Goal: Task Accomplishment & Management: Use online tool/utility

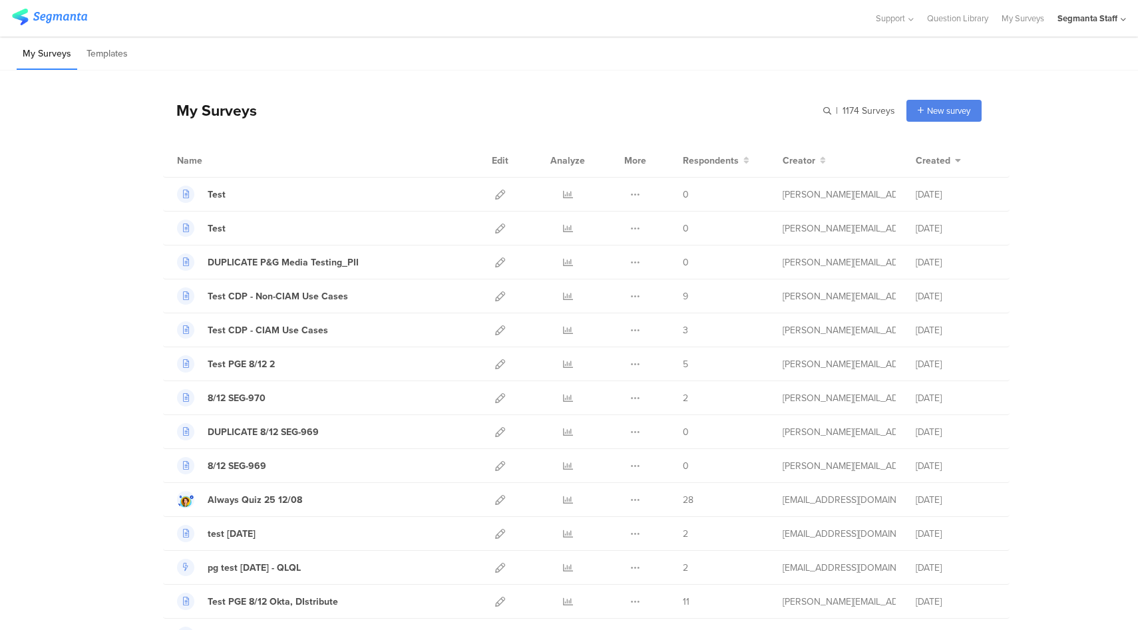
click at [1118, 22] on div "Segmanta Staff" at bounding box center [1091, 18] width 69 height 37
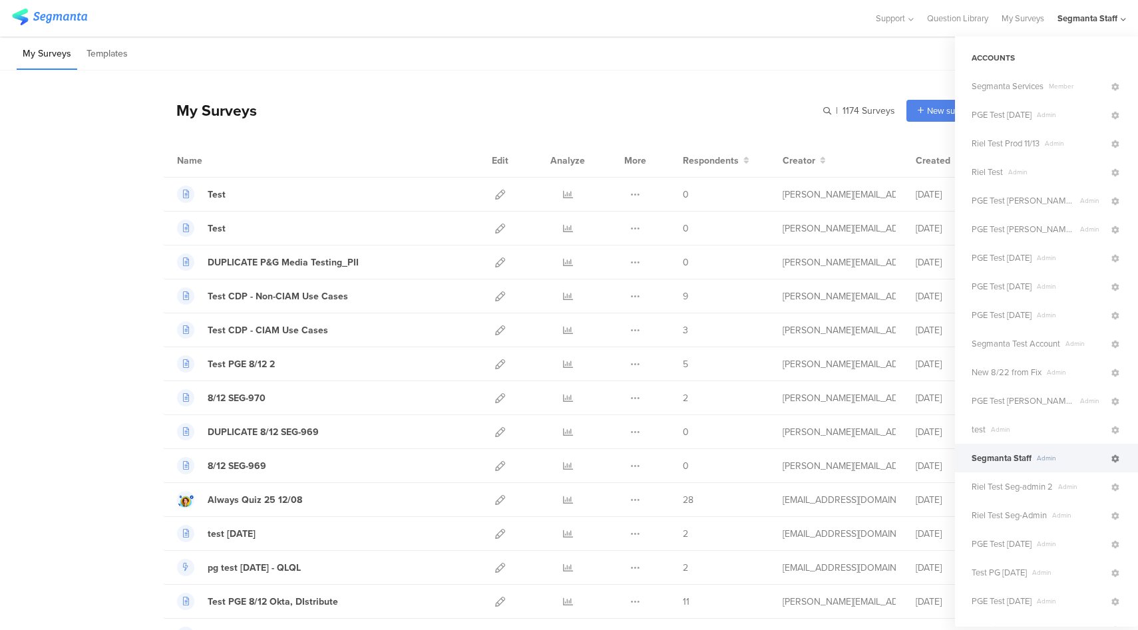
click at [1111, 461] on icon at bounding box center [1115, 459] width 8 height 8
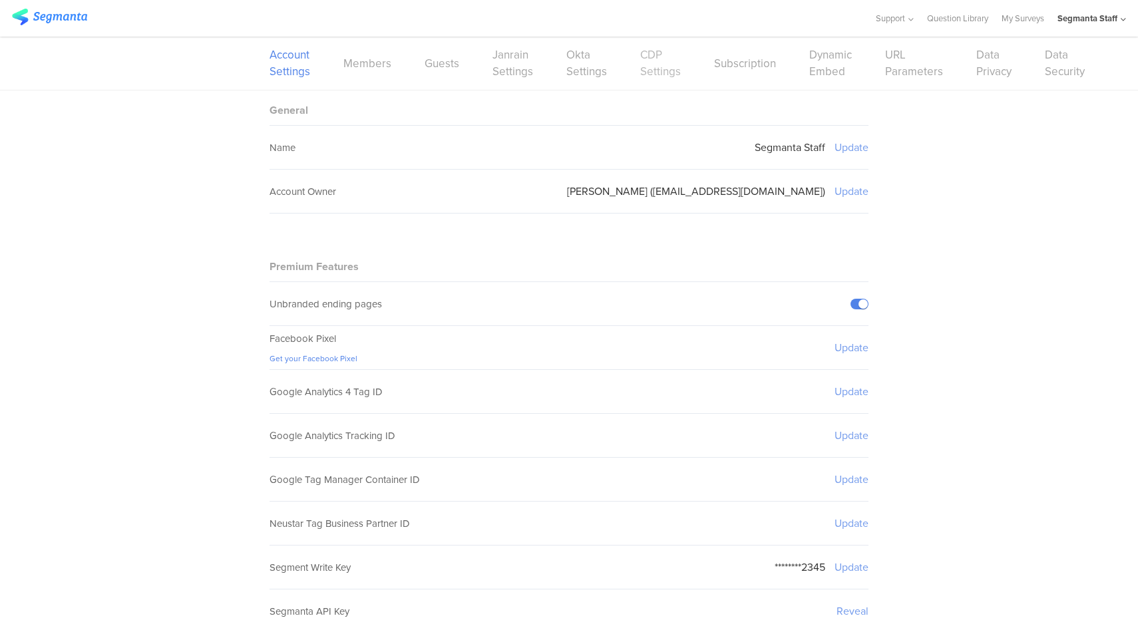
click at [649, 73] on link "CDP Settings" at bounding box center [660, 63] width 41 height 33
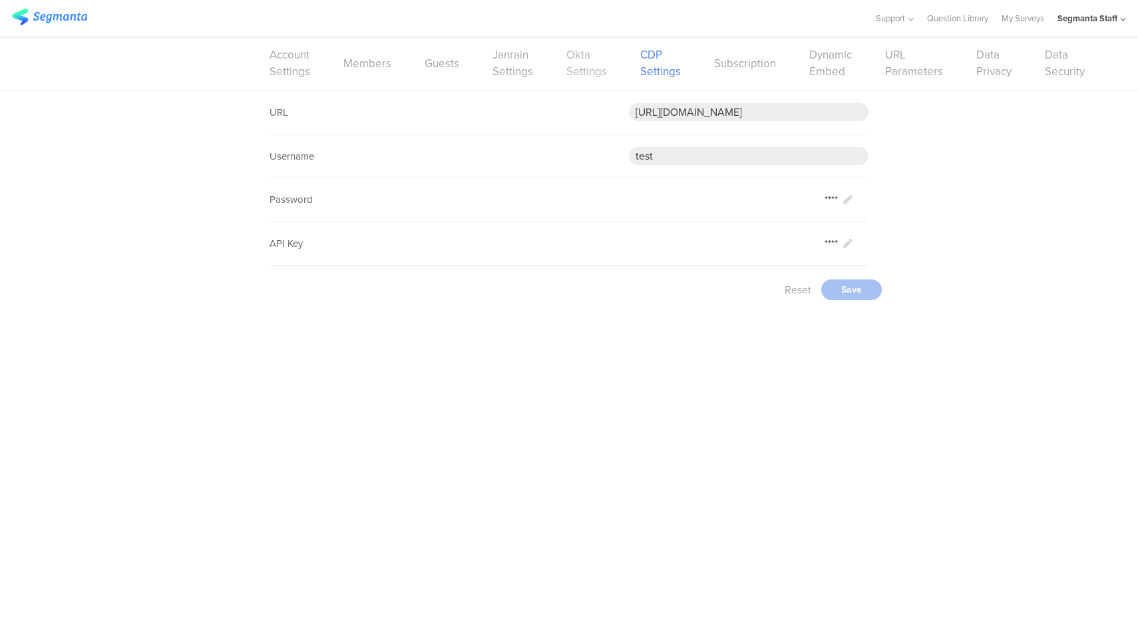
click at [576, 71] on link "Okta Settings" at bounding box center [586, 63] width 41 height 33
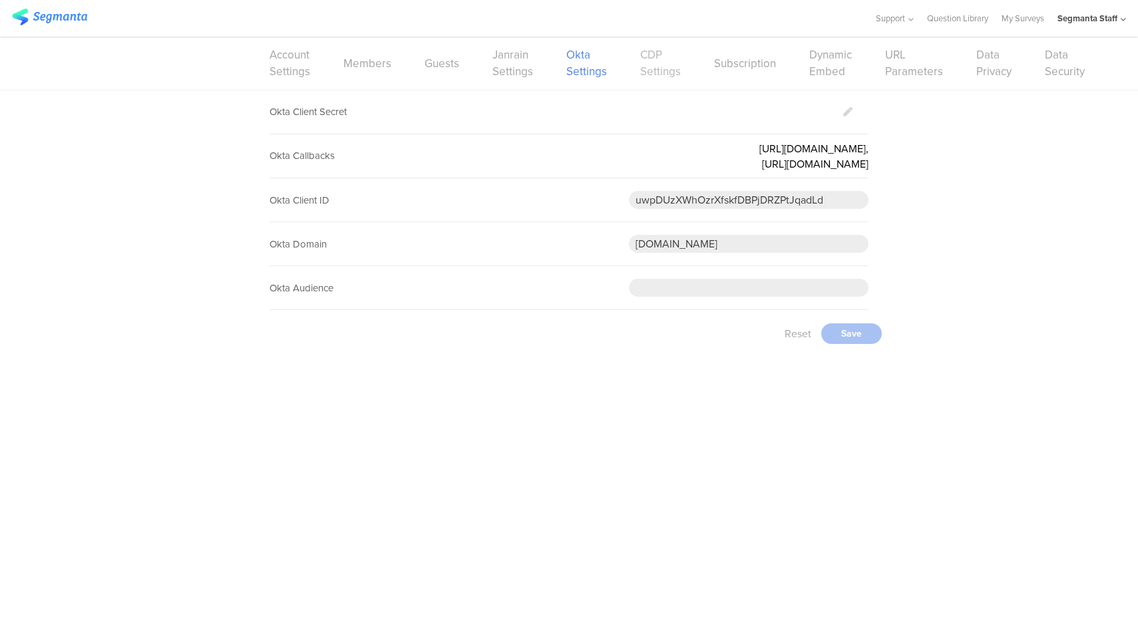
click at [665, 73] on link "CDP Settings" at bounding box center [660, 63] width 41 height 33
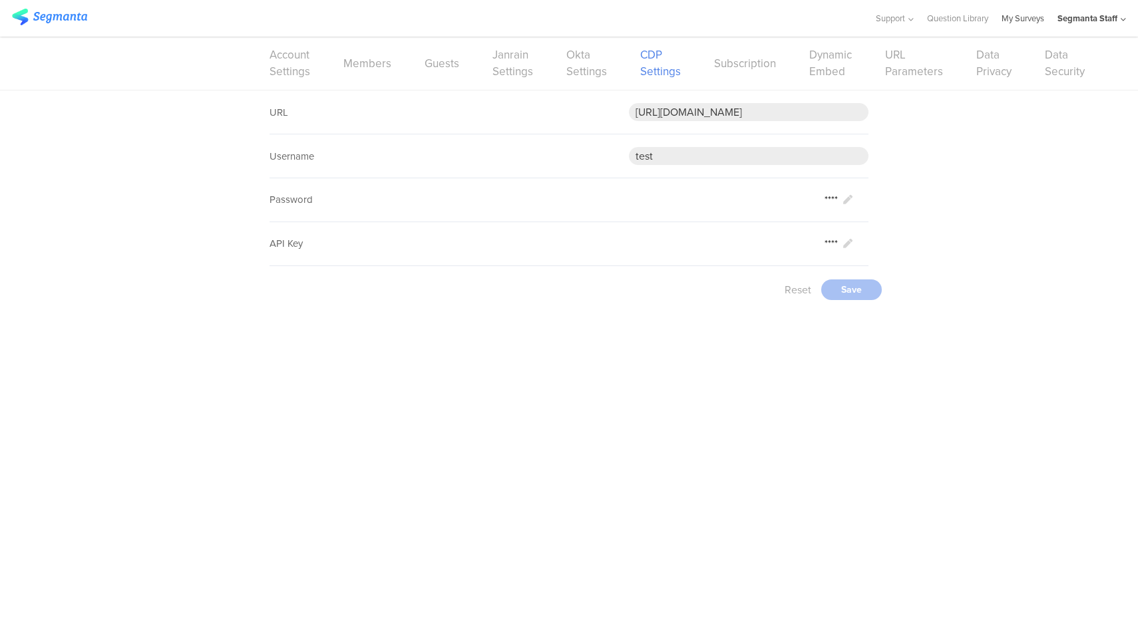
click at [1023, 23] on link "My Surveys" at bounding box center [1022, 18] width 43 height 37
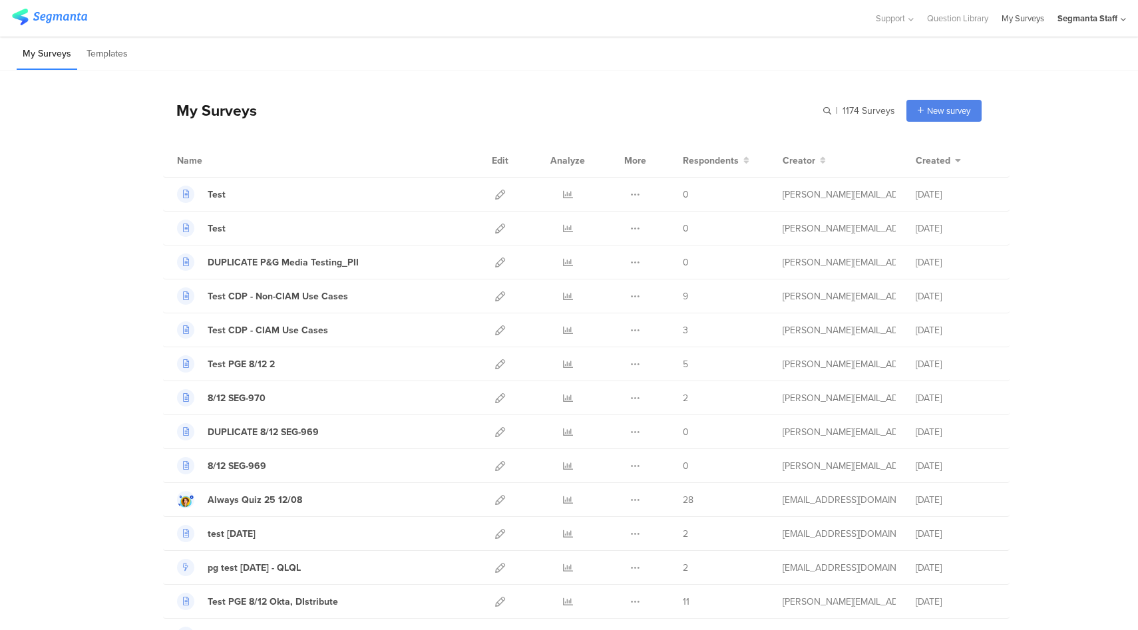
click at [1028, 16] on link "My Surveys" at bounding box center [1022, 18] width 43 height 37
click at [1094, 19] on div "Segmanta Staff" at bounding box center [1087, 18] width 60 height 13
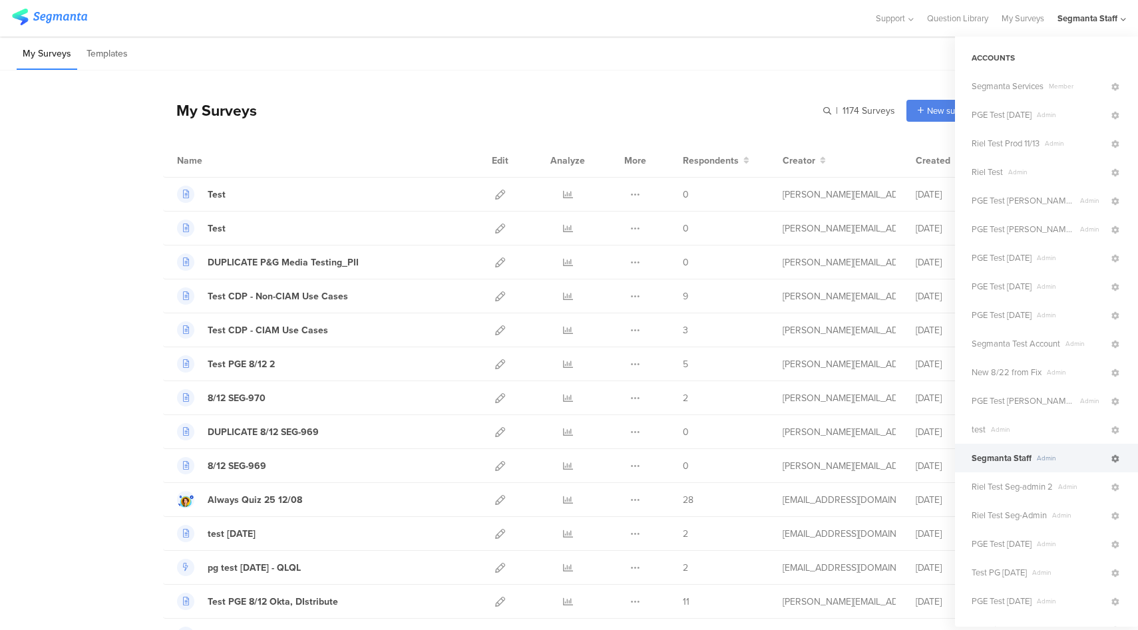
click at [1111, 458] on icon at bounding box center [1115, 459] width 8 height 8
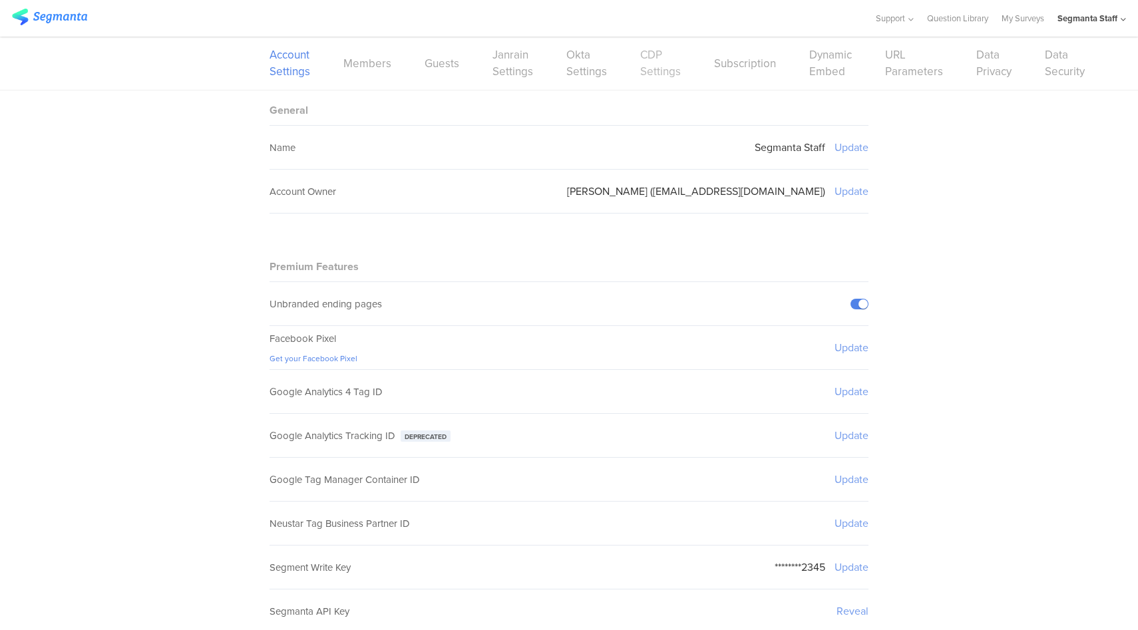
click at [651, 73] on link "CDP Settings" at bounding box center [660, 63] width 41 height 33
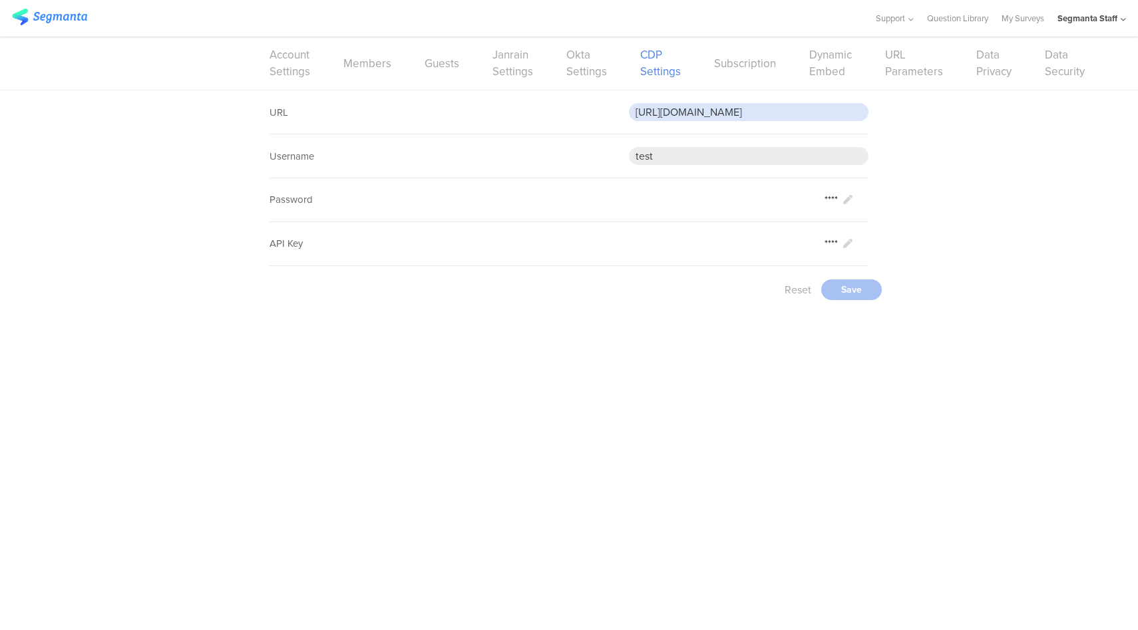
click at [684, 114] on input "https://eo7gy4ktvuxdwv8.m.pipedream.net" at bounding box center [749, 112] width 240 height 18
paste input "5wmzhoyu3nzo"
type input "https://eo5wmzhoyu3nzo.m.pipedream.net"
click at [871, 298] on div "Save" at bounding box center [851, 289] width 61 height 21
click at [1029, 13] on link "My Surveys" at bounding box center [1022, 18] width 43 height 37
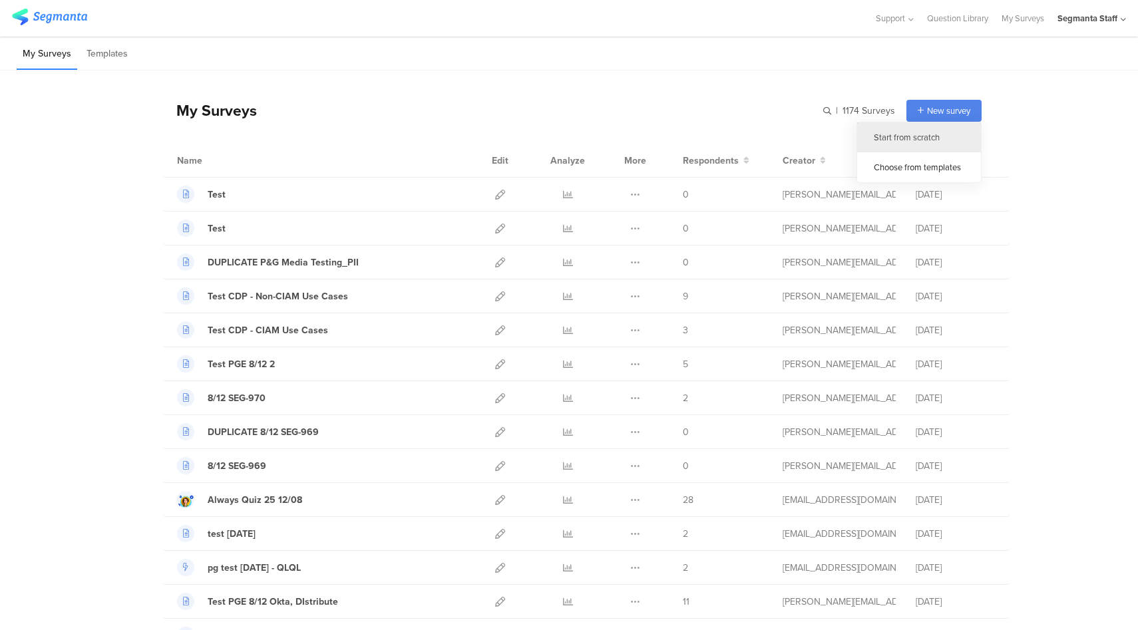
click at [912, 142] on div "Start from scratch" at bounding box center [919, 137] width 124 height 30
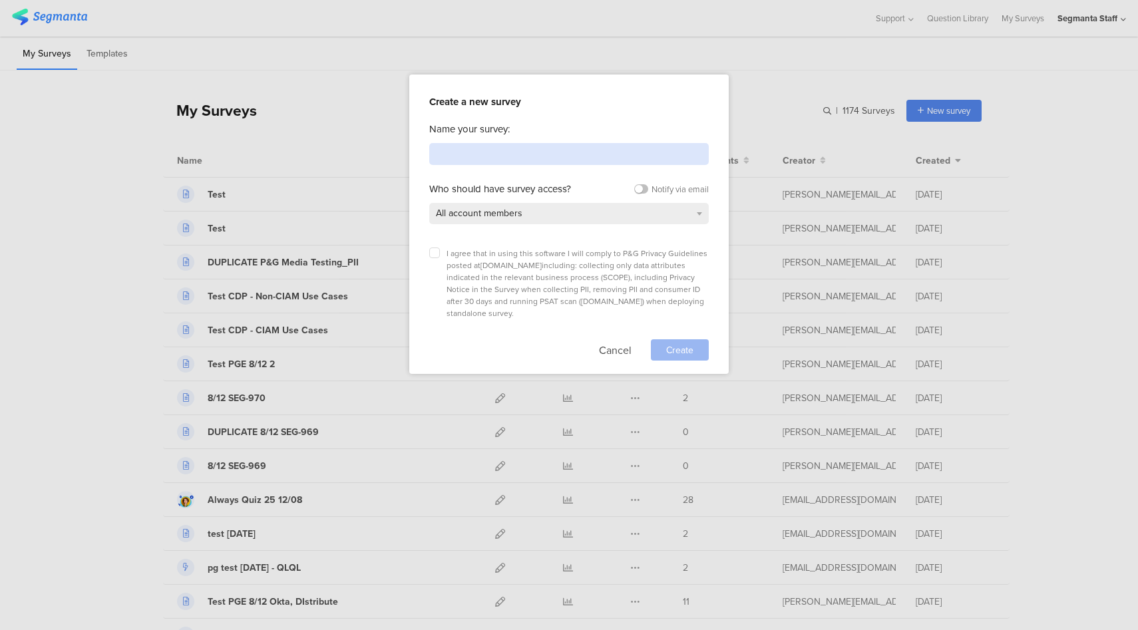
click at [562, 156] on input at bounding box center [568, 154] width 279 height 22
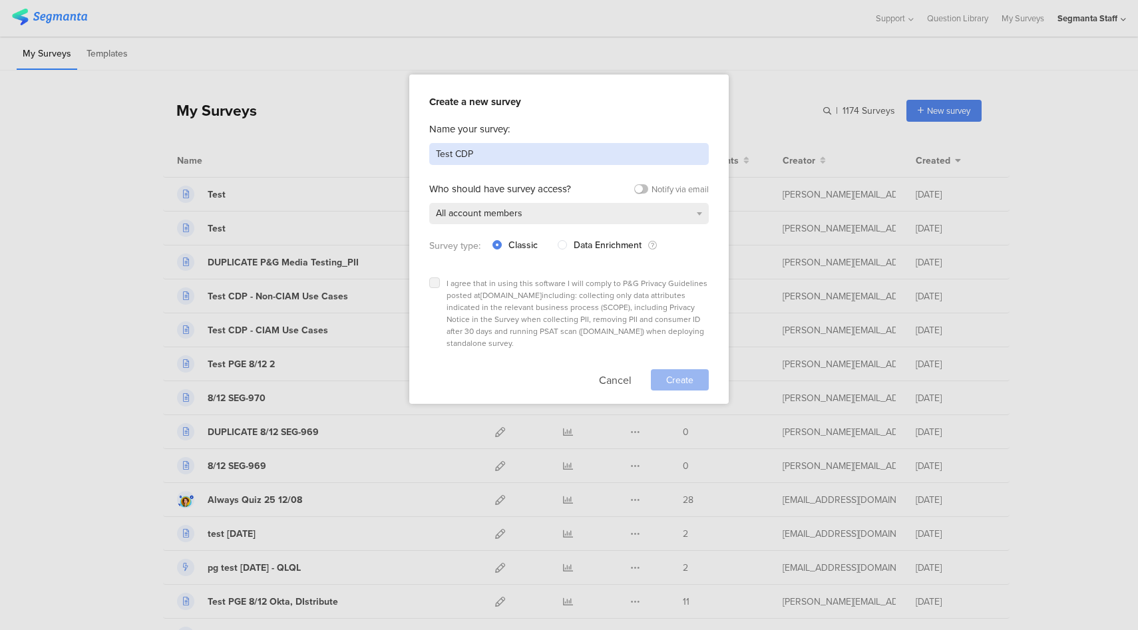
type input "Test CDP"
click at [438, 282] on label at bounding box center [434, 282] width 11 height 11
click at [0, 0] on input "checkbox" at bounding box center [0, 0] width 0 height 0
click at [687, 373] on span "Create" at bounding box center [679, 380] width 27 height 14
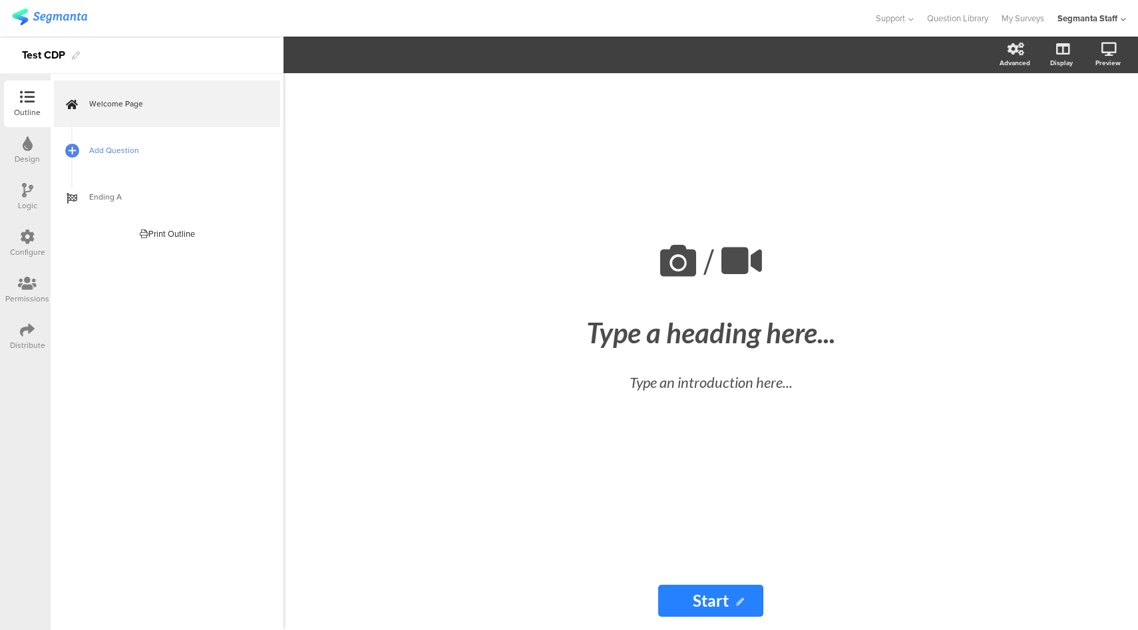
click at [124, 144] on span "Add Question" at bounding box center [174, 150] width 170 height 13
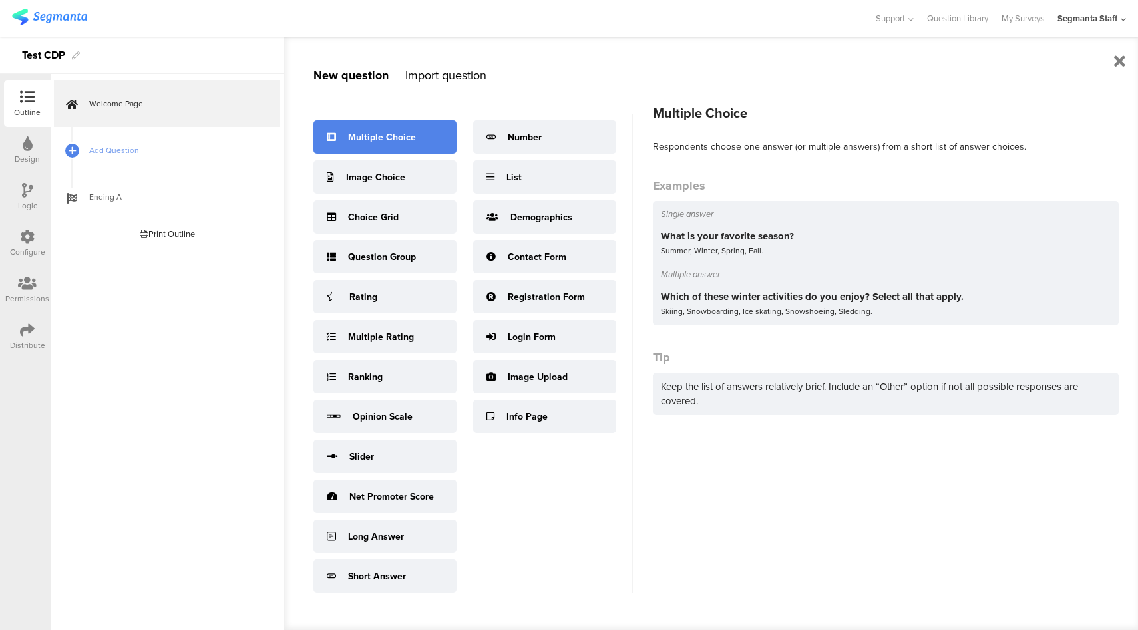
click at [341, 144] on div "Multiple Choice" at bounding box center [384, 136] width 143 height 33
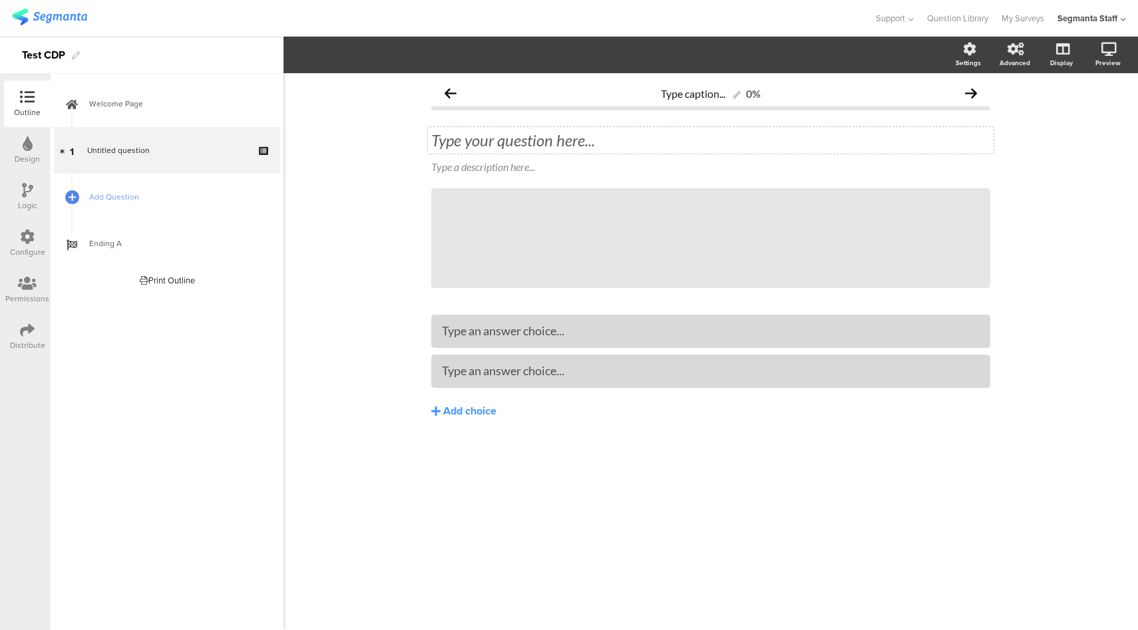
click at [511, 138] on div "Type your question here..." at bounding box center [711, 140] width 566 height 27
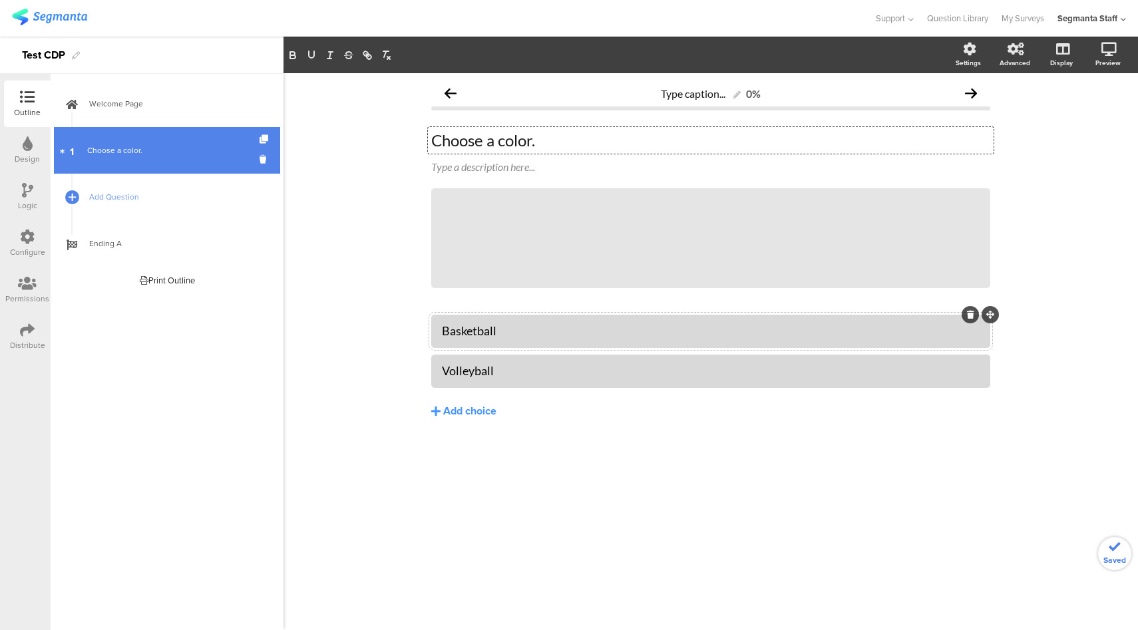
click at [138, 172] on link "1 Choose a color." at bounding box center [167, 150] width 226 height 47
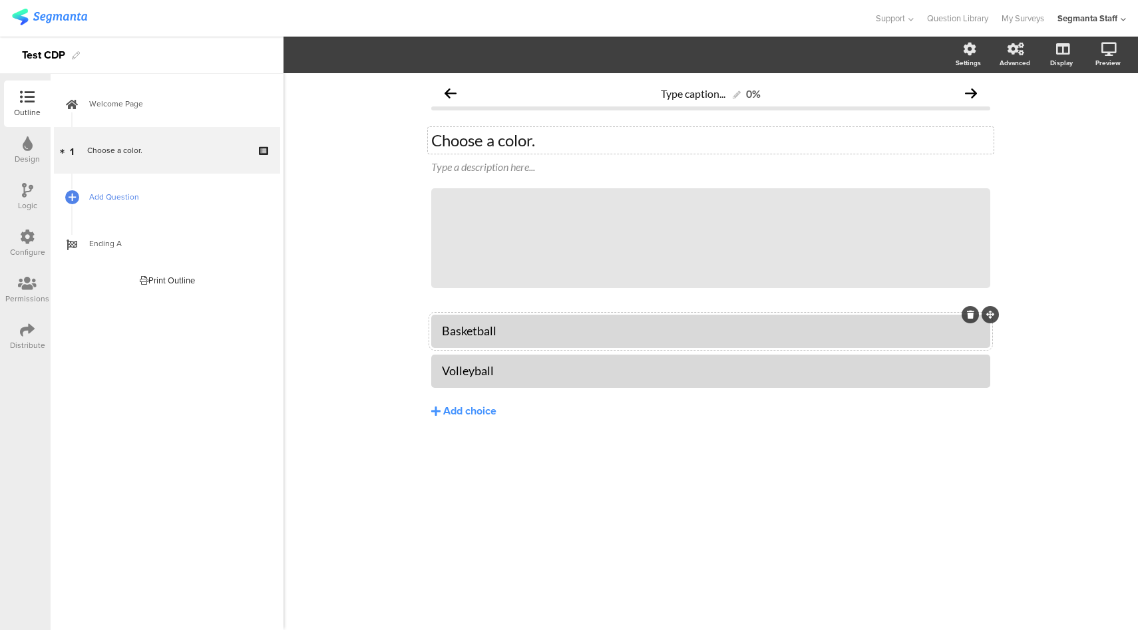
click at [172, 190] on span "Add Question" at bounding box center [174, 196] width 170 height 13
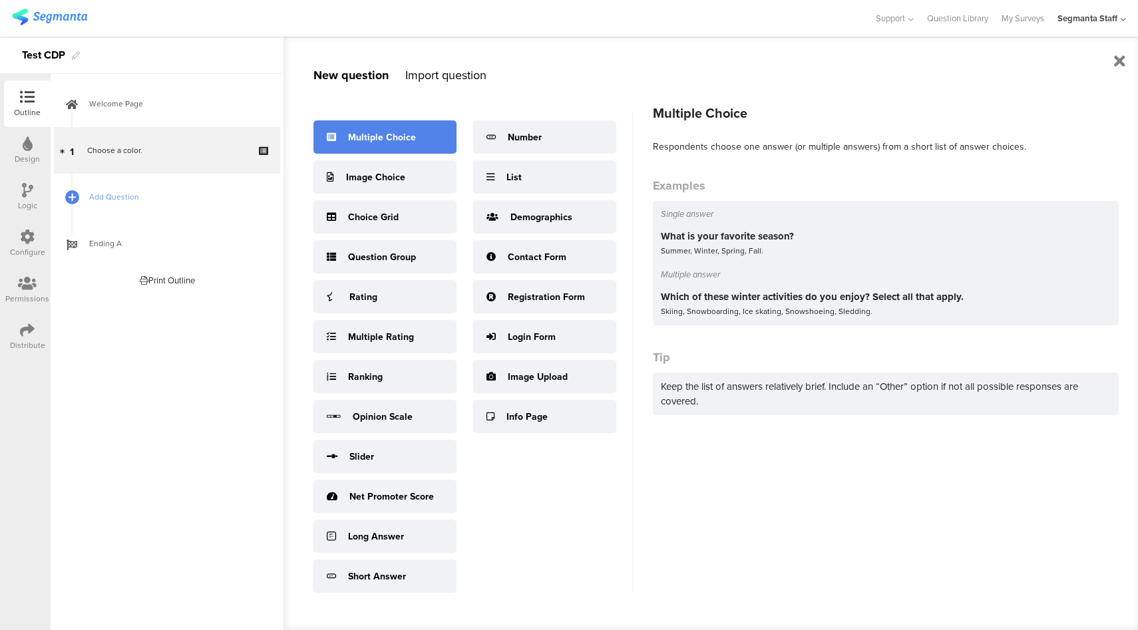
click at [387, 144] on div "Multiple Choice" at bounding box center [384, 136] width 143 height 33
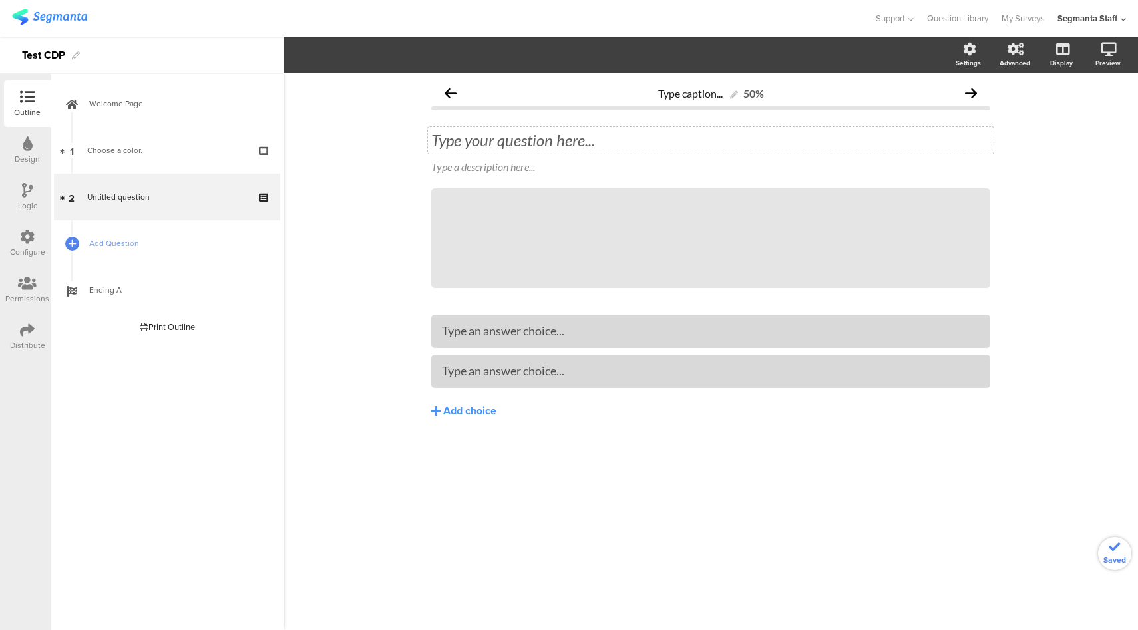
click at [518, 138] on div "Type your question here..." at bounding box center [710, 140] width 559 height 20
click at [540, 303] on div "Type caption... 50% Choose a sport. Choose a sport. Choose a sport. Type a desc…" at bounding box center [710, 277] width 559 height 395
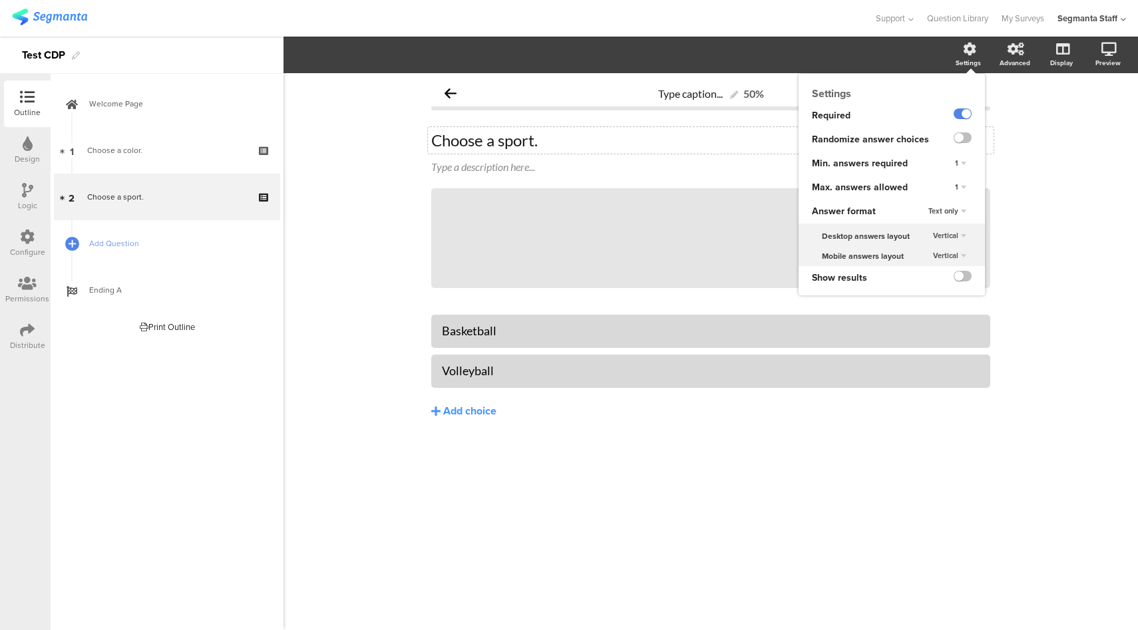
click at [961, 190] on div "1" at bounding box center [960, 188] width 22 height 16
click at [933, 204] on span "Unlimited" at bounding box center [922, 199] width 29 height 11
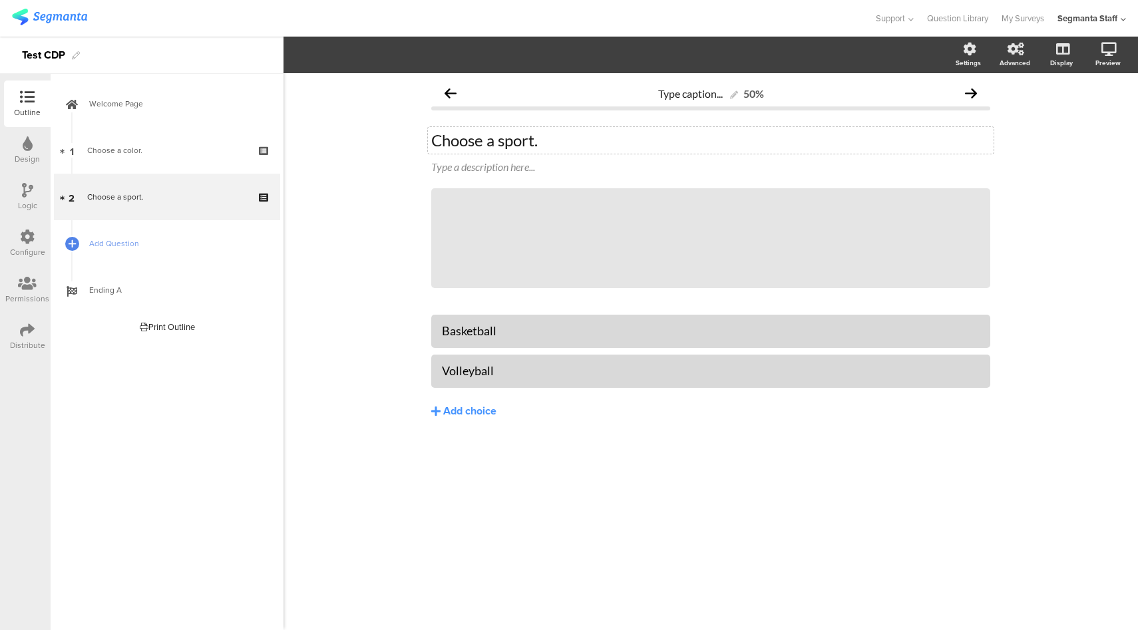
click at [1052, 205] on div "Type caption... 50% Choose a sport. Choose a sport. Type a description here... /" at bounding box center [710, 351] width 854 height 557
click at [174, 250] on link "Add Question" at bounding box center [167, 243] width 226 height 47
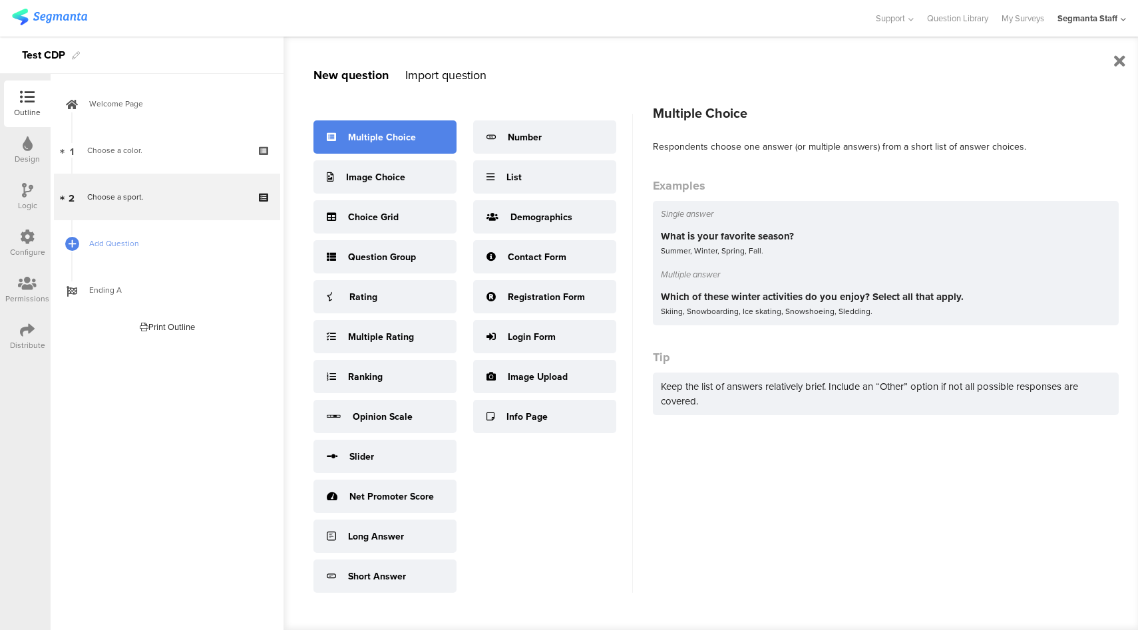
click at [394, 141] on div "Multiple Choice" at bounding box center [382, 137] width 68 height 14
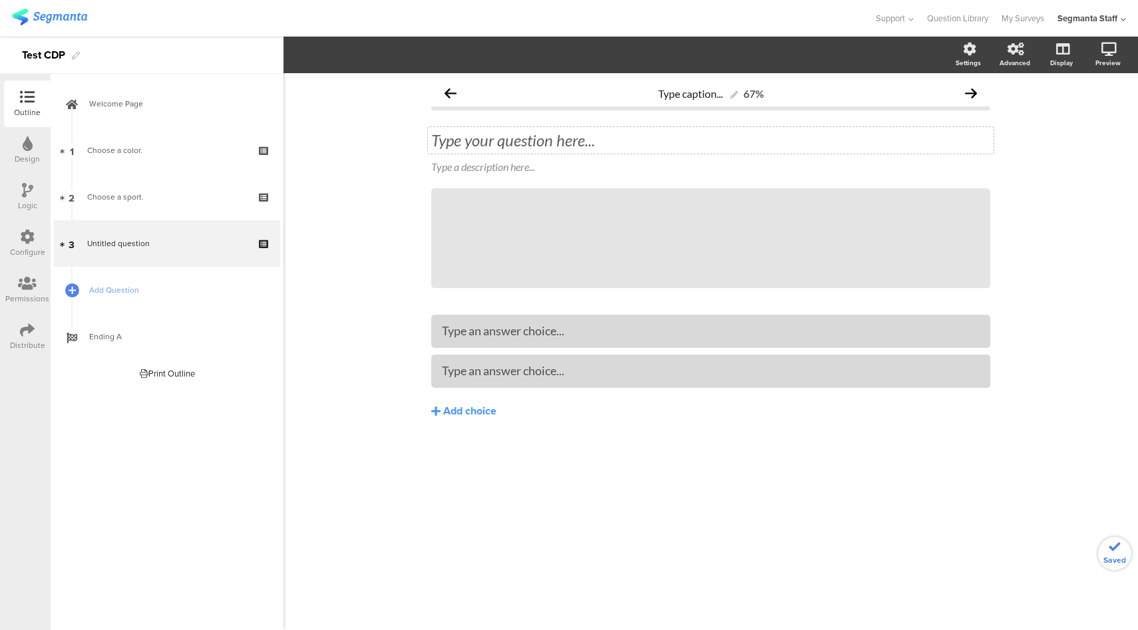
click at [650, 142] on div "Type your question here..." at bounding box center [711, 140] width 566 height 27
click at [599, 331] on div "Type an answer choice..." at bounding box center [711, 330] width 538 height 15
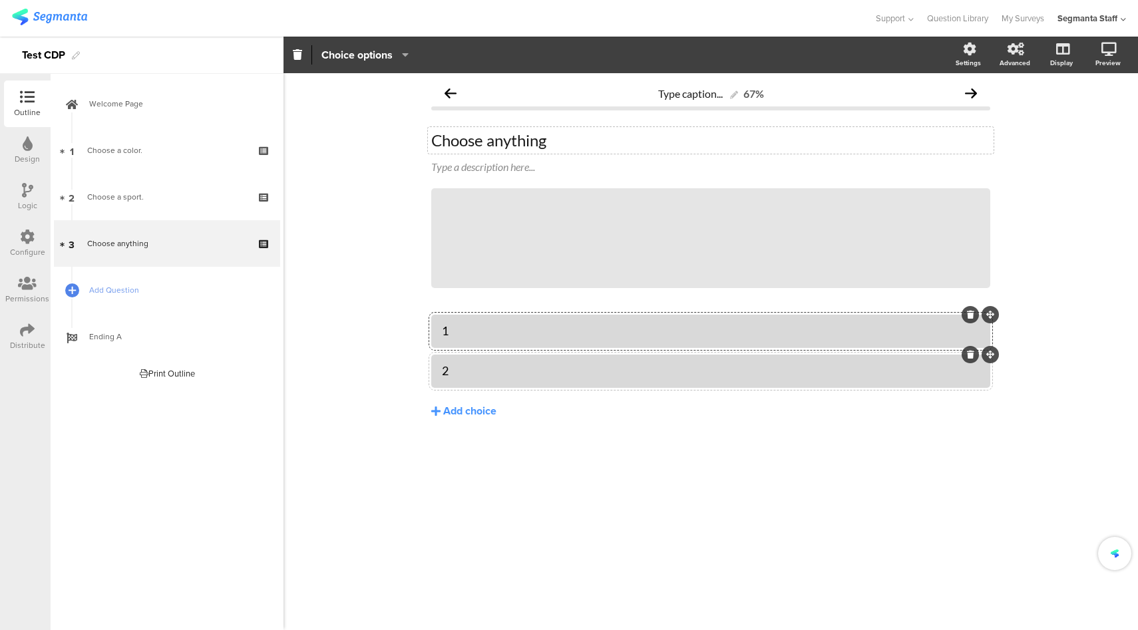
click at [23, 240] on icon at bounding box center [27, 237] width 15 height 15
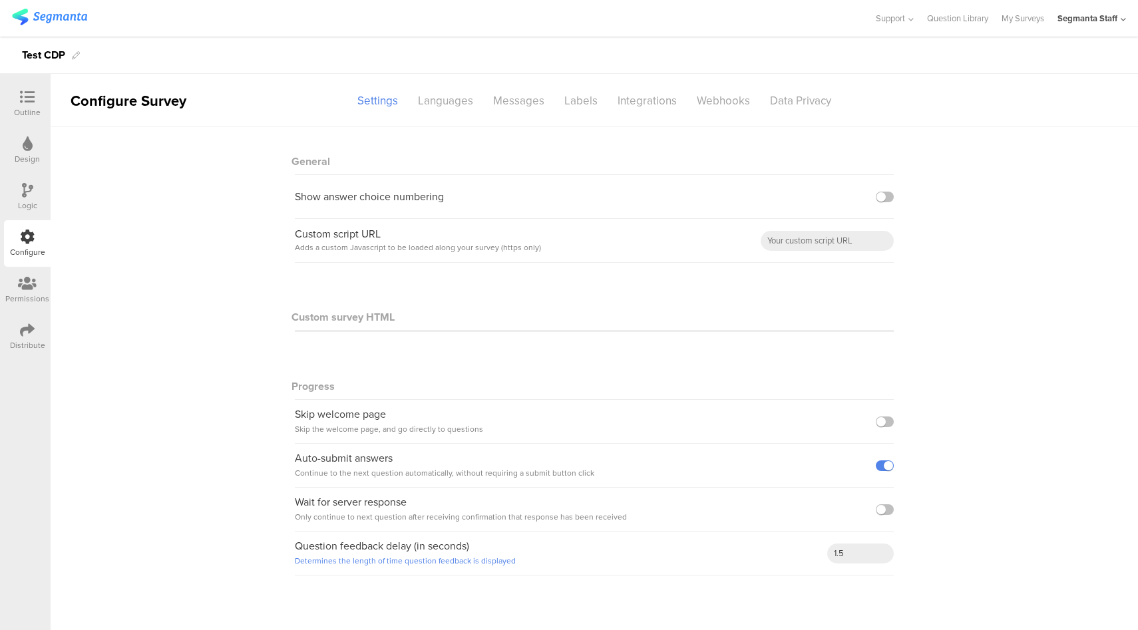
click at [28, 94] on icon at bounding box center [27, 97] width 15 height 15
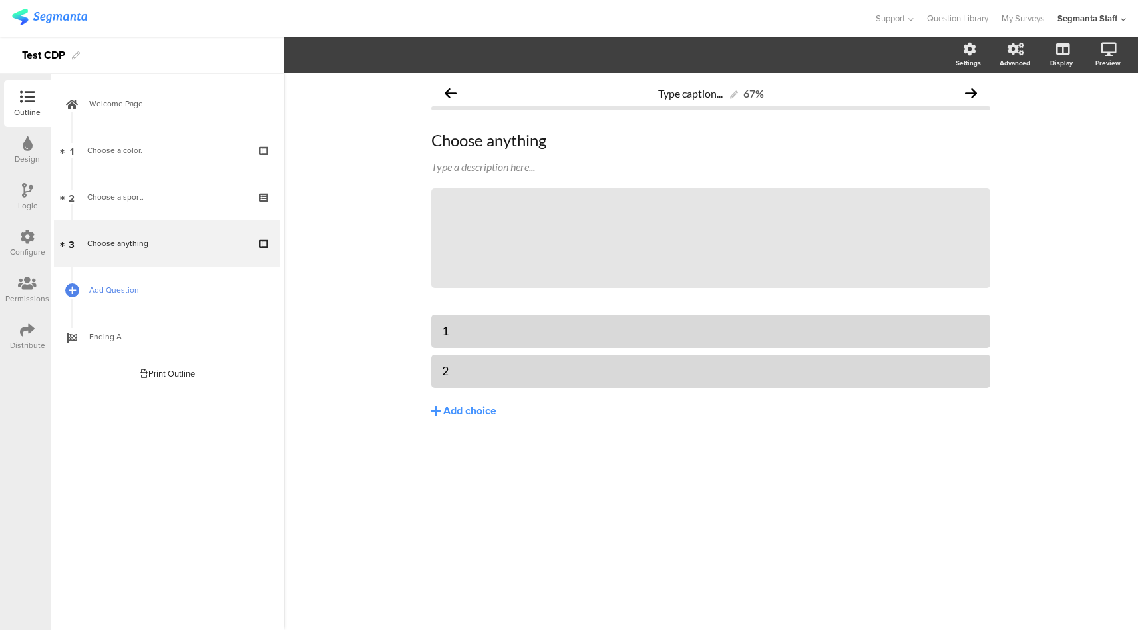
click at [118, 292] on span "Add Question" at bounding box center [174, 289] width 170 height 13
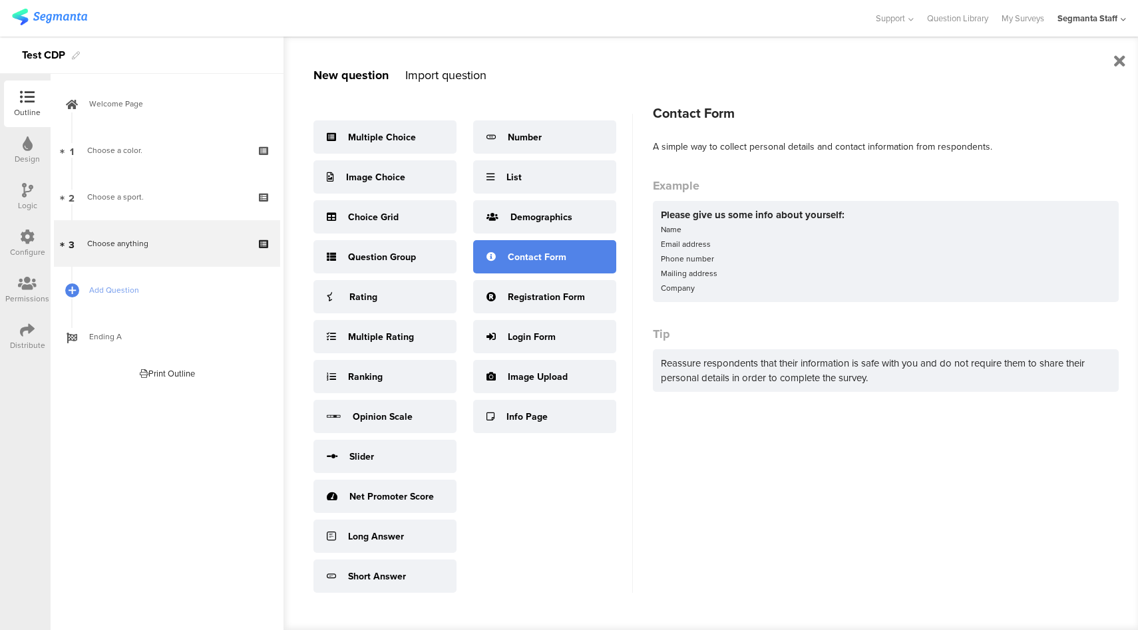
click at [548, 263] on div "Contact Form" at bounding box center [537, 257] width 59 height 14
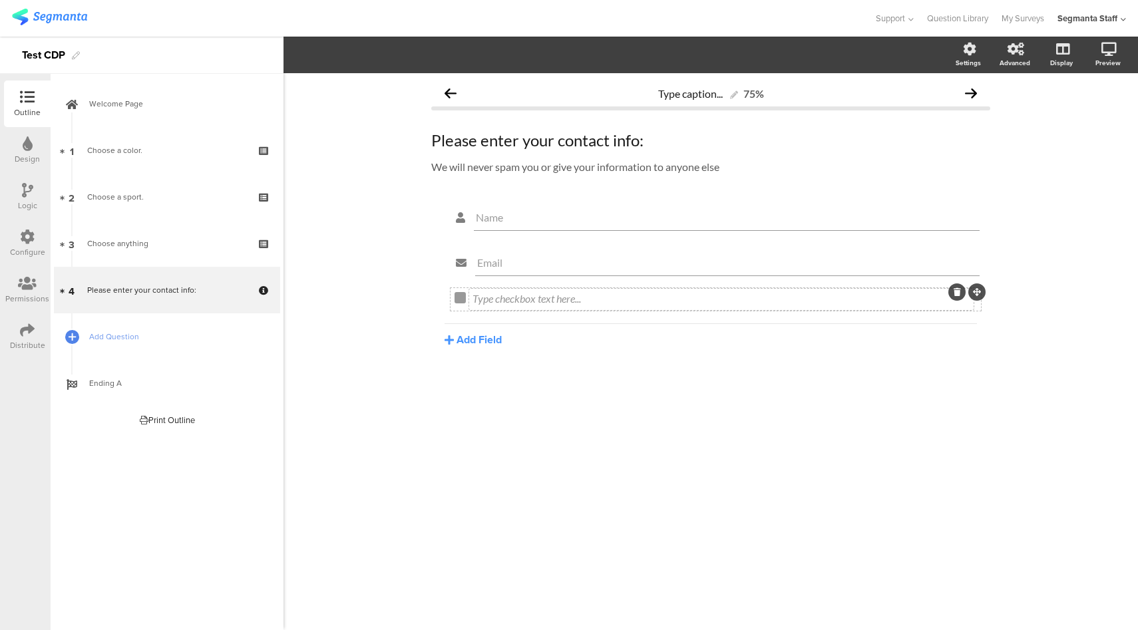
click at [543, 301] on div "Type checkbox text here..." at bounding box center [721, 299] width 504 height 21
click at [475, 340] on button "Add Field" at bounding box center [472, 339] width 57 height 15
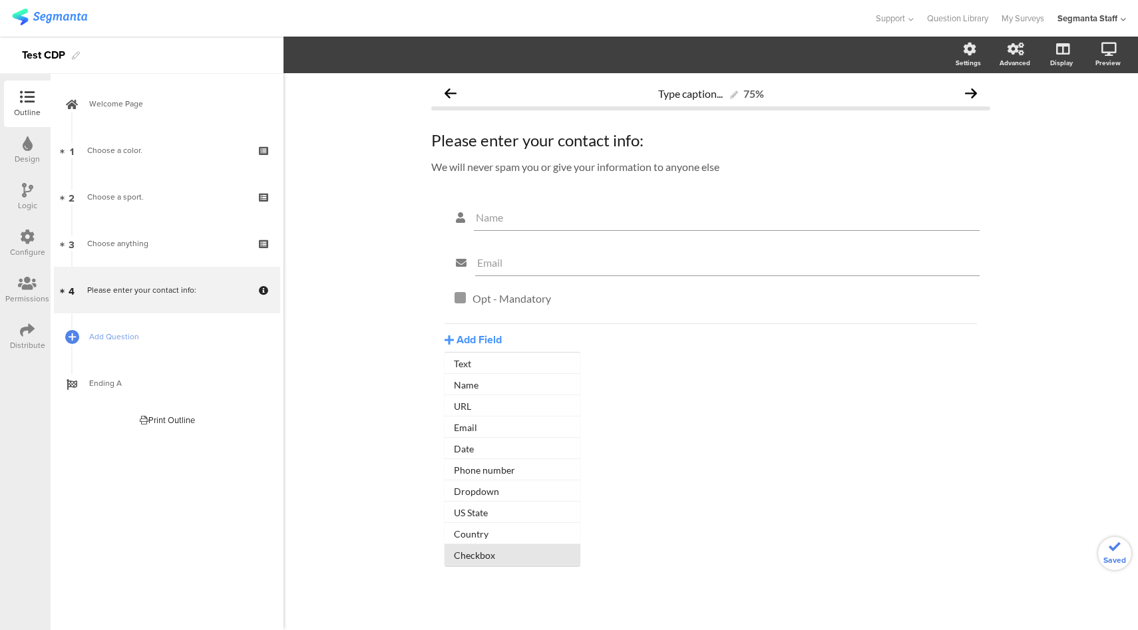
click at [536, 562] on button "Checkbox" at bounding box center [512, 554] width 136 height 21
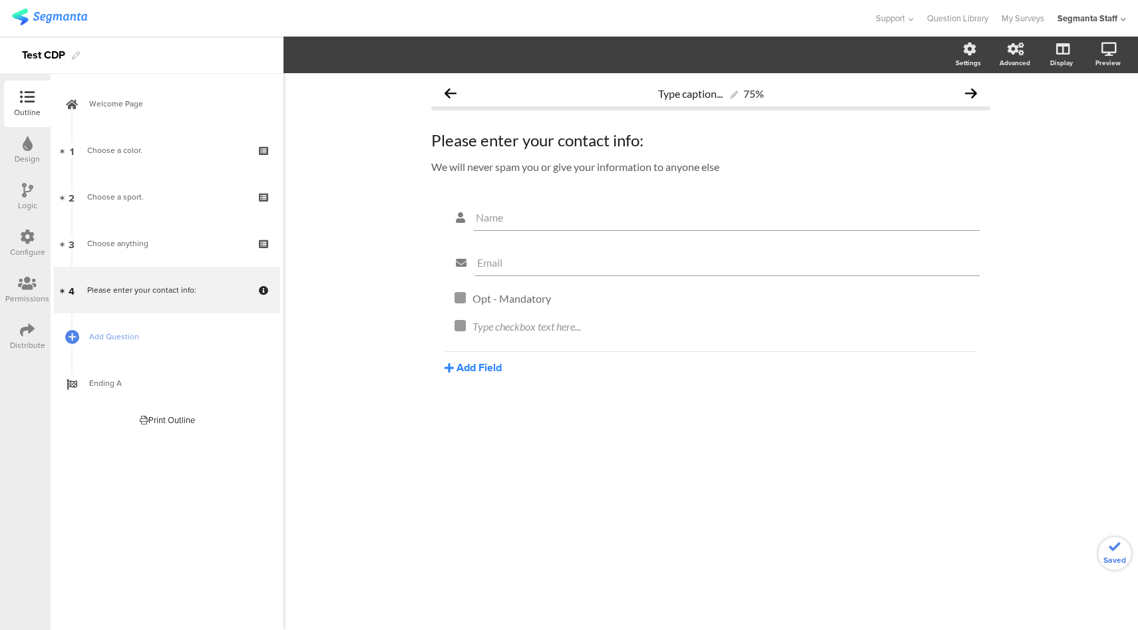
click at [477, 373] on button "Add Field" at bounding box center [472, 367] width 57 height 15
click at [518, 584] on button "Checkbox" at bounding box center [512, 582] width 136 height 21
click at [533, 329] on div "Type checkbox text here..." at bounding box center [721, 327] width 504 height 21
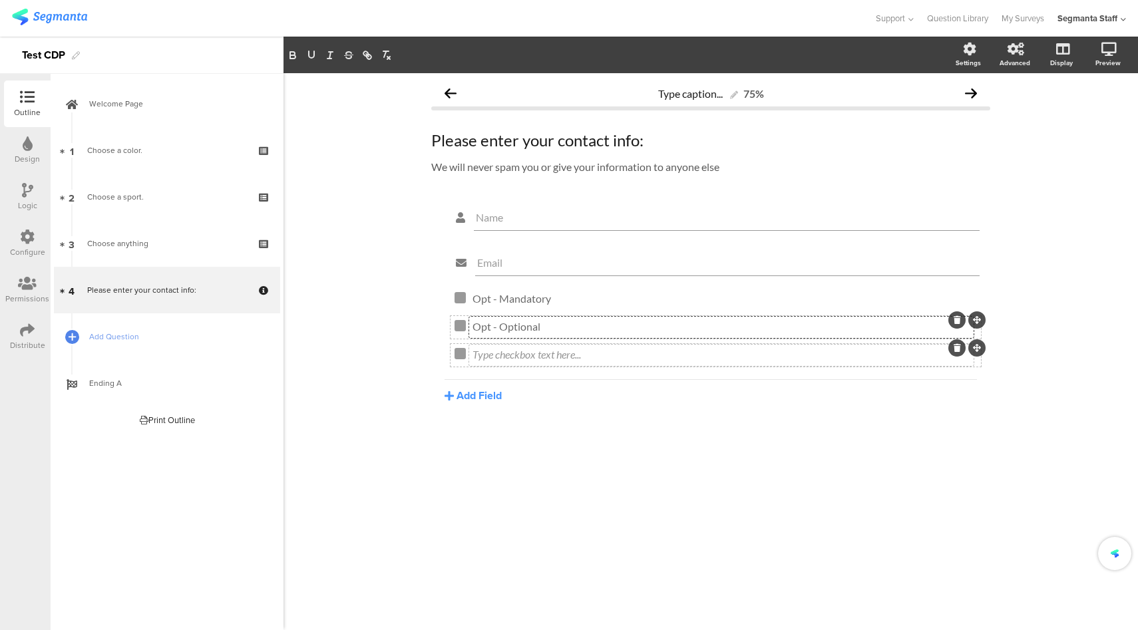
click at [540, 352] on div "Type checkbox text here..." at bounding box center [721, 354] width 498 height 13
click at [456, 332] on div "Opt - Optional Opt - Optional" at bounding box center [715, 327] width 522 height 15
click at [391, 57] on icon "button" at bounding box center [391, 54] width 13 height 11
click at [442, 86] on span at bounding box center [438, 89] width 20 height 11
click at [461, 356] on div at bounding box center [459, 353] width 11 height 11
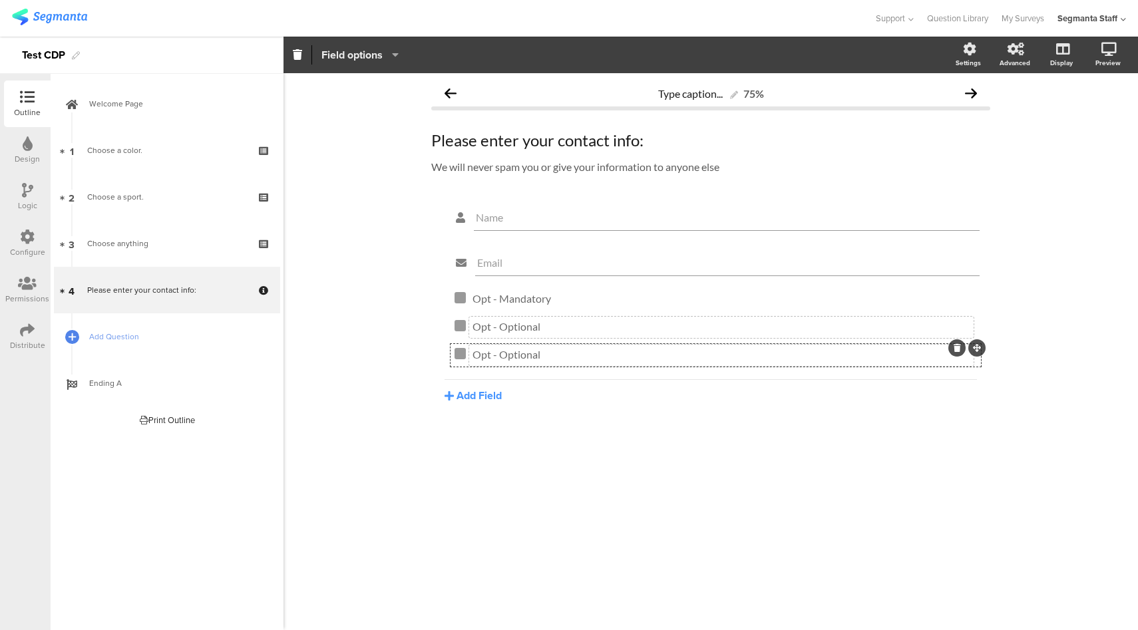
click at [359, 59] on span "Field options" at bounding box center [351, 54] width 61 height 15
click at [434, 90] on span at bounding box center [438, 89] width 20 height 11
click at [550, 20] on div at bounding box center [437, 18] width 850 height 22
click at [491, 297] on p "Opt - Mandatory" at bounding box center [721, 298] width 498 height 13
click at [462, 296] on div at bounding box center [459, 297] width 11 height 11
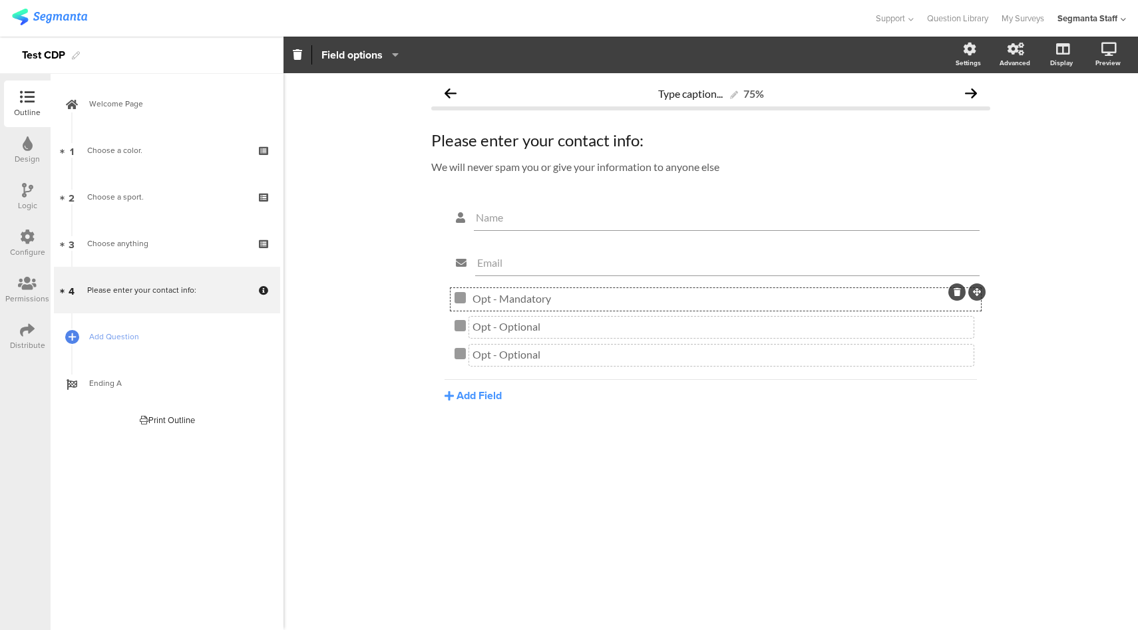
click at [399, 58] on button "Field options" at bounding box center [360, 55] width 79 height 29
click at [488, 30] on div "Support Help Center Live Chat Question Library My Surveys Segmanta Staff ACCOUN…" at bounding box center [569, 18] width 1114 height 37
click at [22, 240] on icon at bounding box center [27, 237] width 15 height 15
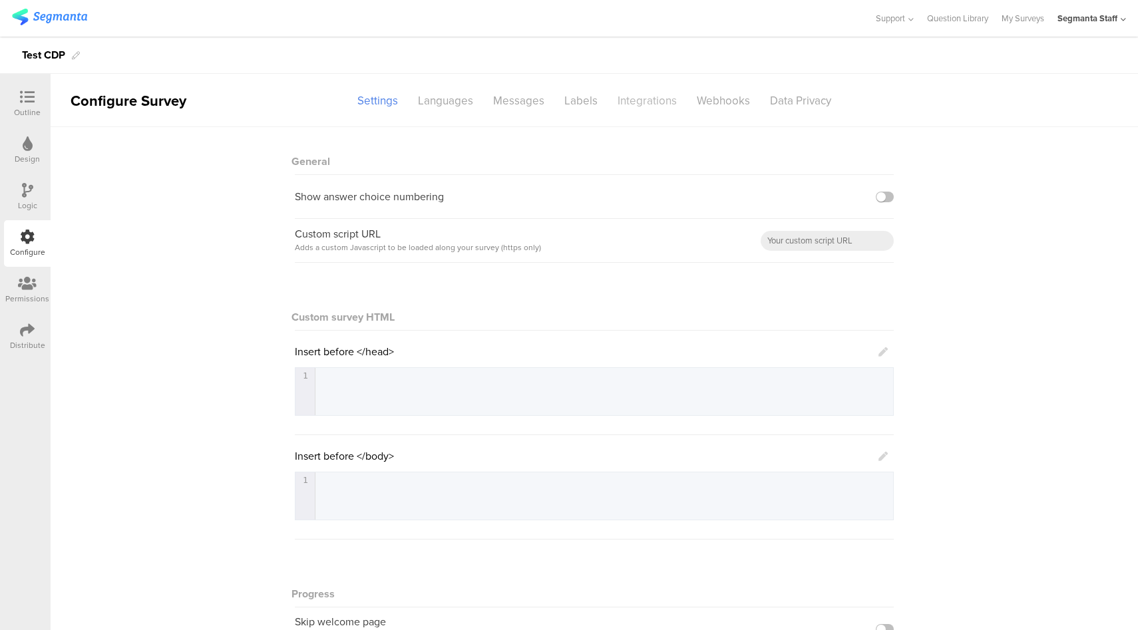
click at [647, 102] on div "Integrations" at bounding box center [646, 100] width 79 height 23
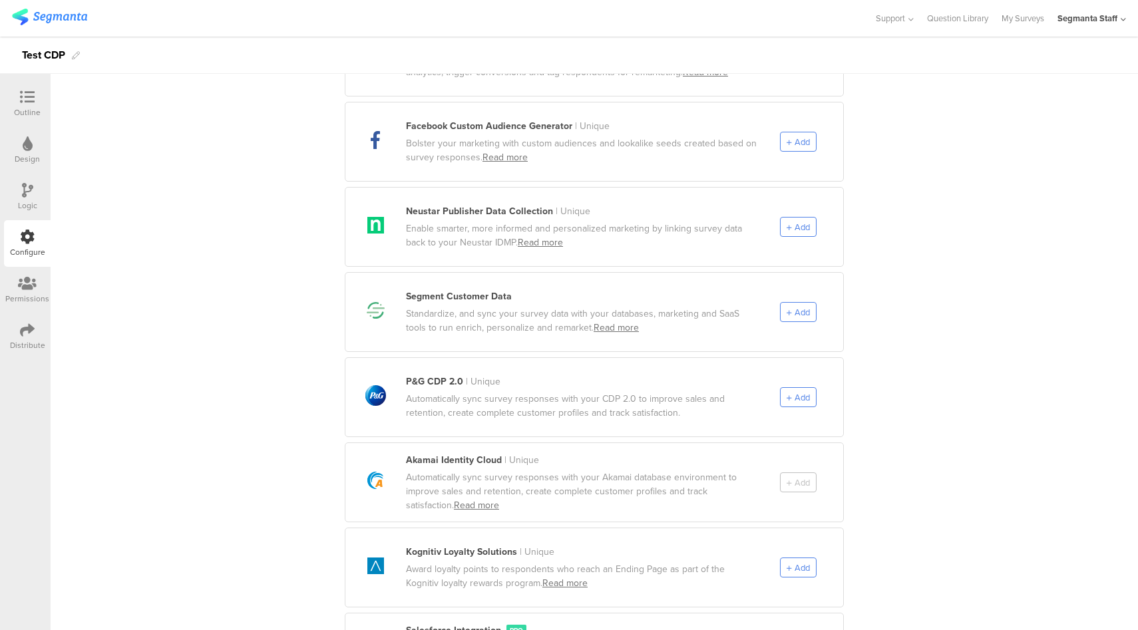
scroll to position [649, 0]
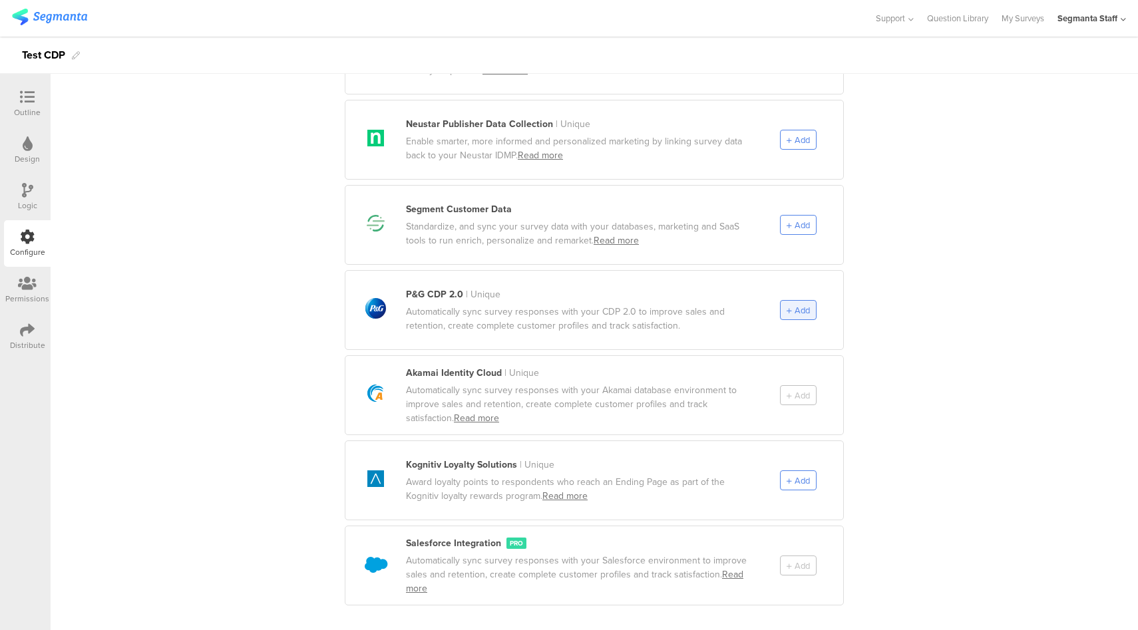
click at [794, 304] on span "Add" at bounding box center [801, 310] width 15 height 13
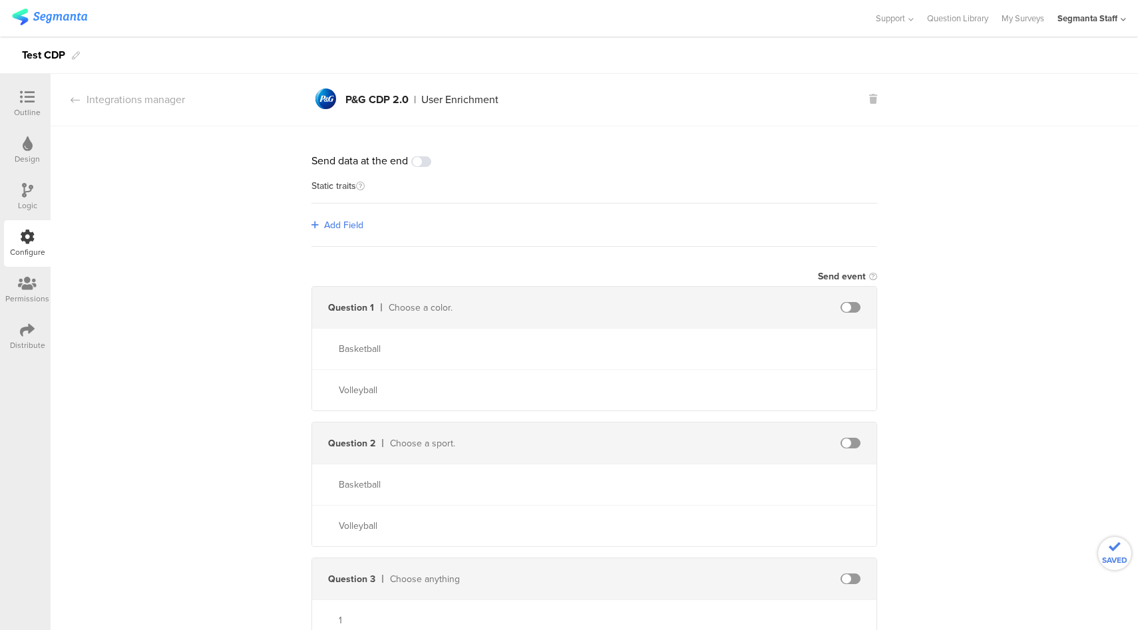
scroll to position [0, 0]
click at [424, 164] on span at bounding box center [421, 162] width 20 height 11
click at [349, 224] on span "Add Field" at bounding box center [343, 226] width 39 height 14
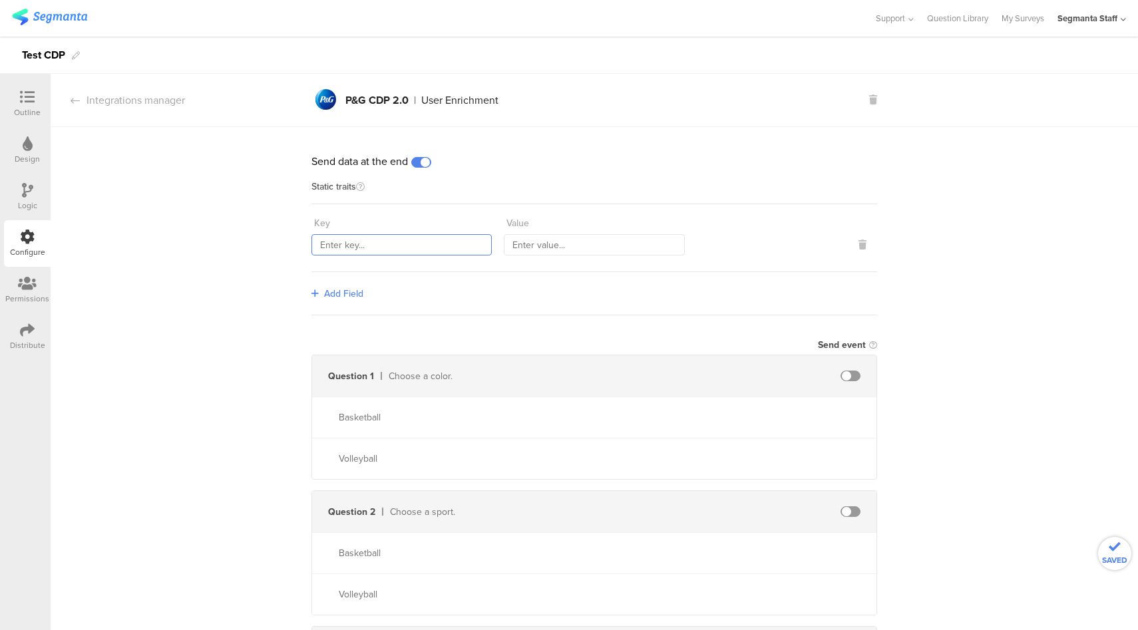
click at [395, 248] on input "text" at bounding box center [401, 244] width 180 height 21
type input "countryCode"
type input "ESP"
click at [338, 289] on span "Add Field" at bounding box center [343, 294] width 39 height 14
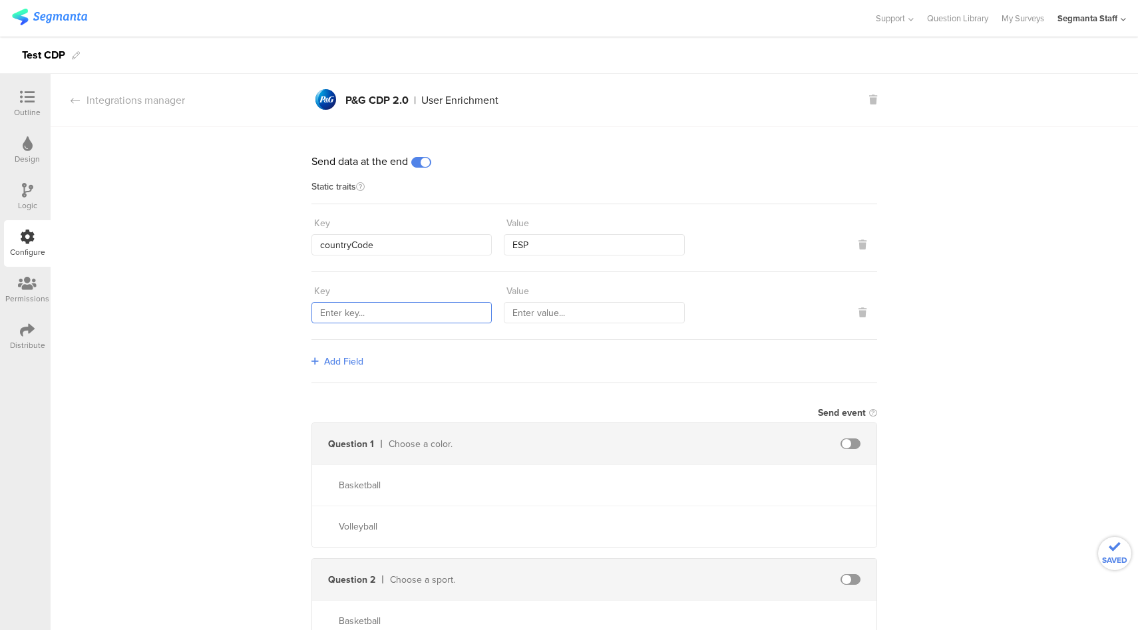
click at [359, 309] on input "text" at bounding box center [401, 312] width 180 height 21
type input "sourceId"
type input "432"
click at [324, 363] on span "Add Field" at bounding box center [343, 362] width 39 height 14
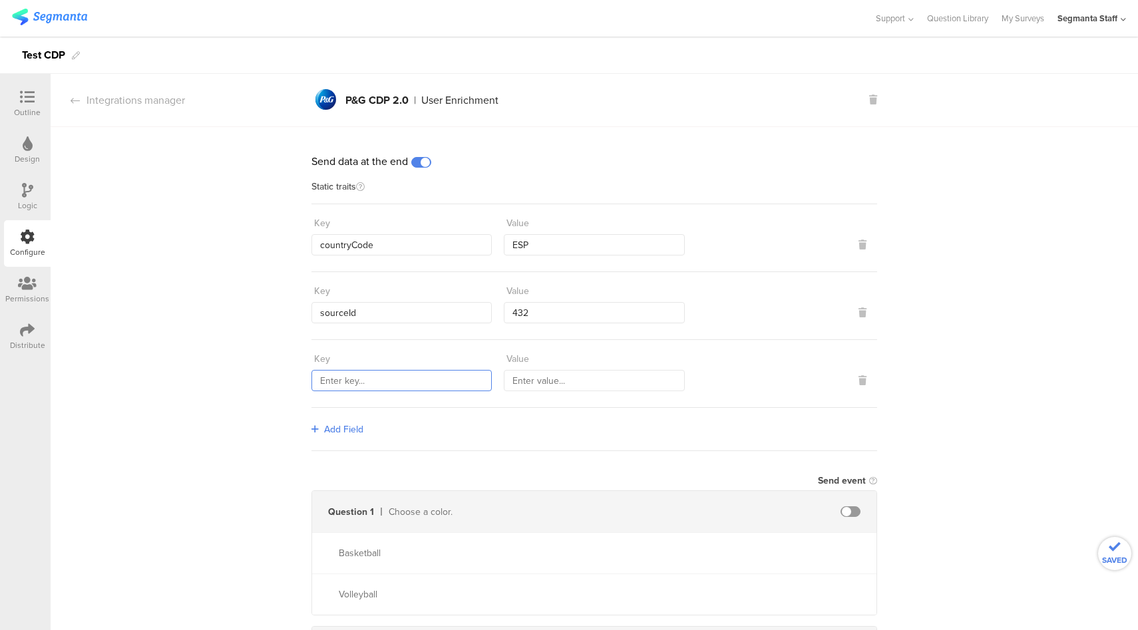
click at [359, 381] on input "text" at bounding box center [401, 380] width 180 height 21
type input "marketingProgramNumber"
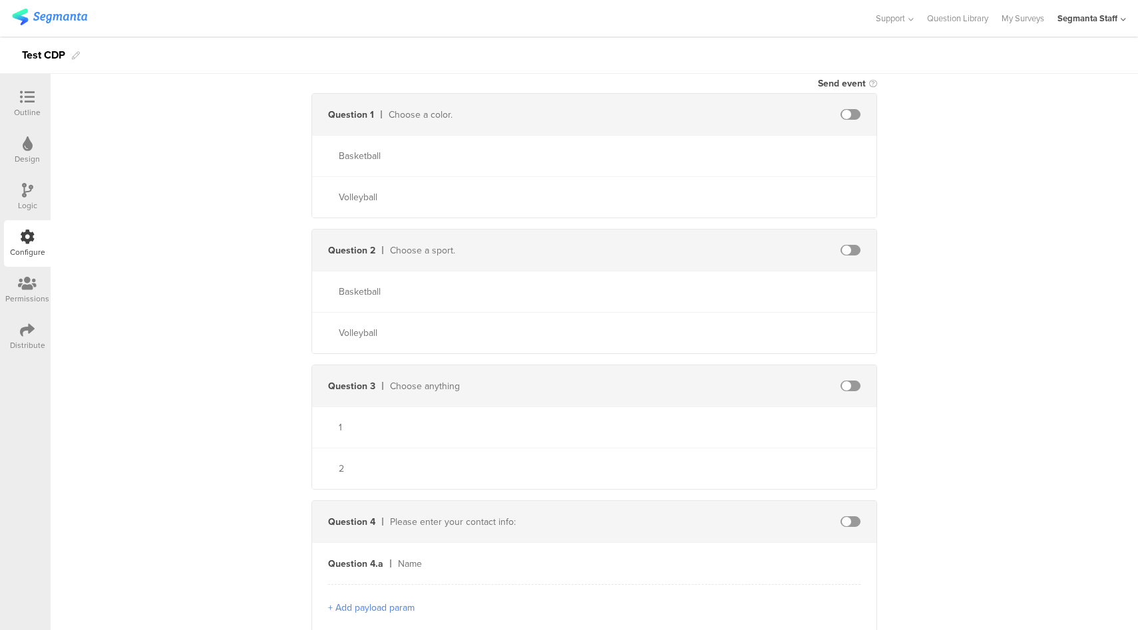
scroll to position [397, 0]
type input "97653"
click at [840, 114] on span at bounding box center [850, 115] width 20 height 11
click at [737, 114] on div at bounding box center [769, 115] width 214 height 11
click at [844, 111] on span at bounding box center [850, 115] width 20 height 11
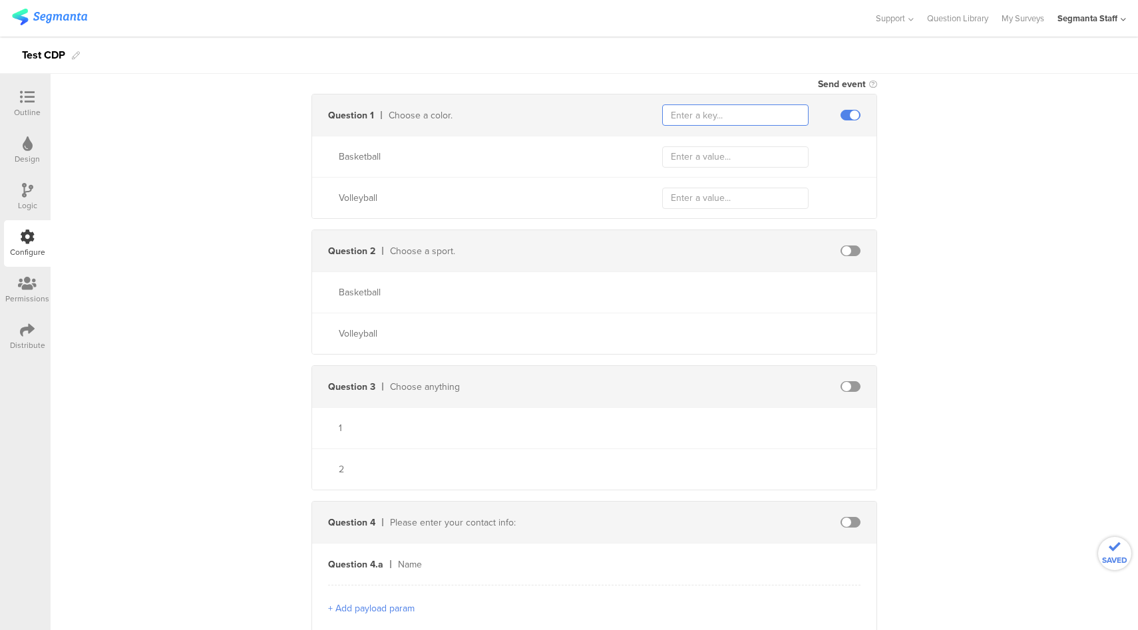
click at [707, 118] on input "text" at bounding box center [735, 114] width 146 height 21
type input "23"
click at [717, 157] on input "text" at bounding box center [735, 156] width 146 height 21
type input "bb"
click at [719, 197] on input "text" at bounding box center [735, 198] width 146 height 21
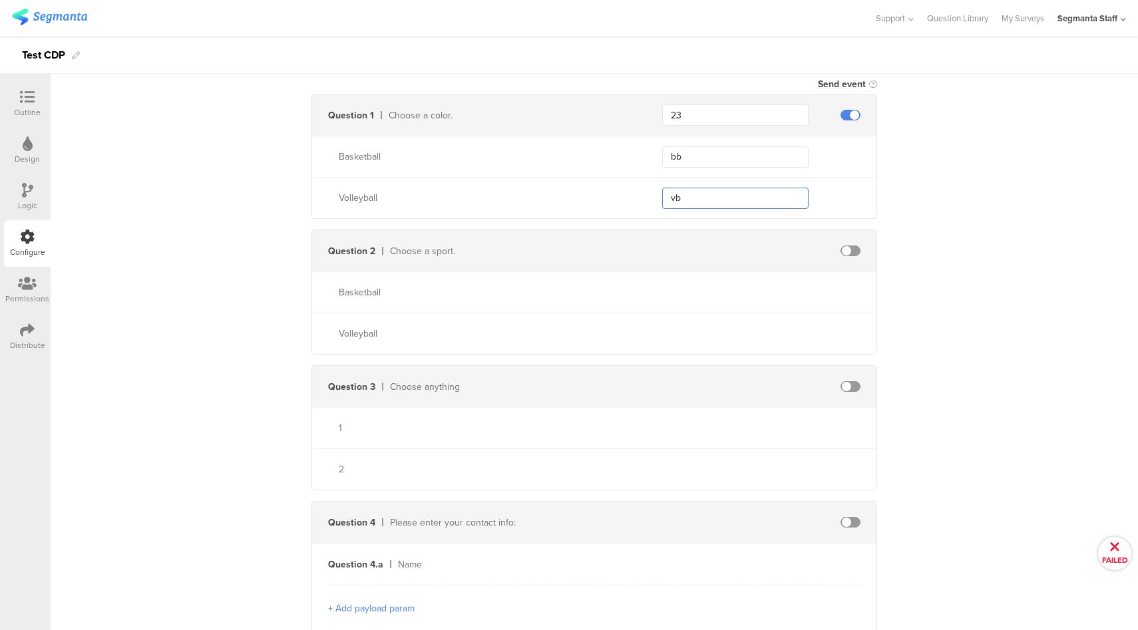
type input "vb"
click at [841, 249] on span at bounding box center [850, 251] width 20 height 11
click at [733, 254] on input "text" at bounding box center [735, 250] width 146 height 21
type input "24"
click at [711, 287] on input "text" at bounding box center [735, 292] width 146 height 21
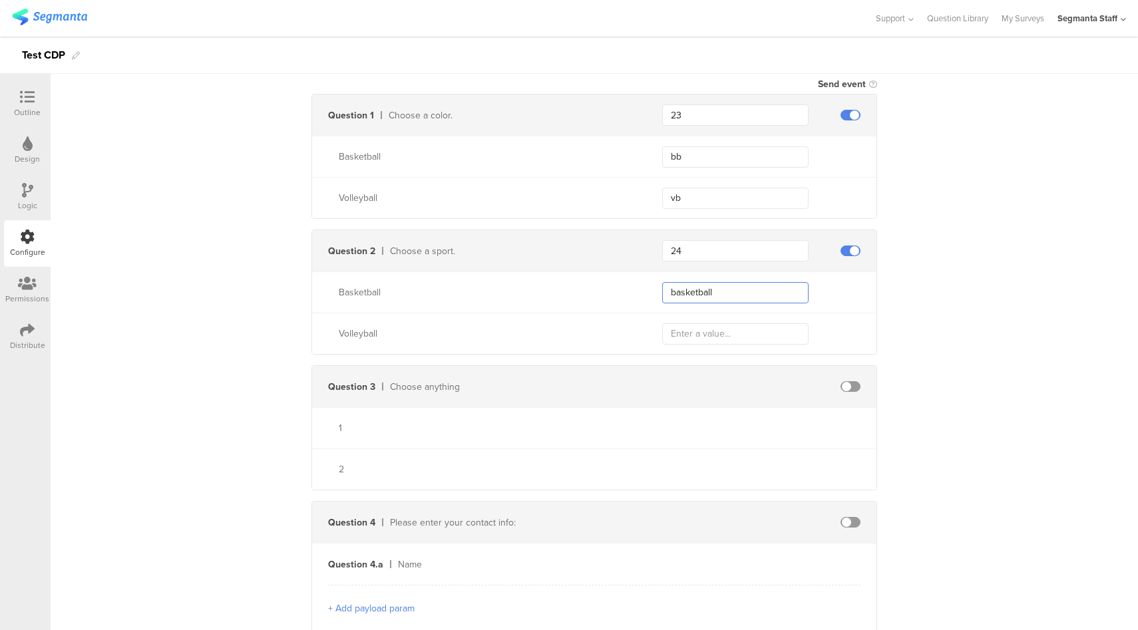
type input "basketball"
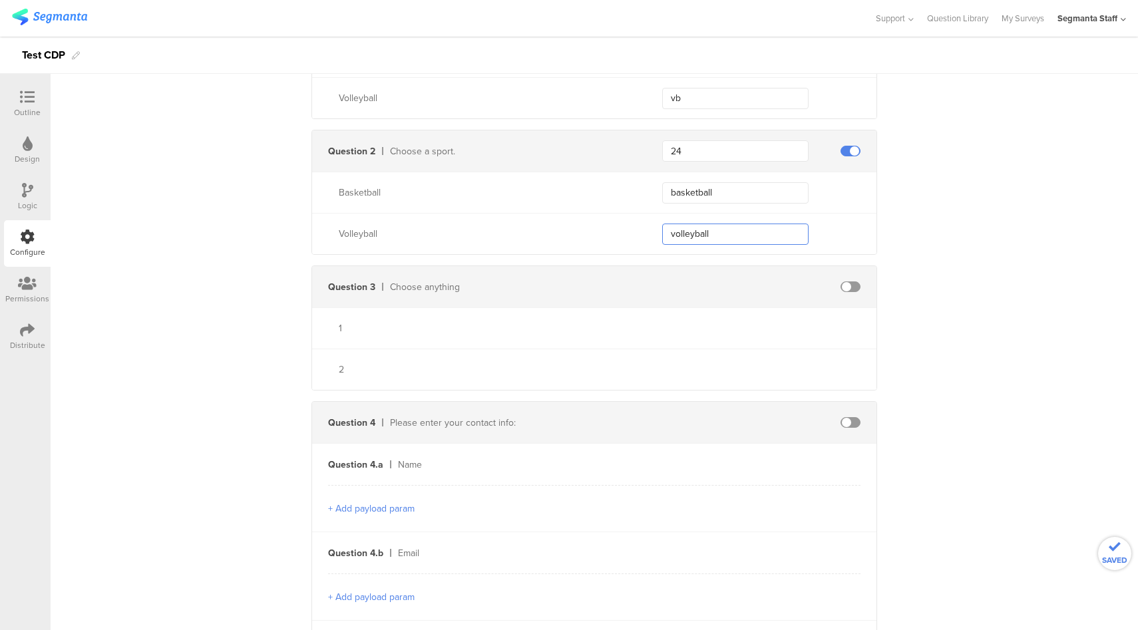
type input "volleyball"
click at [854, 421] on span at bounding box center [850, 422] width 20 height 11
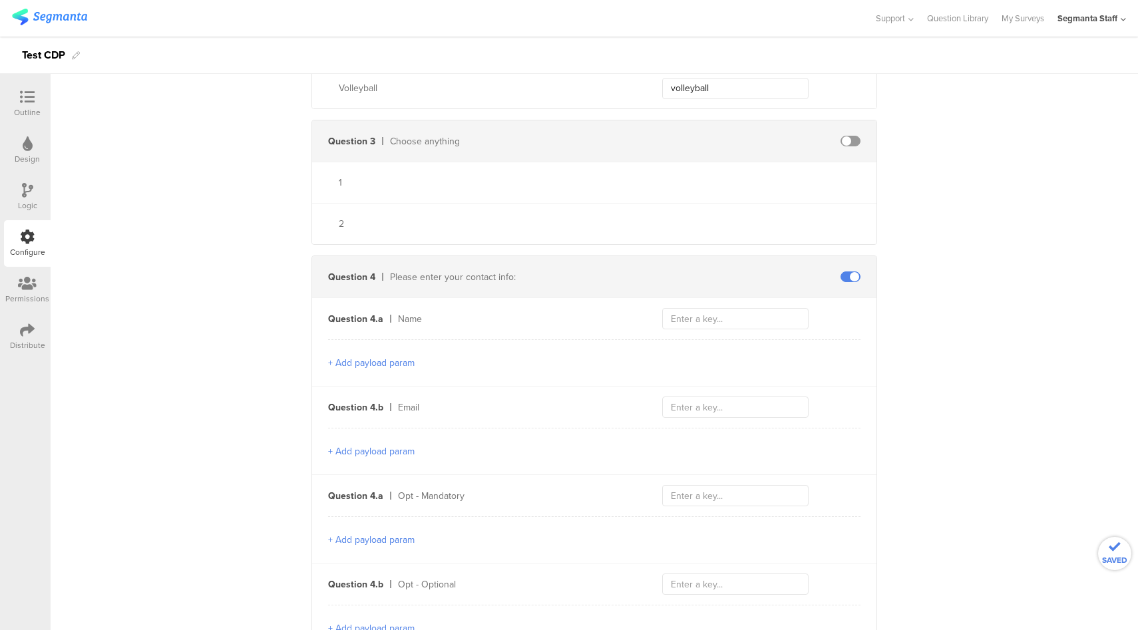
scroll to position [668, 0]
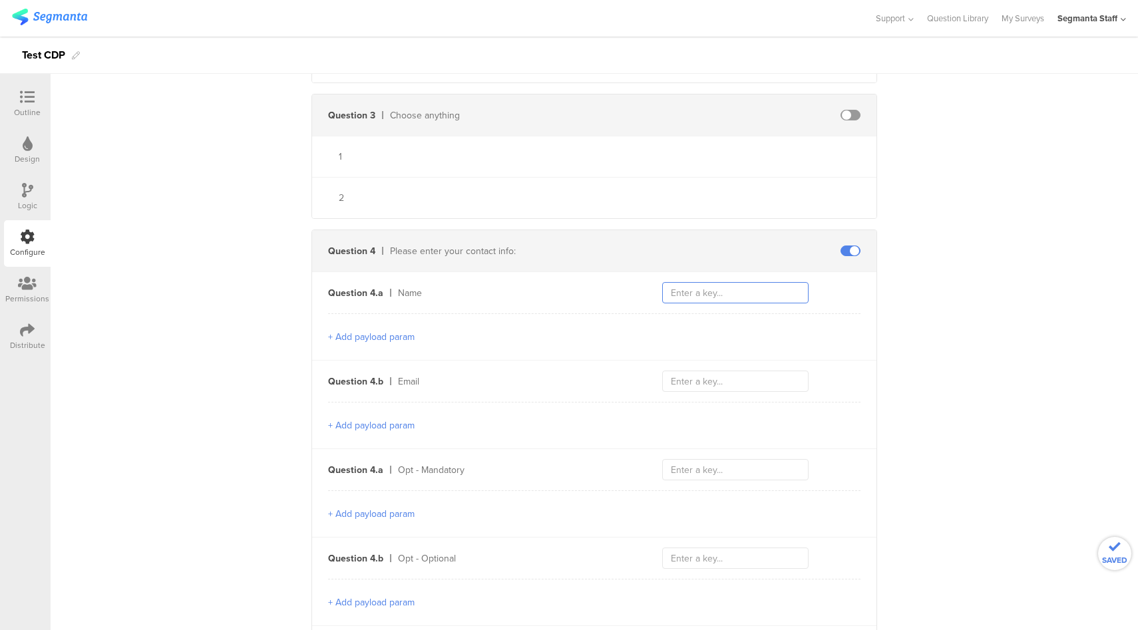
click at [688, 293] on input "text" at bounding box center [735, 292] width 146 height 21
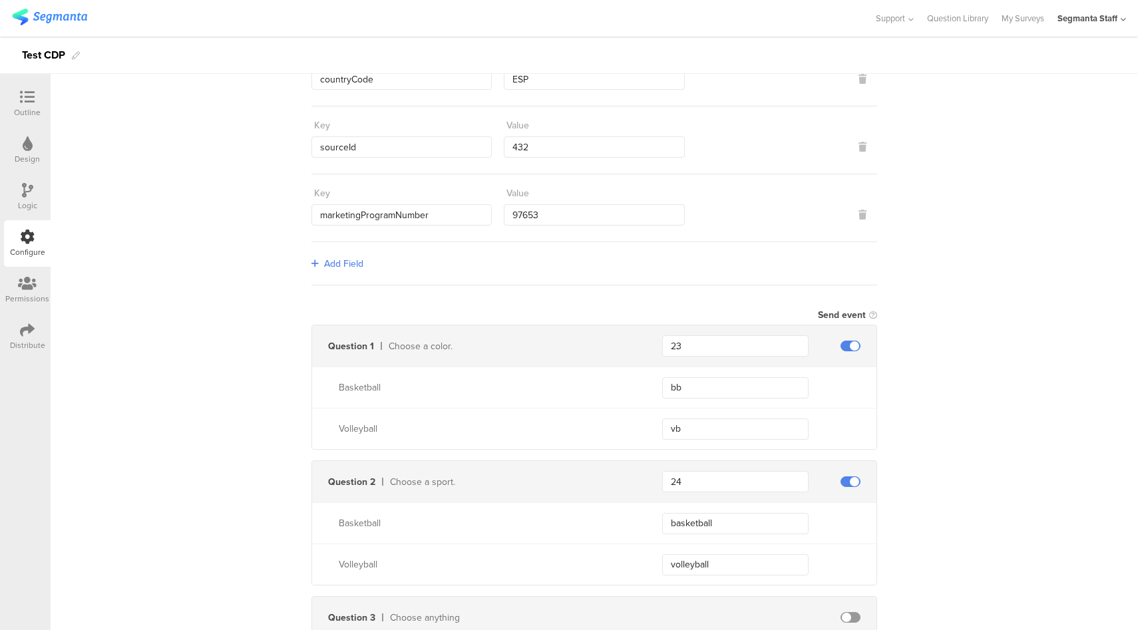
scroll to position [168, 0]
type input "firstName"
click at [848, 341] on span at bounding box center [850, 343] width 20 height 11
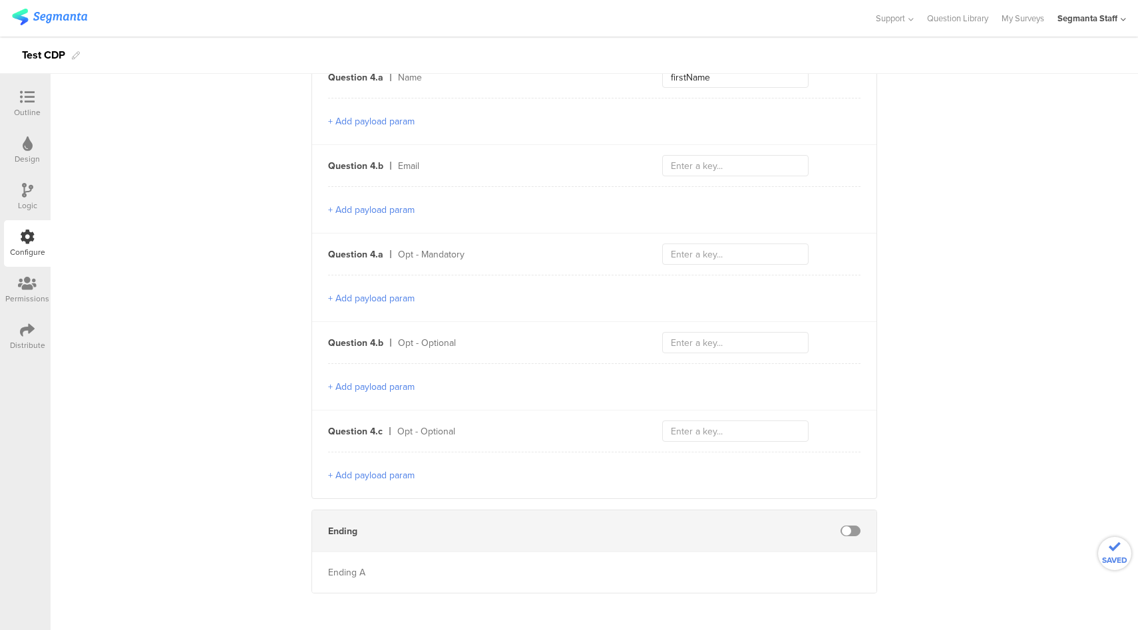
scroll to position [637, 0]
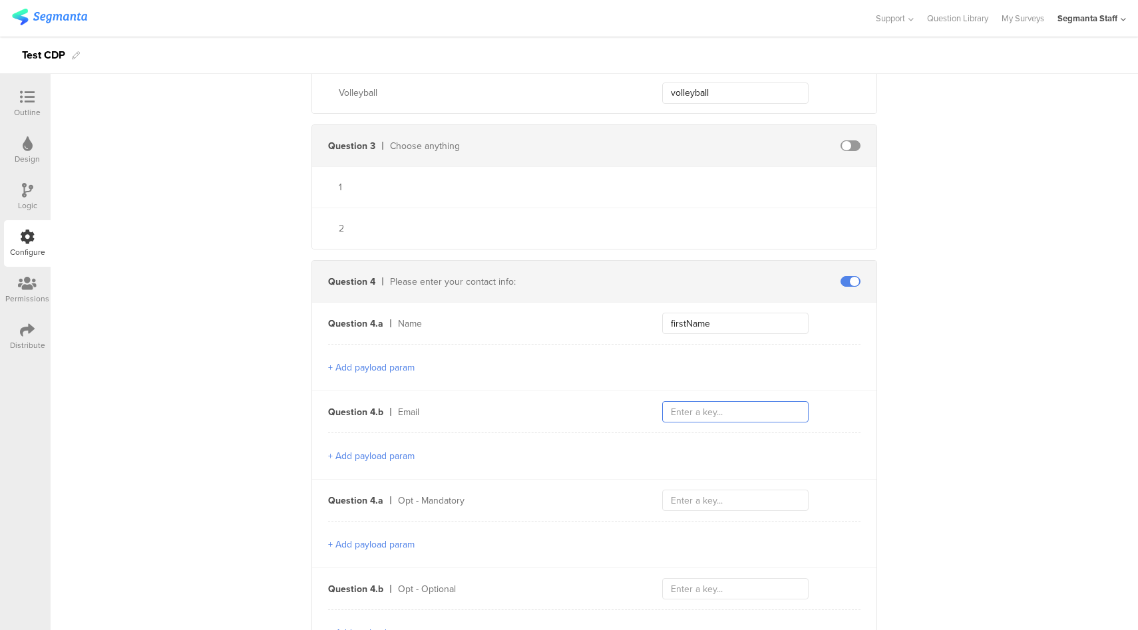
click at [710, 411] on input "text" at bounding box center [735, 411] width 146 height 21
type input "email"
click at [697, 496] on input "text" at bounding box center [735, 500] width 146 height 21
type input "optText"
click at [350, 456] on button "+ Add payload param" at bounding box center [371, 456] width 86 height 14
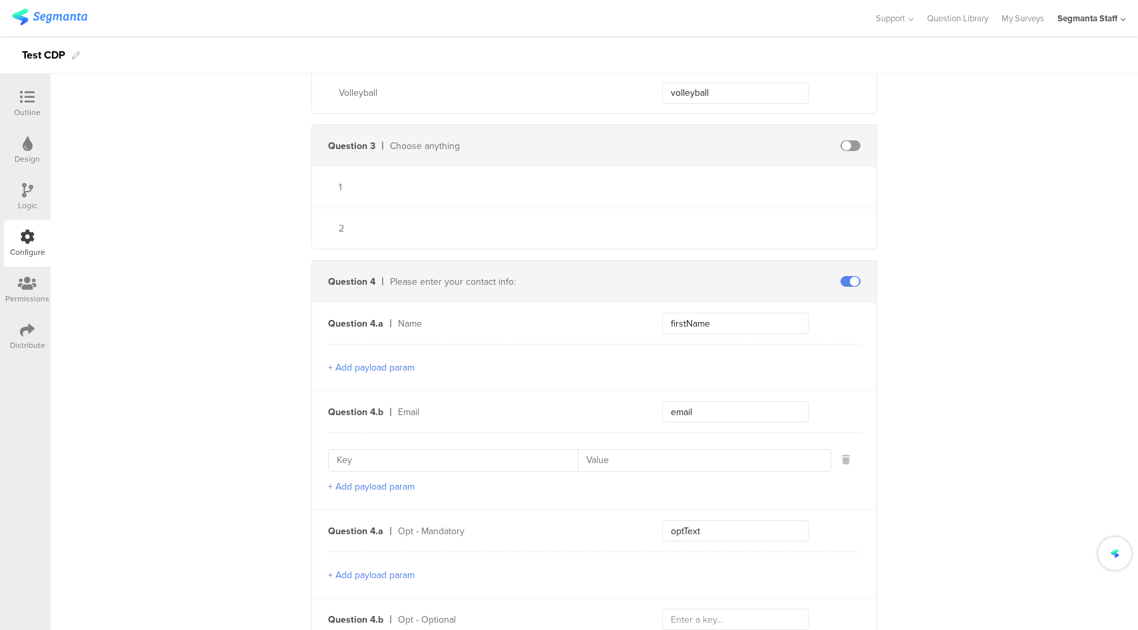
click at [385, 468] on div at bounding box center [579, 460] width 503 height 23
click at [388, 458] on input at bounding box center [457, 460] width 241 height 21
paste input "emailContactPointCategoryCode"
type input "emailContactPointCategoryCode"
click at [614, 452] on input at bounding box center [700, 460] width 245 height 21
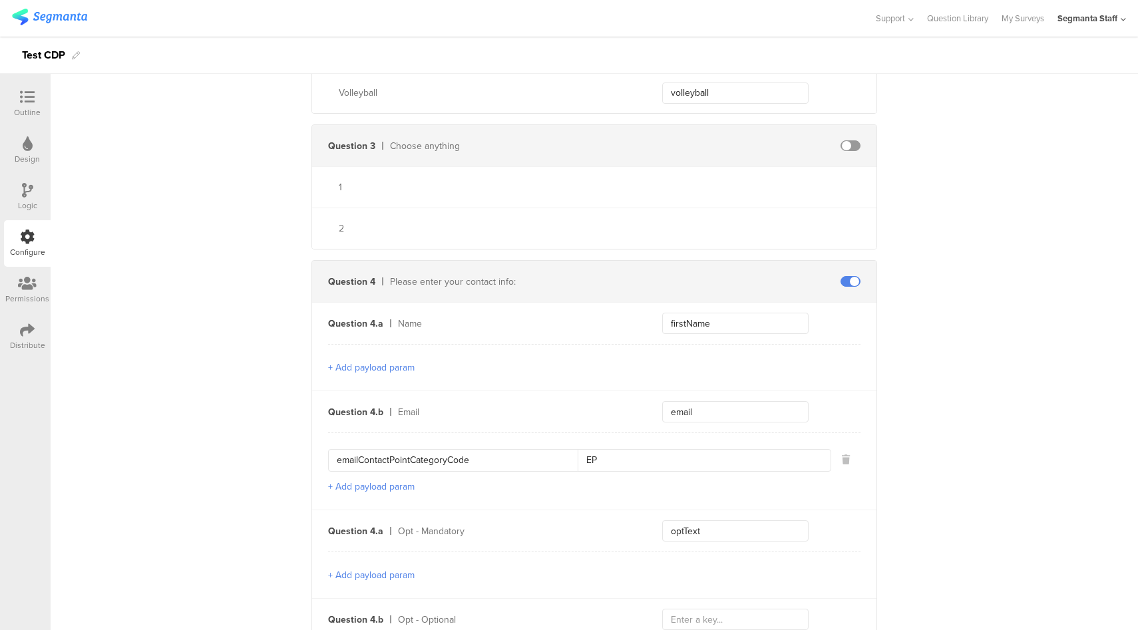
type input "EP"
click at [351, 484] on button "+ Add payload param" at bounding box center [371, 487] width 86 height 14
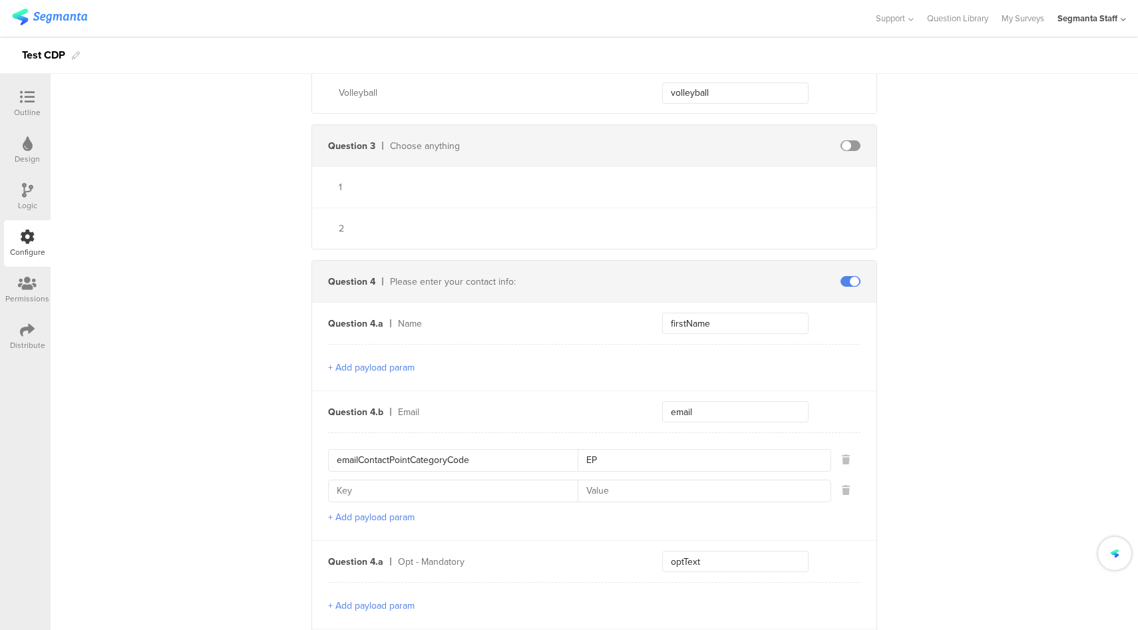
click at [386, 492] on input at bounding box center [457, 490] width 241 height 21
paste input "emailValidContactPointIndicator"
type input "emailValidContactPointIndicator"
click at [582, 486] on input at bounding box center [700, 490] width 245 height 21
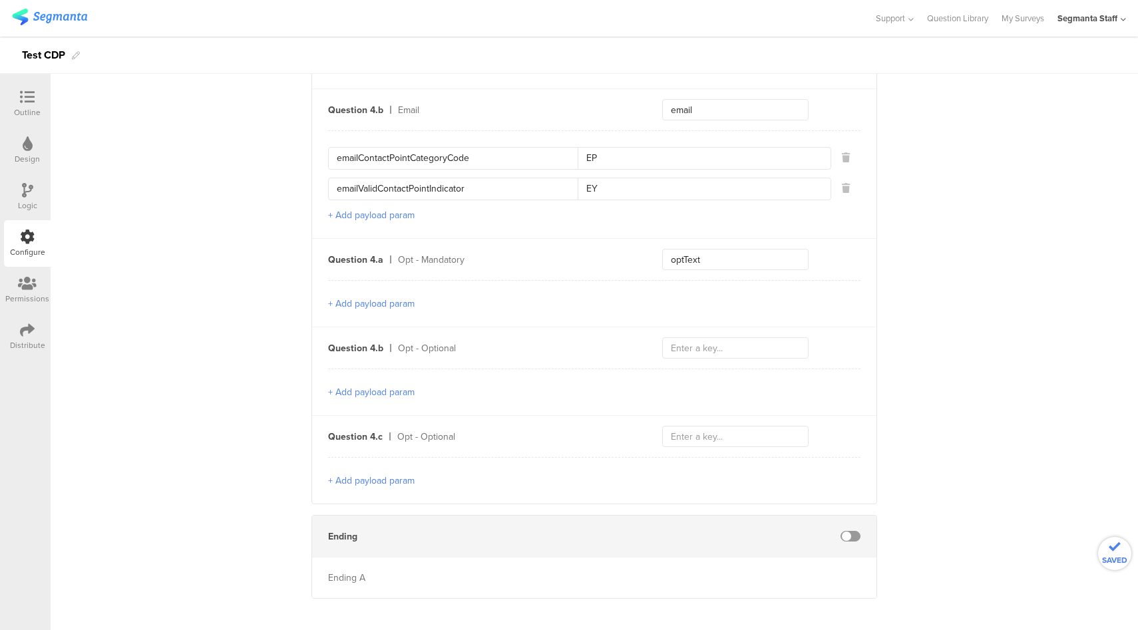
scroll to position [945, 0]
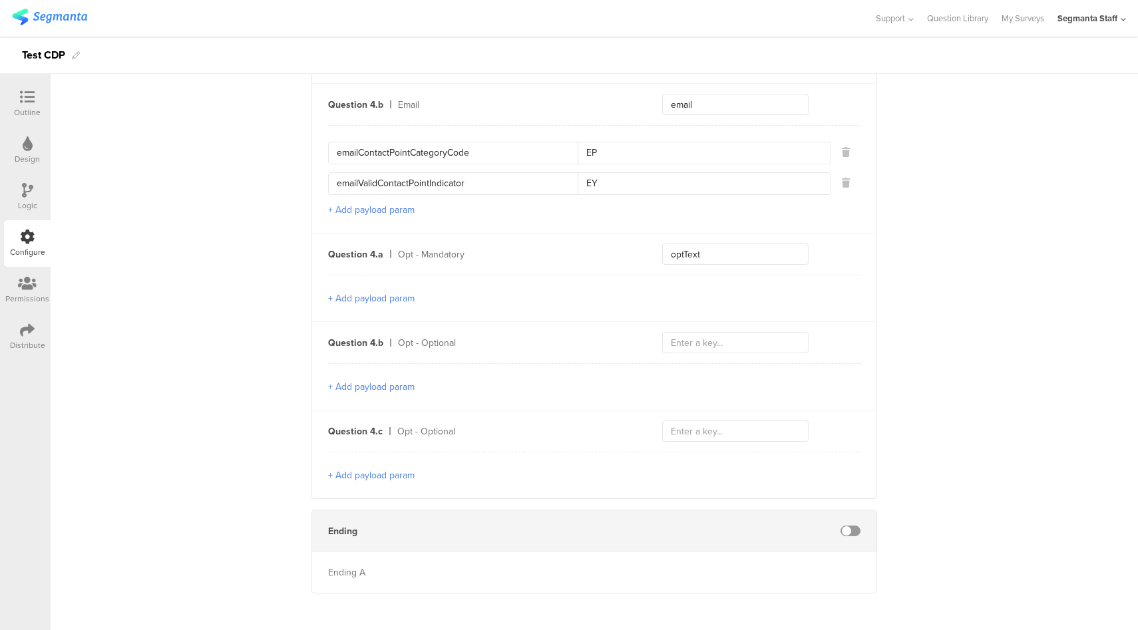
type input "EY"
click at [391, 297] on button "+ Add payload param" at bounding box center [371, 298] width 86 height 14
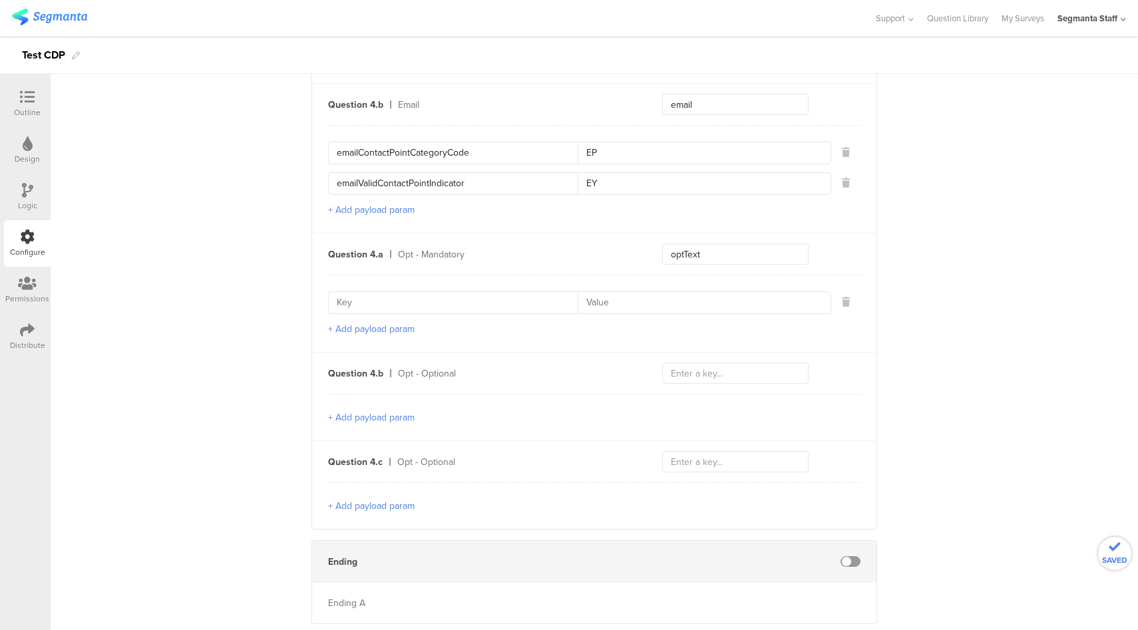
click at [394, 413] on button "+ Add payload param" at bounding box center [371, 418] width 86 height 14
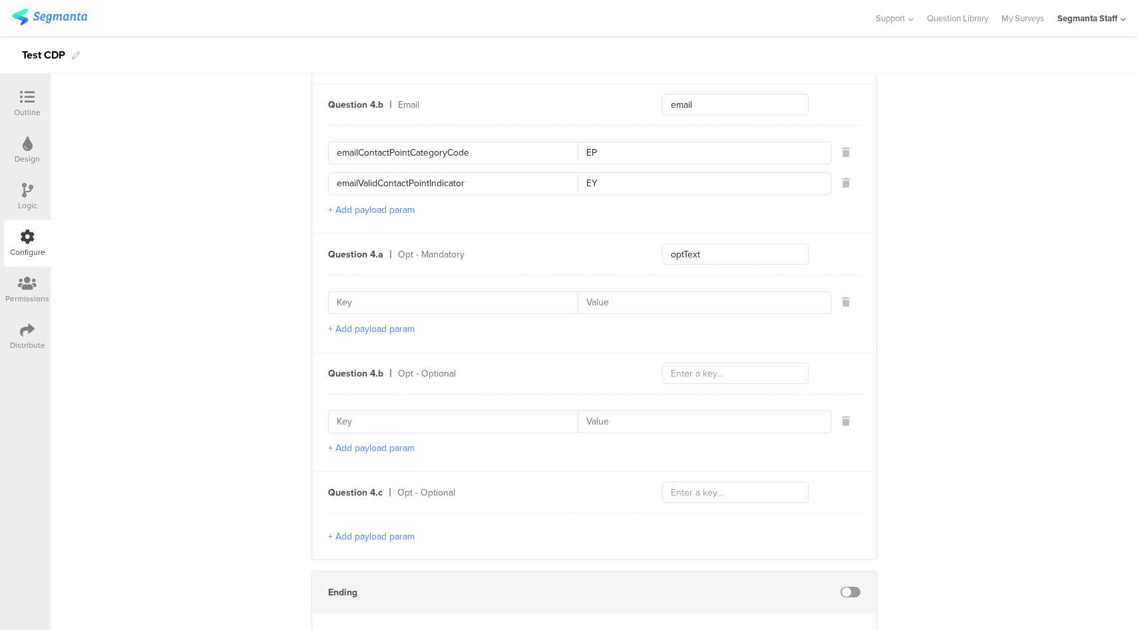
click at [386, 327] on button "+ Add payload param" at bounding box center [371, 329] width 86 height 14
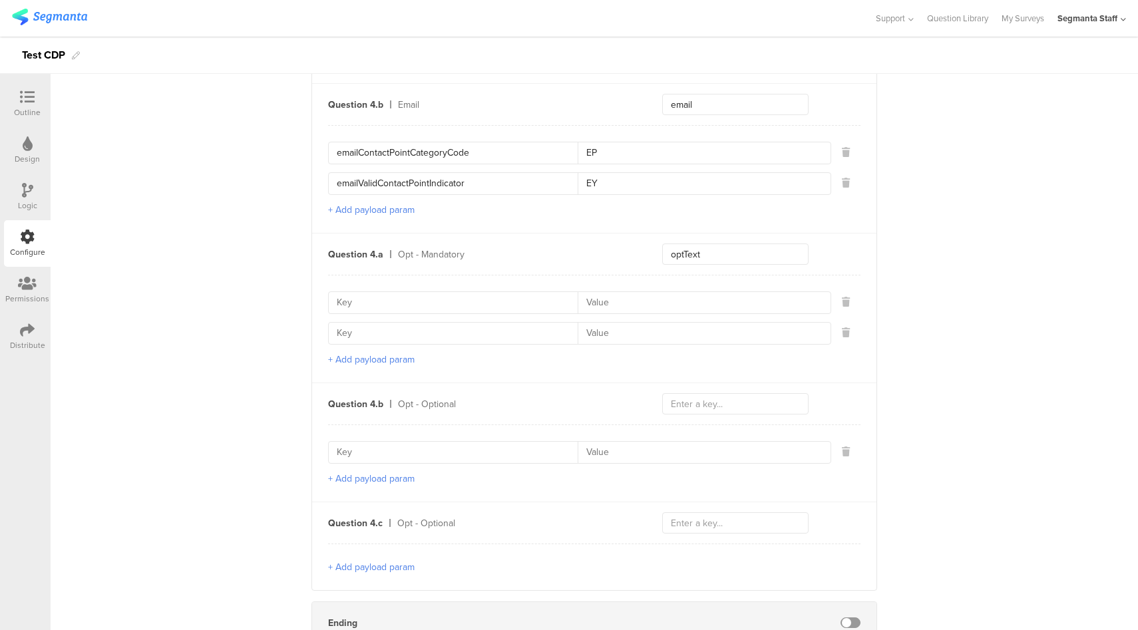
click at [369, 360] on div "+ Add payload param" at bounding box center [594, 329] width 532 height 108
click at [355, 353] on button "+ Add payload param" at bounding box center [371, 360] width 86 height 14
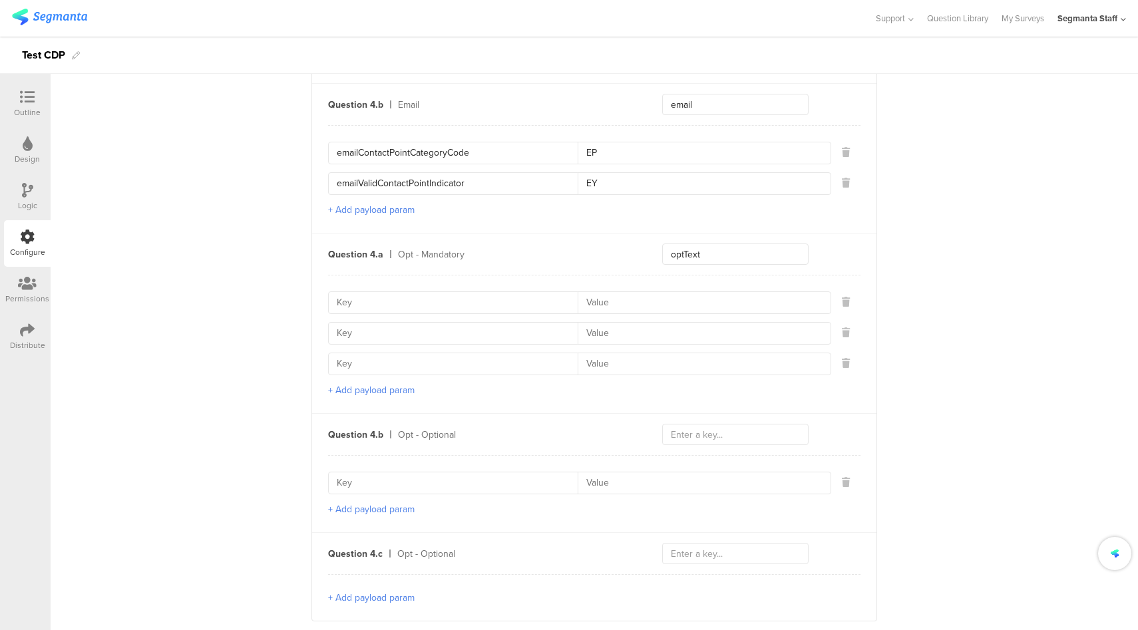
click at [369, 309] on div at bounding box center [579, 302] width 503 height 23
click at [376, 302] on input at bounding box center [457, 302] width 241 height 21
type input "optId"
click at [369, 333] on input at bounding box center [457, 333] width 241 height 21
type input "contactCategory"
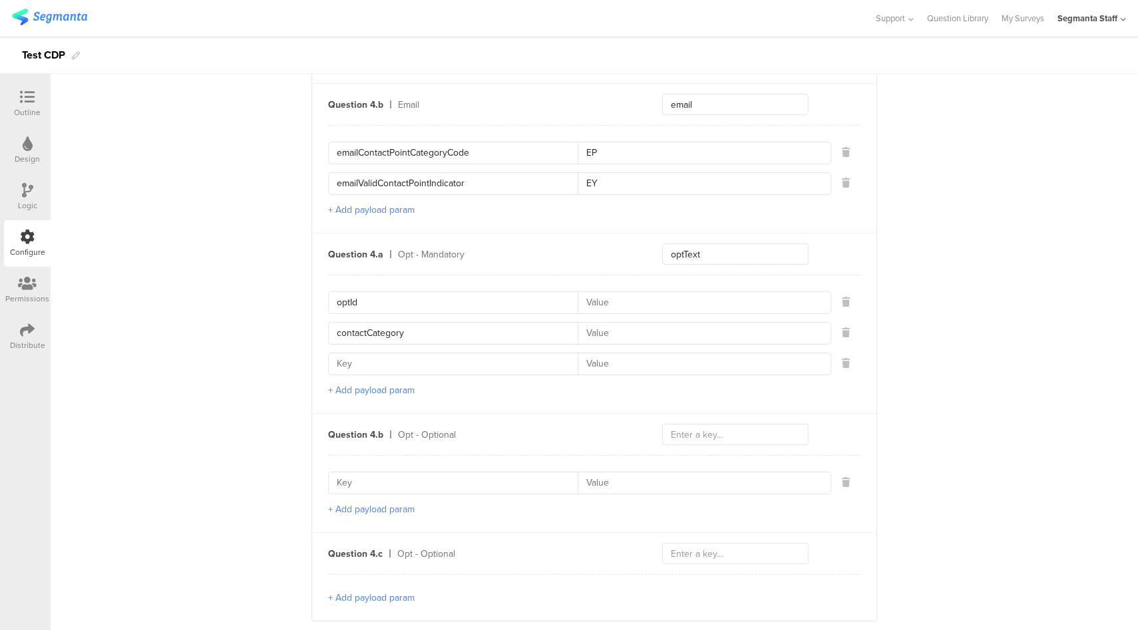
click at [376, 344] on div "optId contactCategory" at bounding box center [594, 333] width 532 height 84
click at [368, 368] on input at bounding box center [457, 363] width 241 height 21
type input "contactType"
click at [650, 299] on input at bounding box center [700, 302] width 245 height 21
type input "123_00"
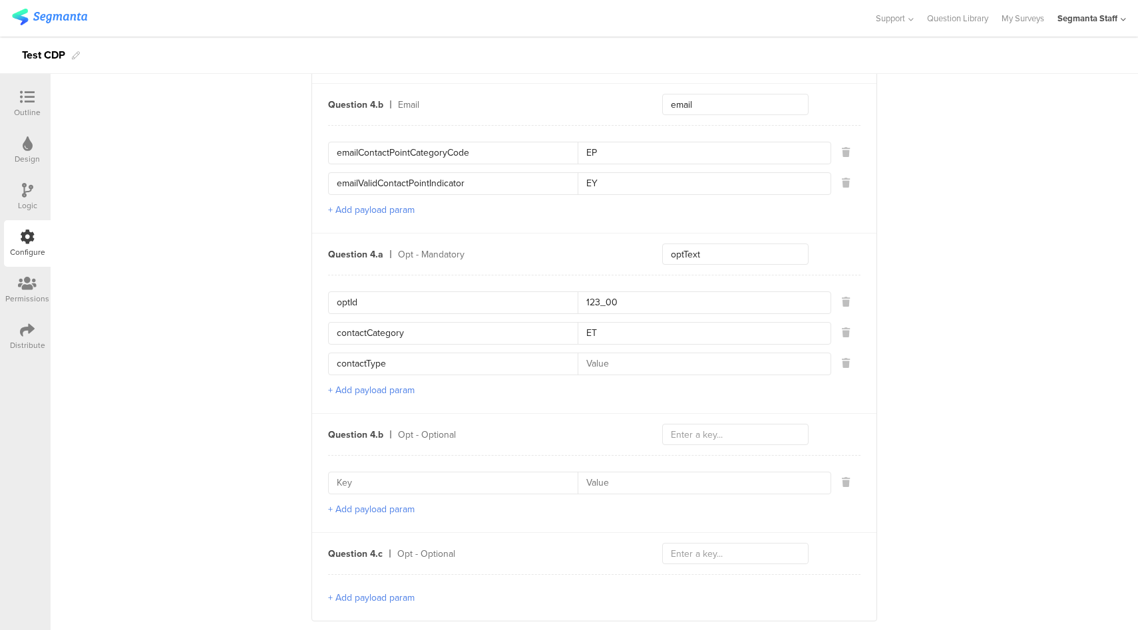
type input "ET"
click at [631, 360] on input at bounding box center [700, 363] width 245 height 21
type input "E"
click at [733, 430] on input "text" at bounding box center [735, 434] width 146 height 21
type input "optText"
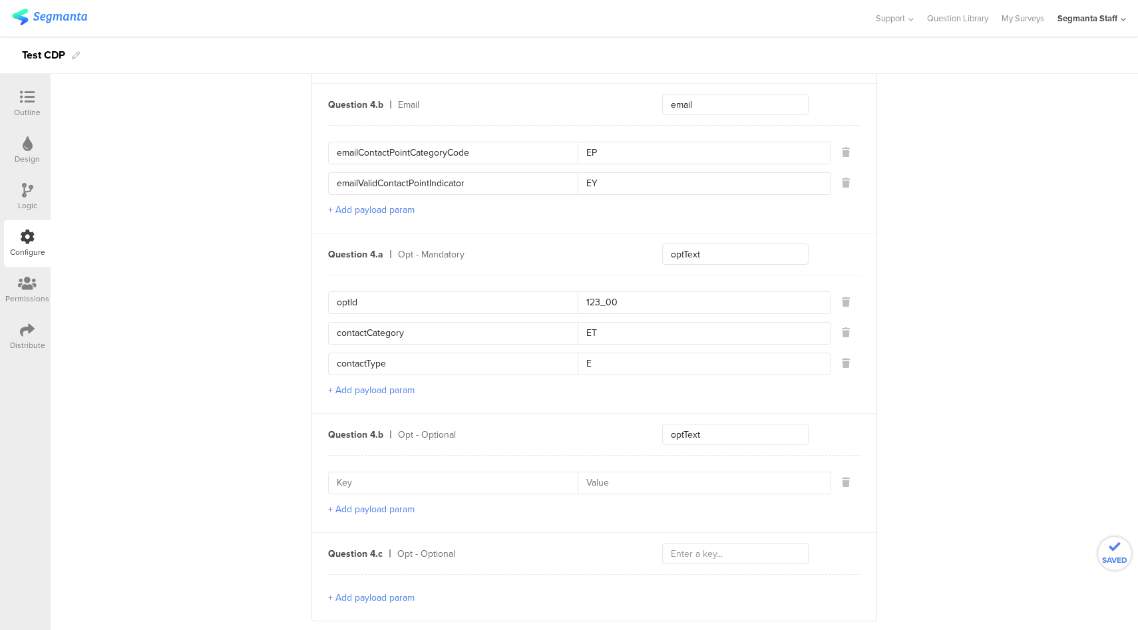
click at [348, 295] on input "optId" at bounding box center [457, 302] width 241 height 21
click at [383, 481] on input at bounding box center [457, 482] width 241 height 21
paste input "optId"
type input "optId"
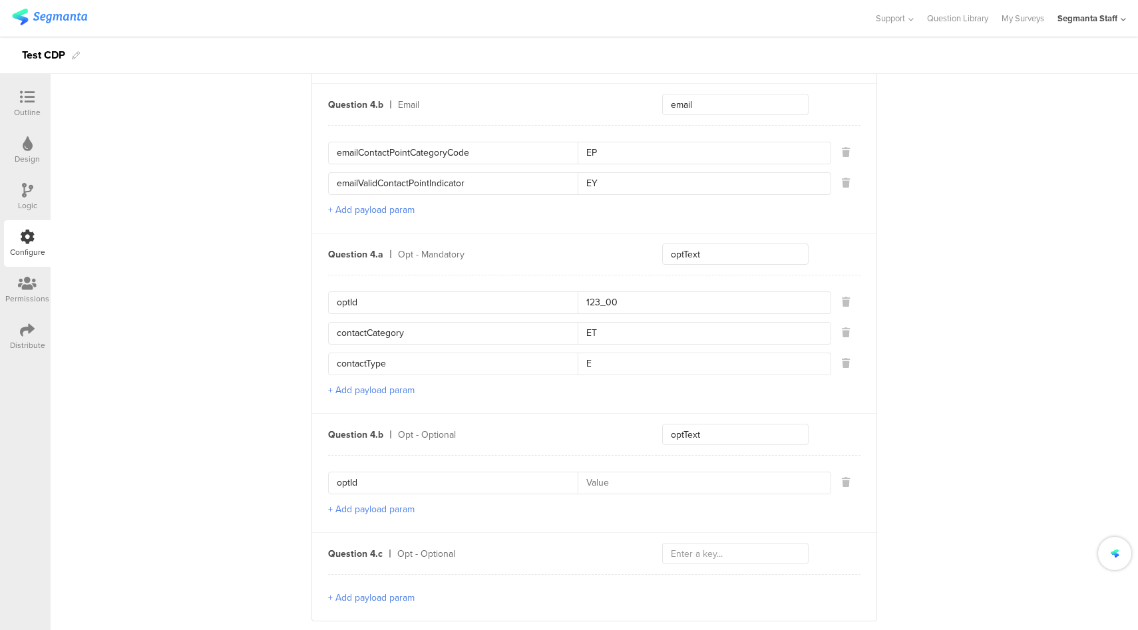
click at [369, 334] on input "contactCategory" at bounding box center [457, 333] width 241 height 21
paste input "optId"
type input "contactCategory"
click at [357, 503] on button "+ Add payload param" at bounding box center [371, 509] width 86 height 14
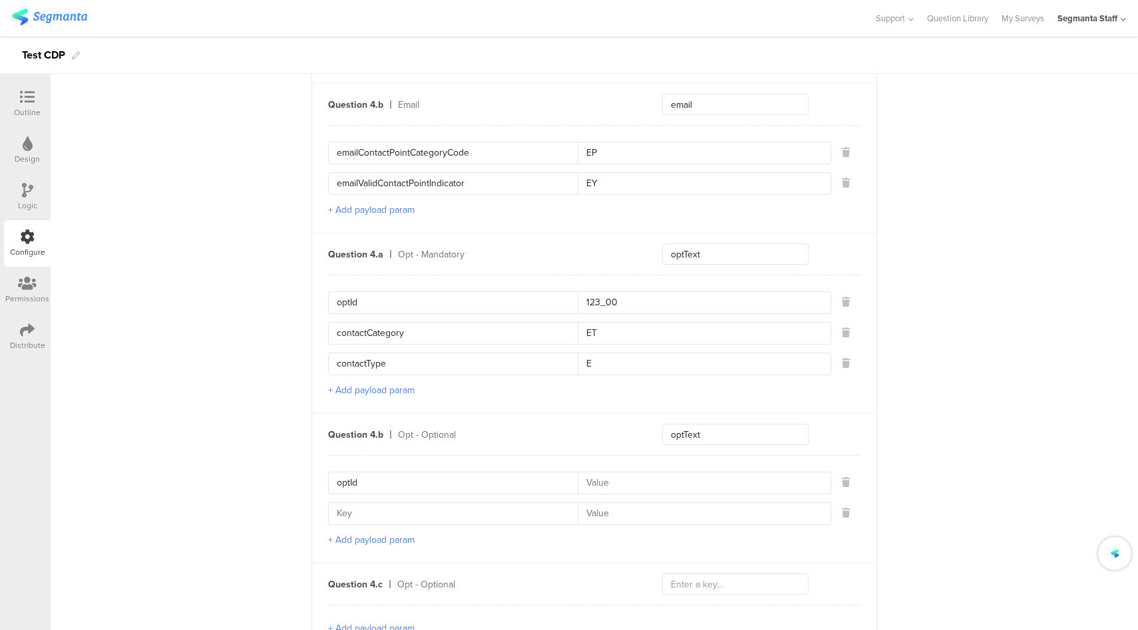
click at [371, 506] on input at bounding box center [457, 513] width 241 height 21
paste input "contactCategory"
type input "contactCategory"
click at [375, 530] on button "+ Add payload param" at bounding box center [371, 537] width 86 height 14
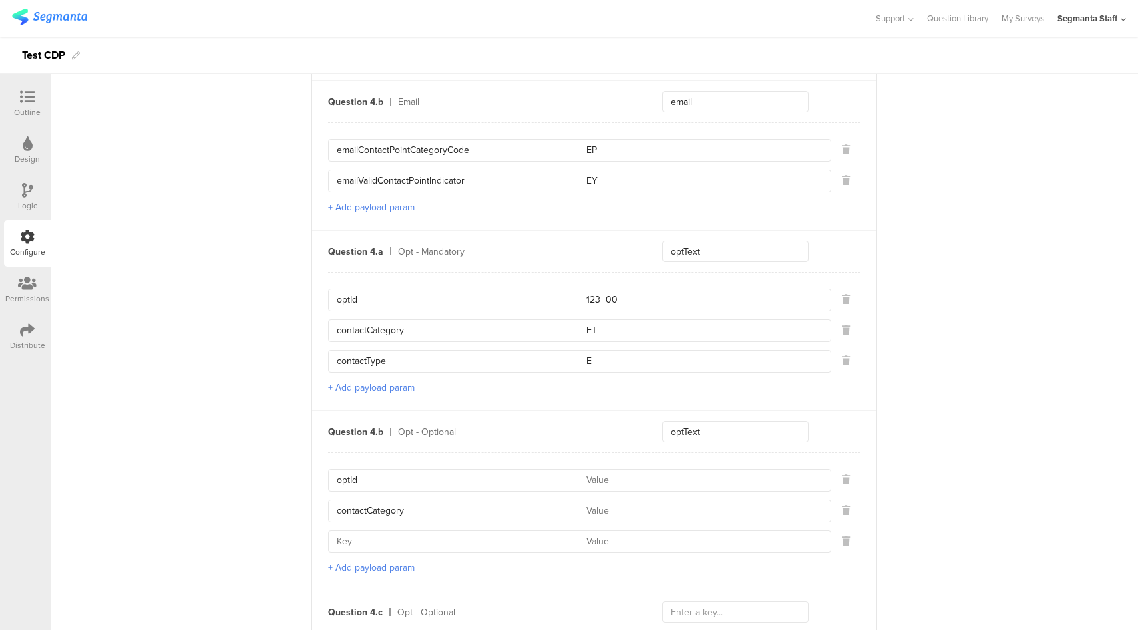
click at [364, 362] on input "contactType" at bounding box center [457, 361] width 241 height 21
click at [395, 542] on input at bounding box center [457, 541] width 241 height 21
paste input "contactType"
type input "contactType"
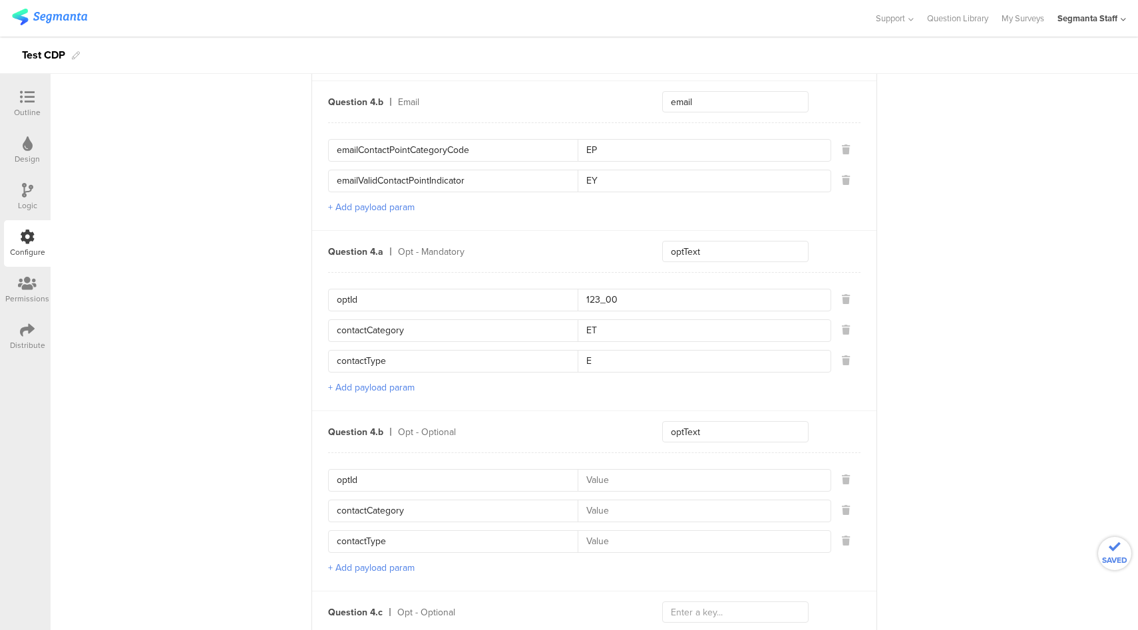
click at [614, 478] on input at bounding box center [700, 480] width 245 height 21
type input "321_00"
click at [603, 501] on input at bounding box center [700, 510] width 245 height 21
type input "EW"
click at [637, 533] on input at bounding box center [700, 541] width 245 height 21
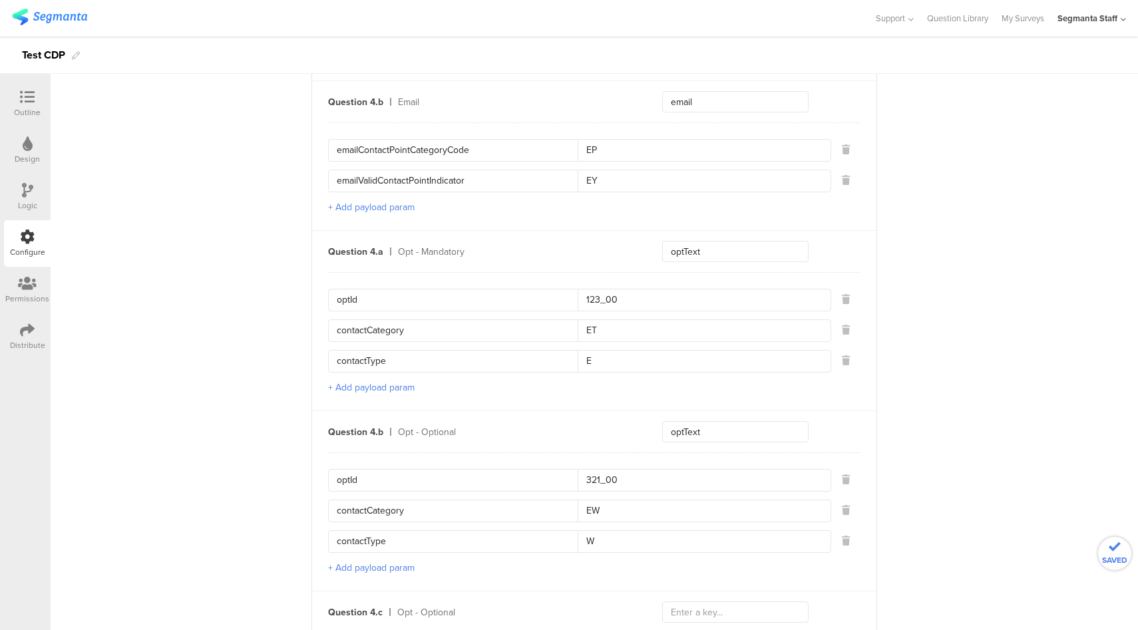
scroll to position [1128, 0]
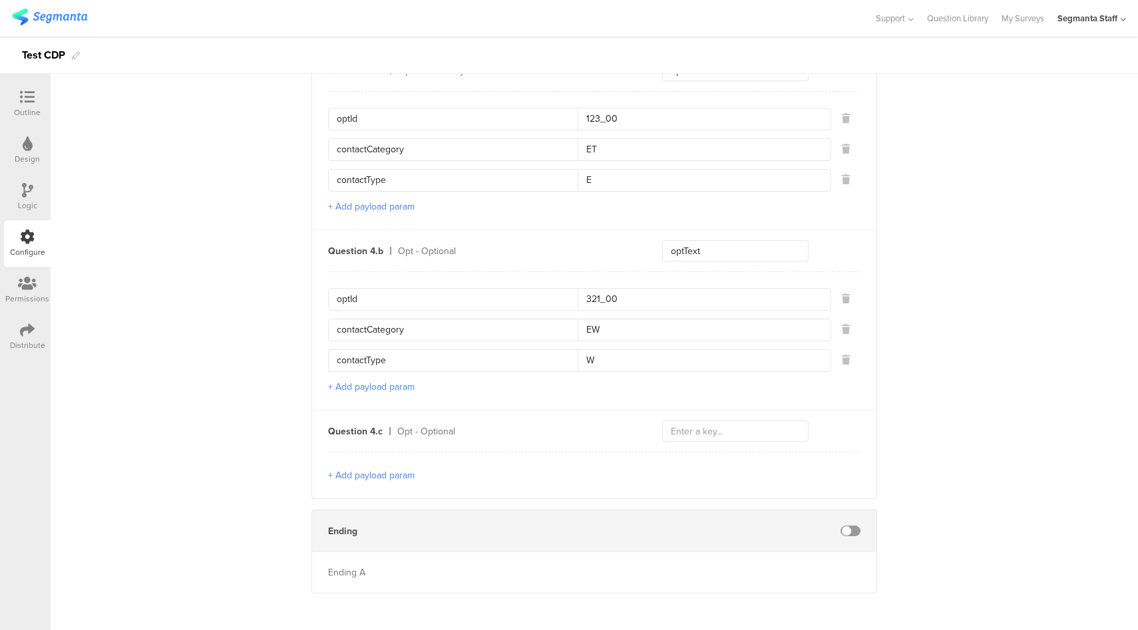
type input "W"
click at [683, 249] on input "optText" at bounding box center [735, 250] width 146 height 21
click at [703, 423] on input "text" at bounding box center [735, 431] width 146 height 21
paste input "optText"
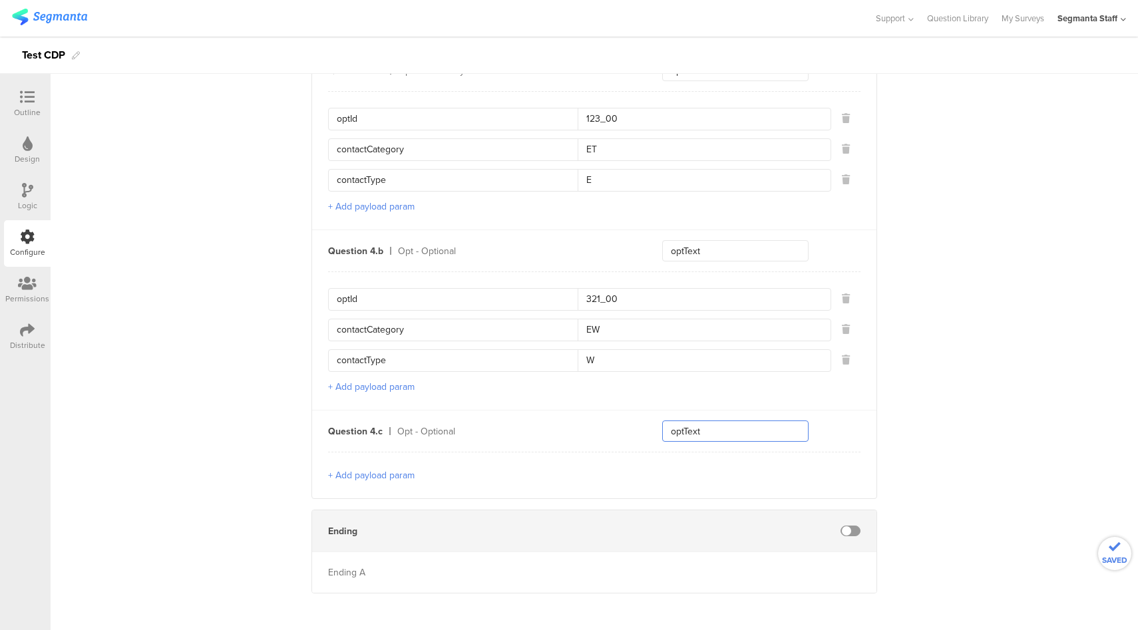
type input "optText"
click at [854, 526] on span at bounding box center [850, 531] width 20 height 11
click at [398, 468] on button "+ Add payload param" at bounding box center [371, 475] width 86 height 14
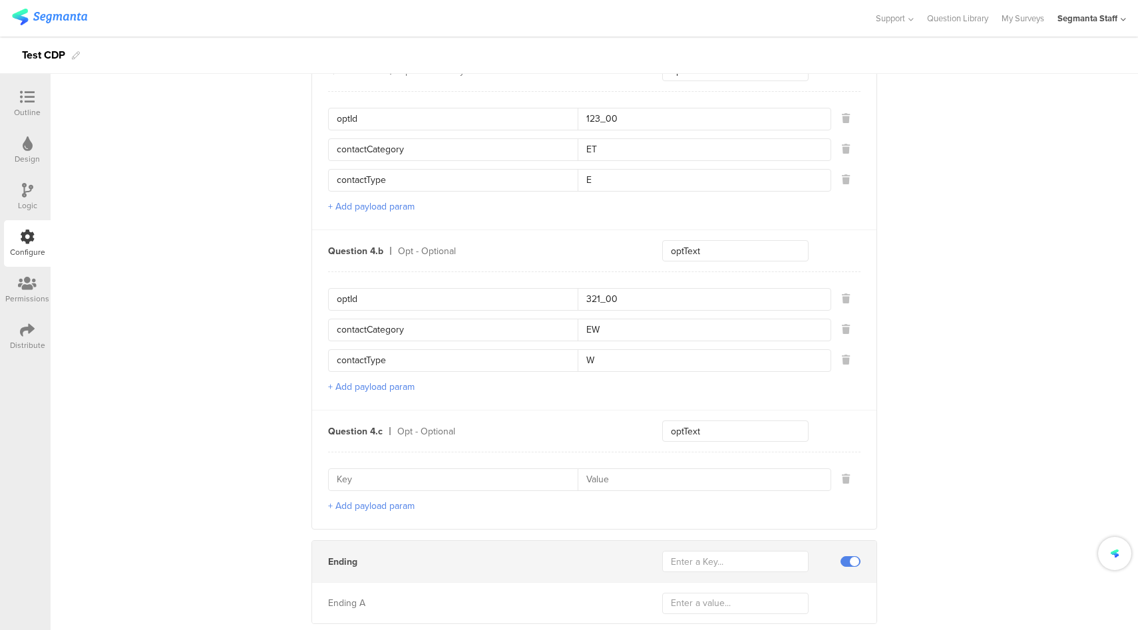
click at [401, 476] on input at bounding box center [457, 479] width 241 height 21
click at [337, 301] on input "optId" at bounding box center [457, 299] width 241 height 21
click at [395, 469] on input at bounding box center [457, 479] width 241 height 21
paste input "optId"
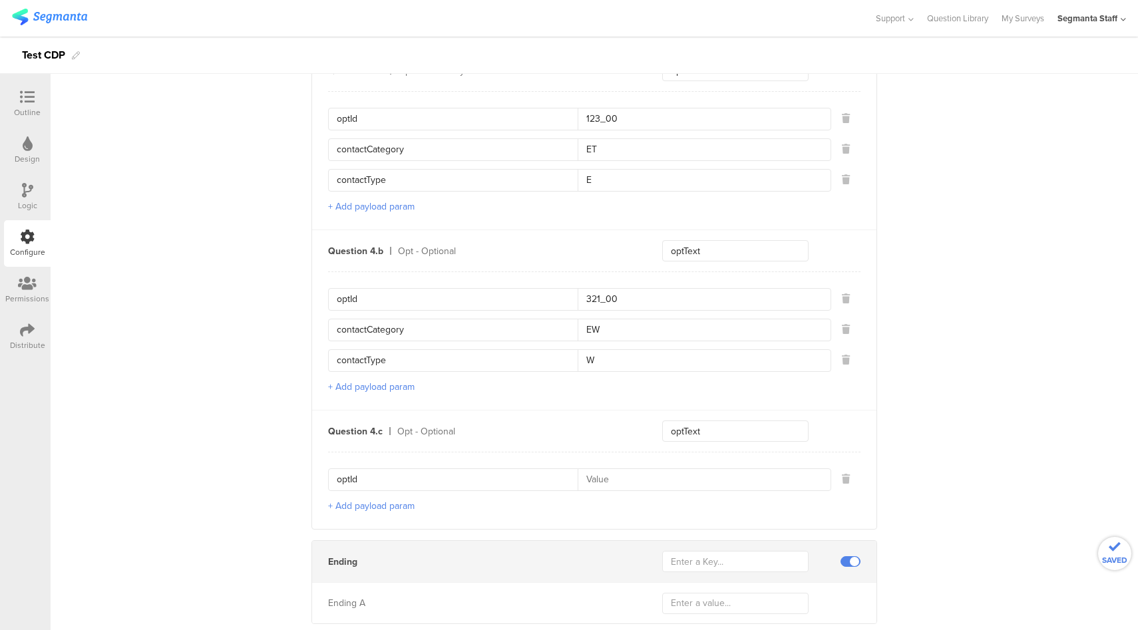
type input "optId"
click at [596, 295] on input "321_00" at bounding box center [700, 299] width 245 height 21
click at [596, 296] on input "321_00" at bounding box center [700, 299] width 245 height 21
click at [625, 476] on input at bounding box center [700, 479] width 245 height 21
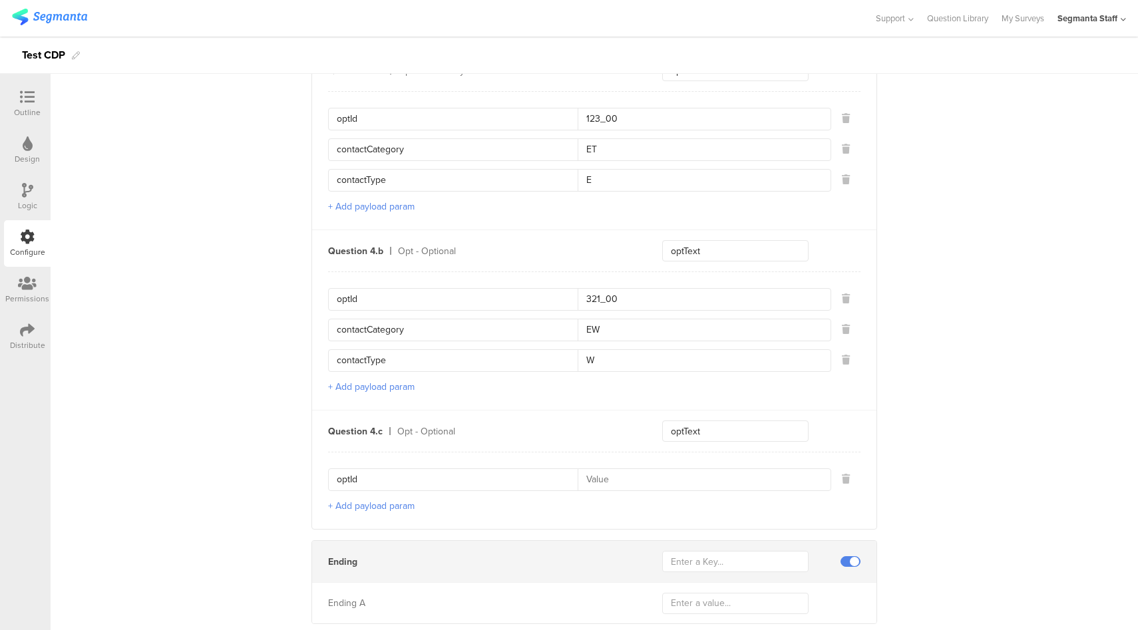
paste input "321_00"
type input "321_01"
click at [375, 503] on button "+ Add payload param" at bounding box center [371, 506] width 86 height 14
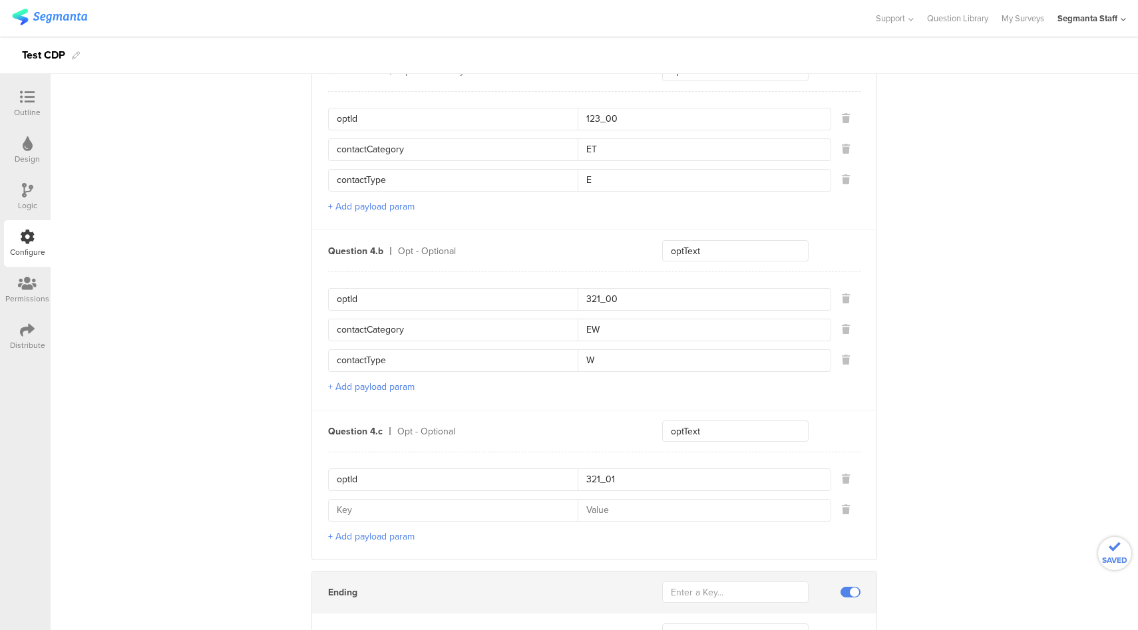
click at [372, 329] on input "contactCategory" at bounding box center [457, 329] width 241 height 21
click at [393, 500] on input at bounding box center [457, 510] width 241 height 21
paste input "contactCategory"
type input "contactCategory"
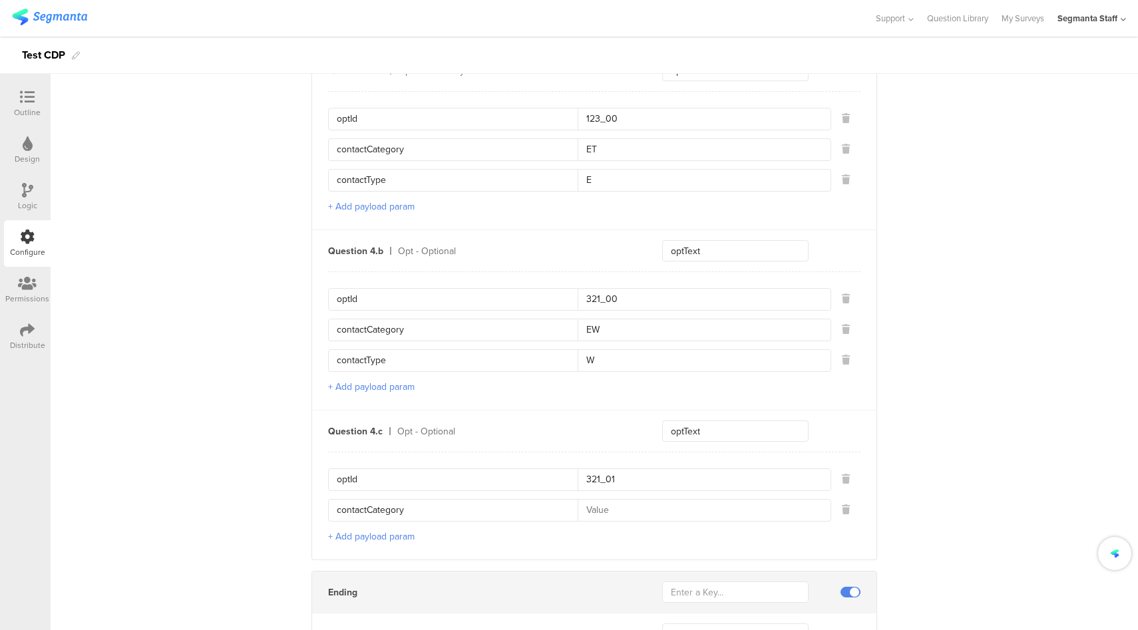
click at [387, 530] on button "+ Add payload param" at bounding box center [371, 537] width 86 height 14
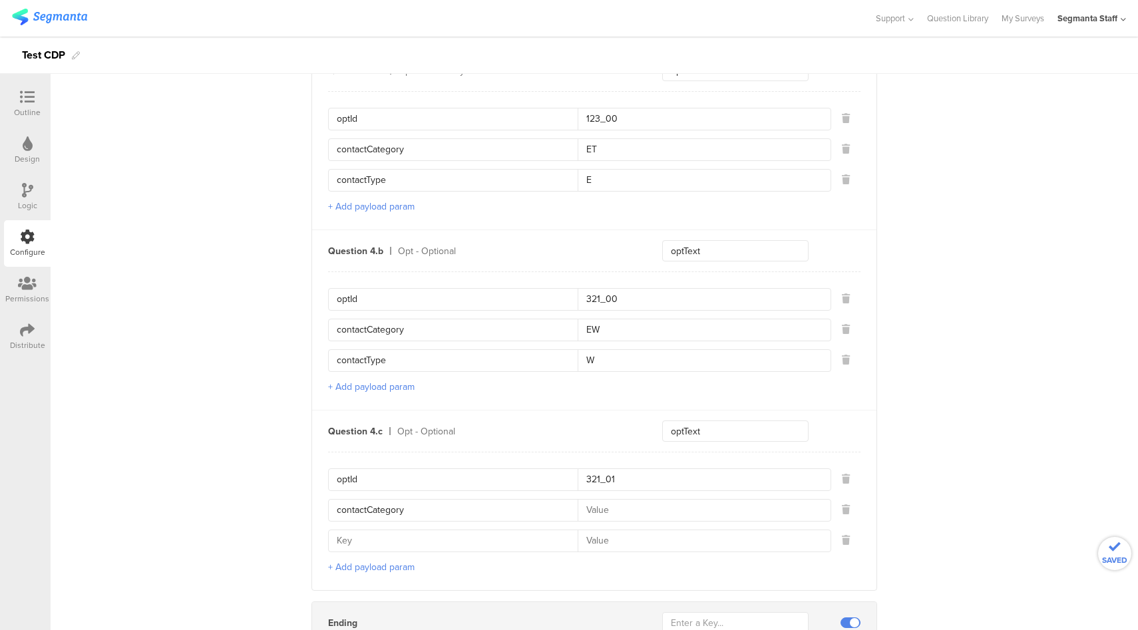
click at [363, 350] on input "contactType" at bounding box center [457, 360] width 241 height 21
click at [377, 535] on input at bounding box center [457, 540] width 241 height 21
paste input "contactType"
type input "contactType"
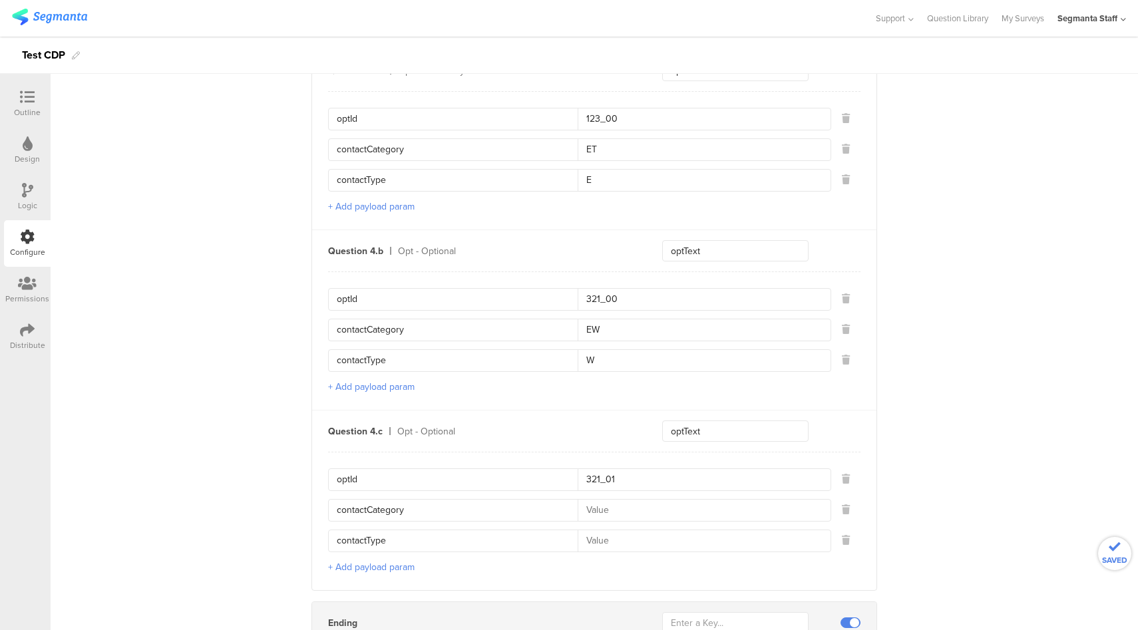
click at [638, 500] on input at bounding box center [700, 510] width 245 height 21
type input "ER"
click at [639, 532] on input at bounding box center [700, 540] width 245 height 21
type input "S"
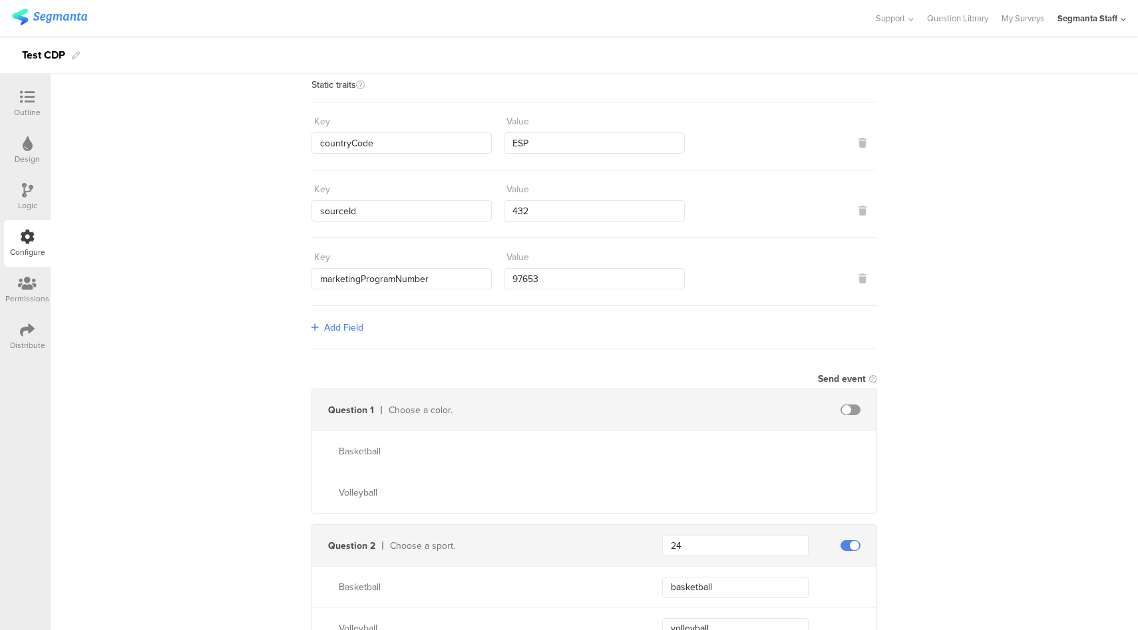
scroll to position [0, 0]
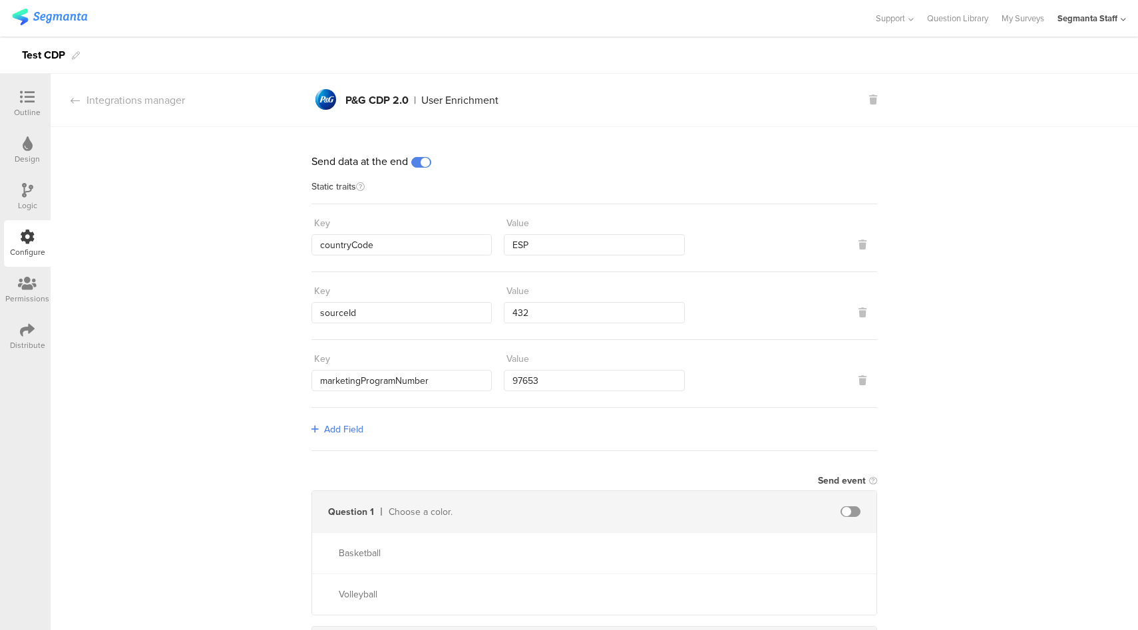
click at [16, 331] on div "Distribute" at bounding box center [27, 336] width 47 height 47
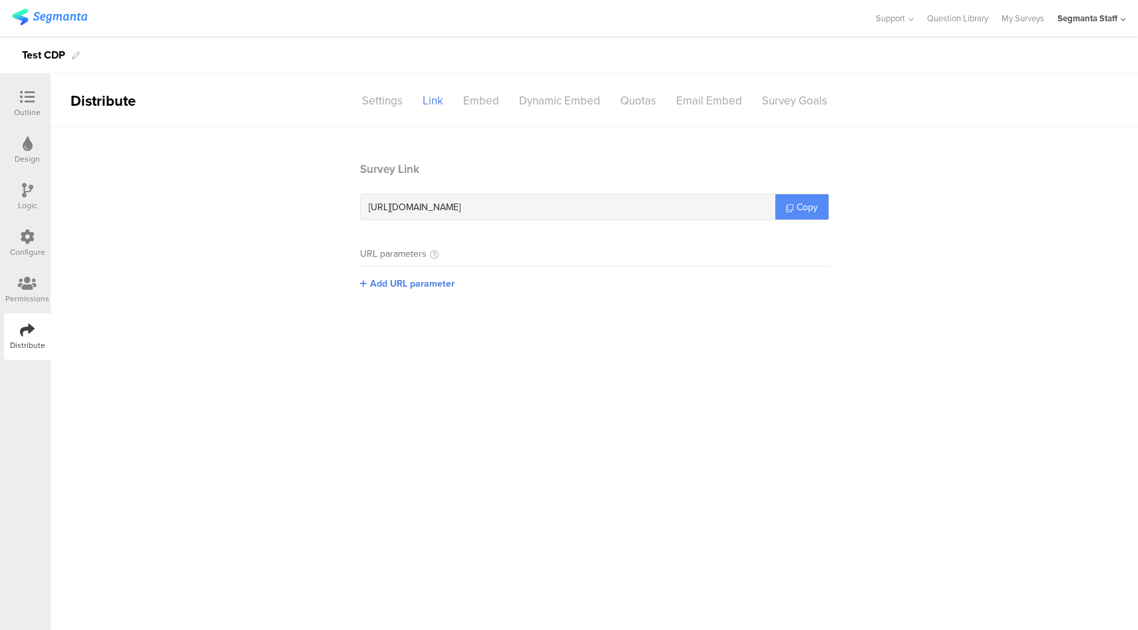
click at [803, 212] on span "Copy" at bounding box center [806, 207] width 21 height 14
click at [15, 248] on div "Configure" at bounding box center [27, 252] width 35 height 12
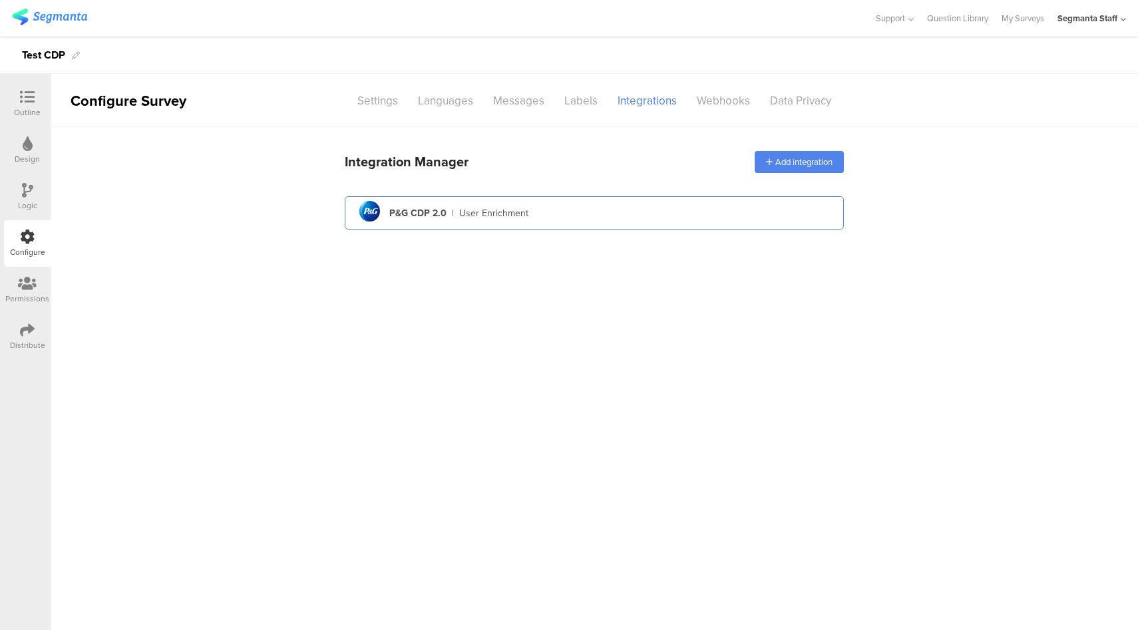
click at [574, 218] on div "pg logo P&G CDP 2.0 | User Enrichment" at bounding box center [594, 213] width 478 height 33
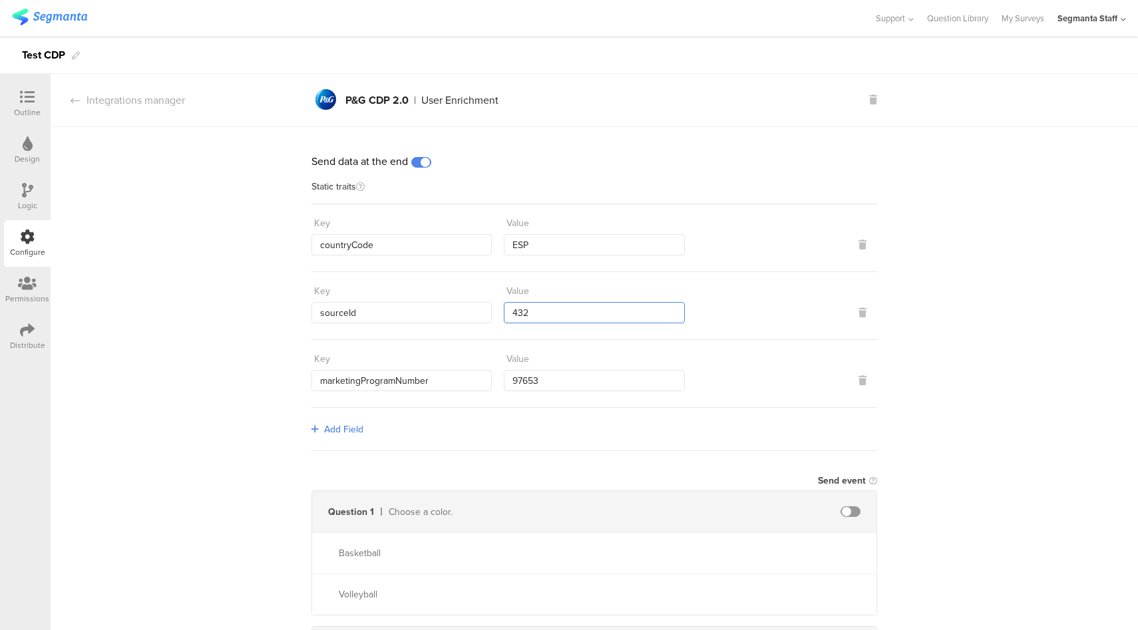
click at [546, 314] on input "432" at bounding box center [594, 312] width 180 height 21
type input "43232"
click at [554, 377] on input "97653" at bounding box center [594, 380] width 180 height 21
type input "976"
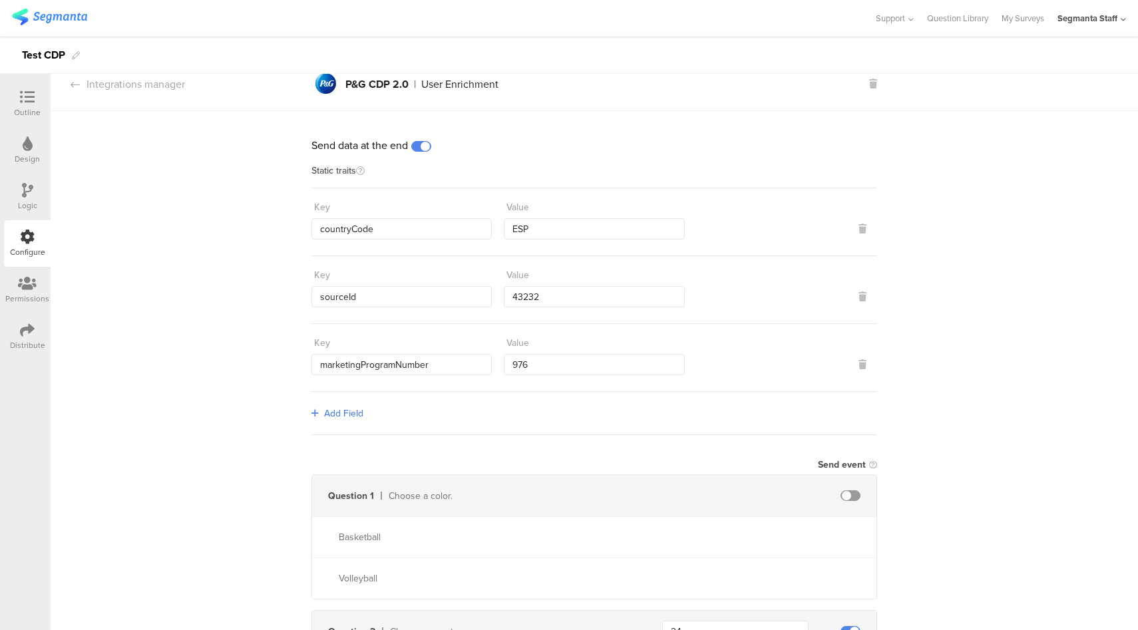
scroll to position [98, 0]
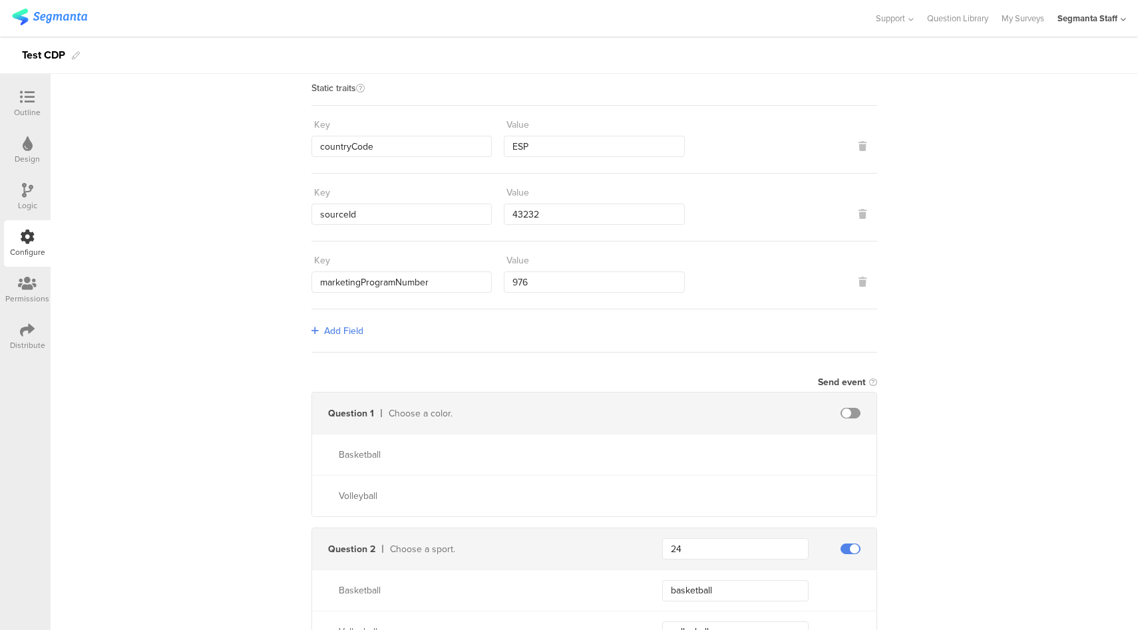
click at [32, 88] on div "Outline" at bounding box center [27, 104] width 47 height 47
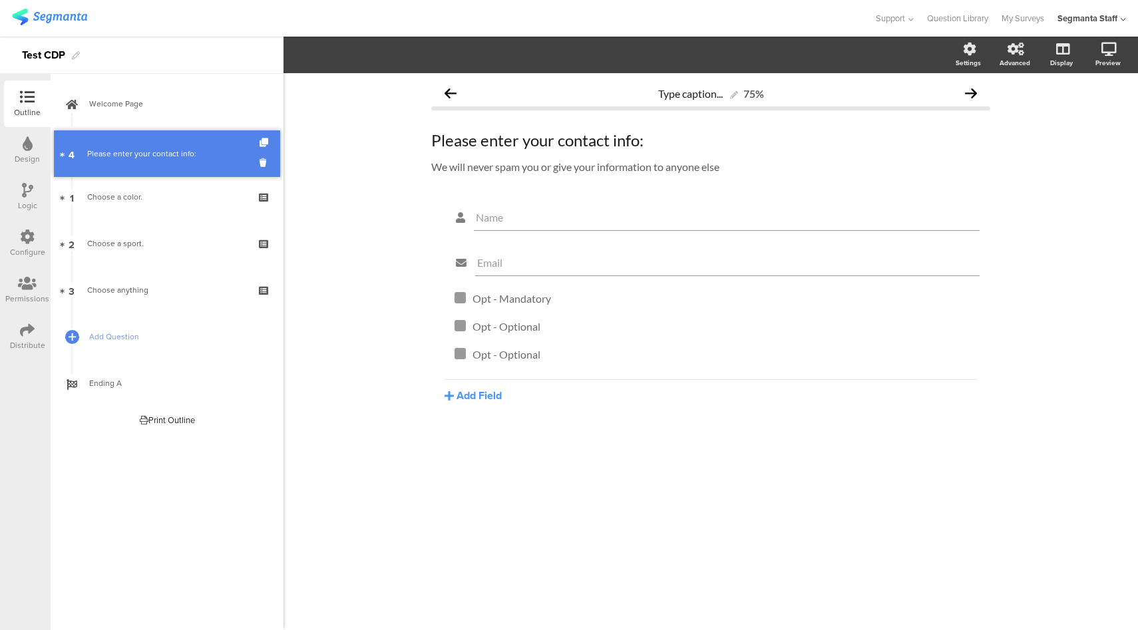
drag, startPoint x: 208, startPoint y: 289, endPoint x: 188, endPoint y: 153, distance: 137.2
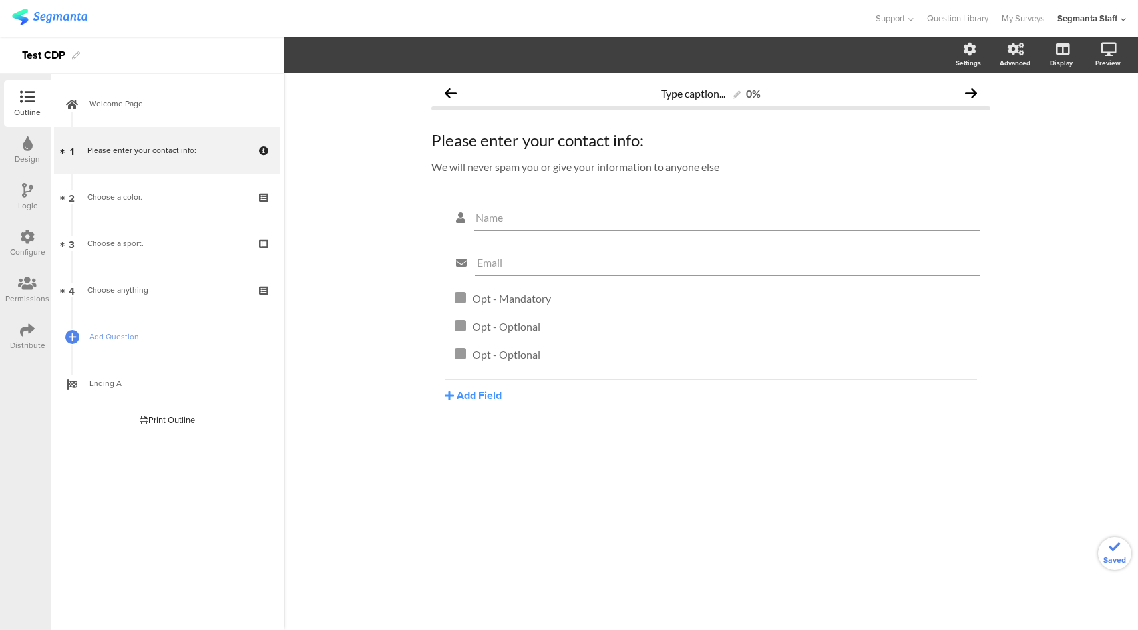
click at [31, 243] on icon at bounding box center [27, 237] width 15 height 15
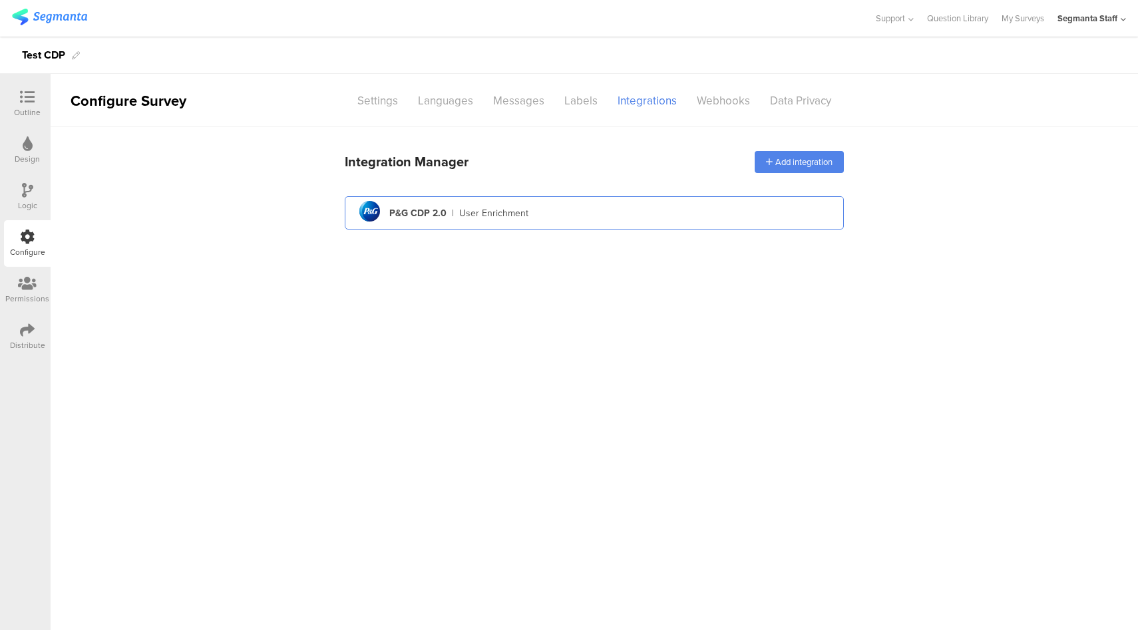
click at [591, 213] on div "pg logo P&G CDP 2.0 | User Enrichment" at bounding box center [594, 213] width 478 height 33
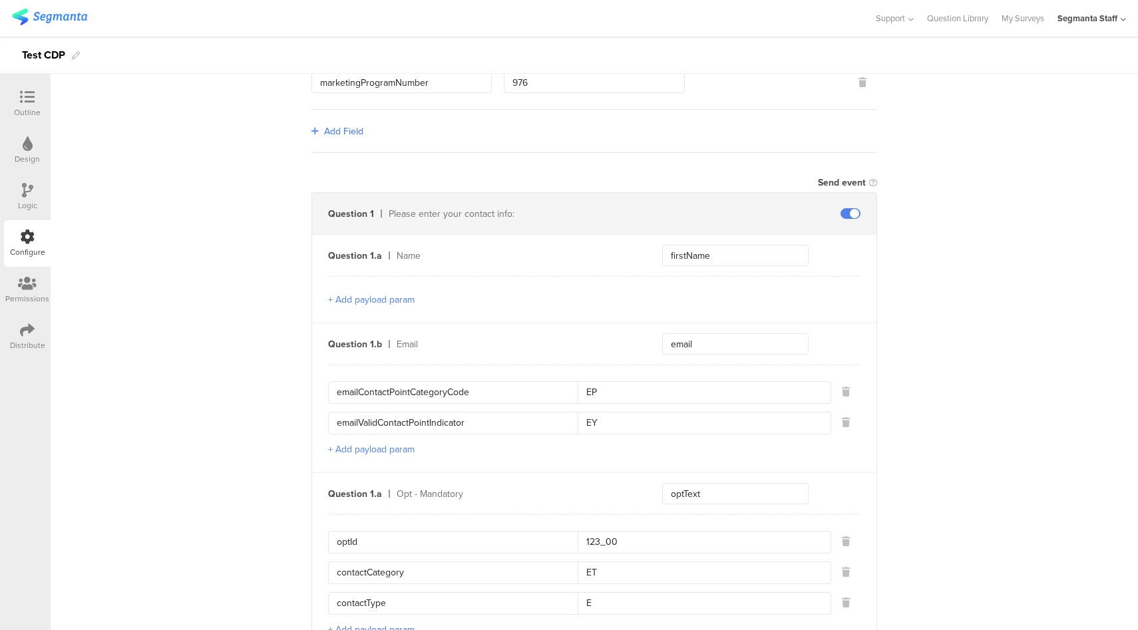
scroll to position [264, 0]
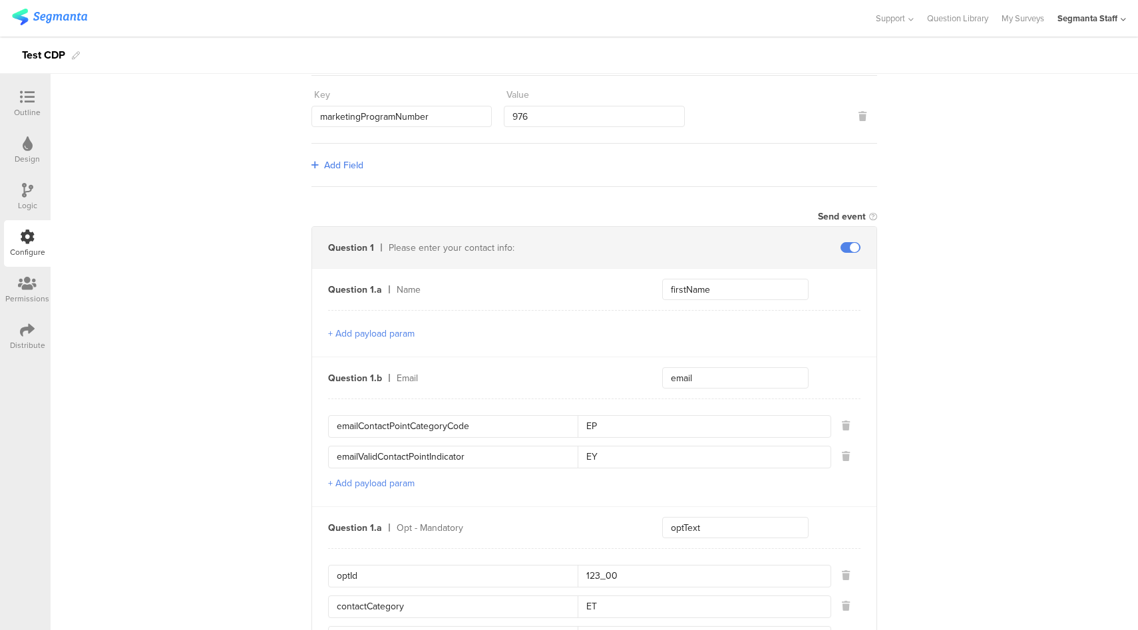
click at [349, 165] on span "Add Field" at bounding box center [343, 165] width 39 height 14
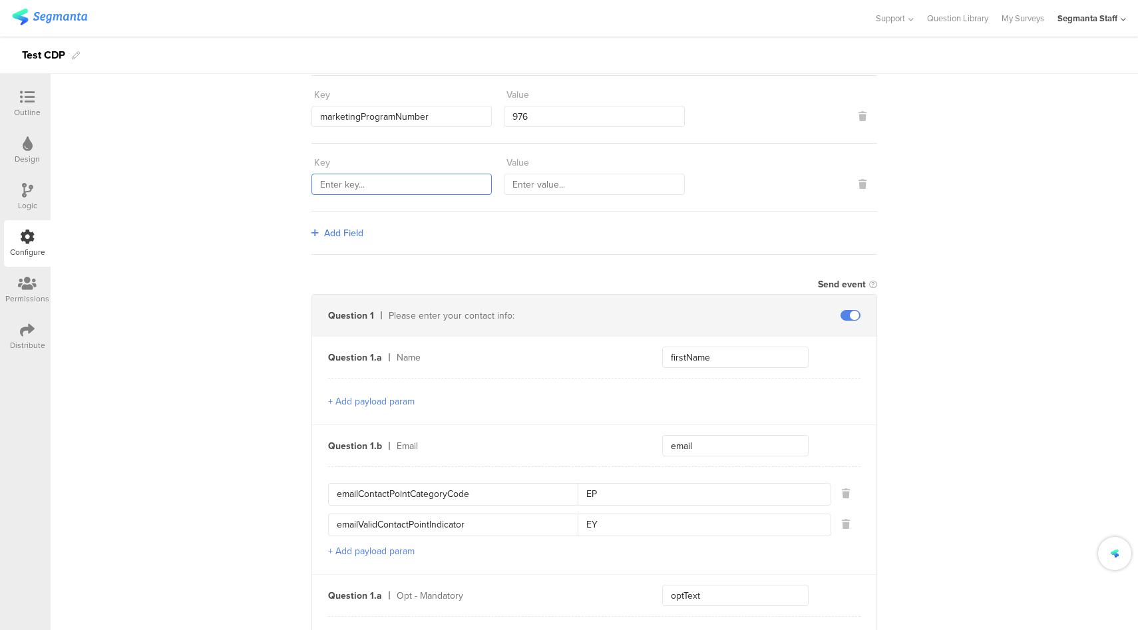
click at [374, 180] on input "text" at bounding box center [401, 184] width 180 height 21
type input "transmitterSourceId"
type input "88888"
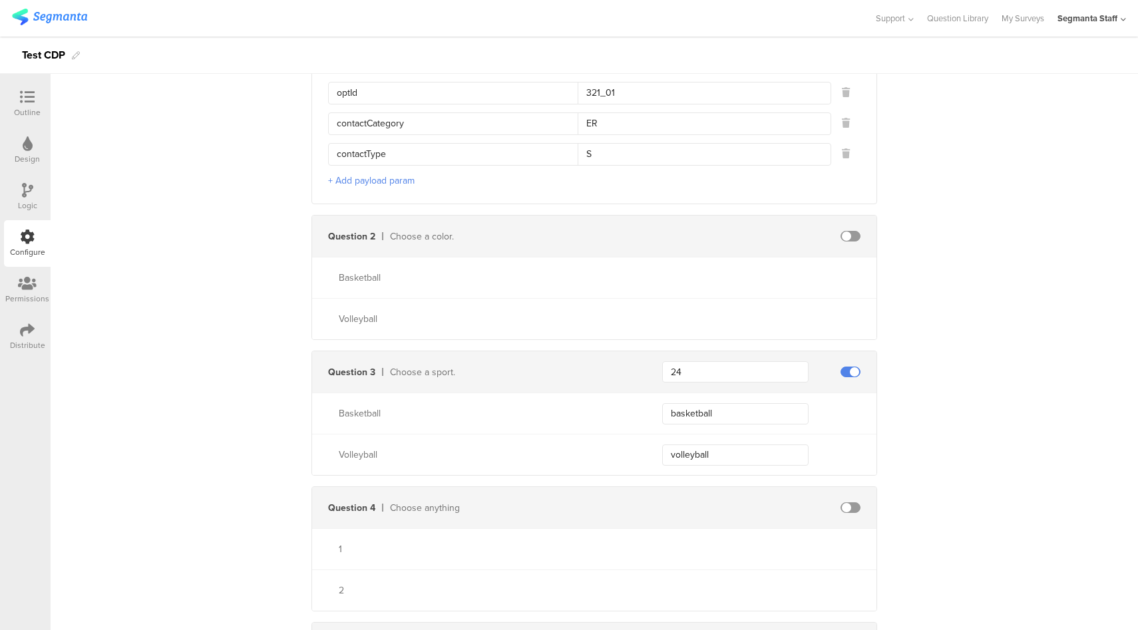
scroll to position [1287, 0]
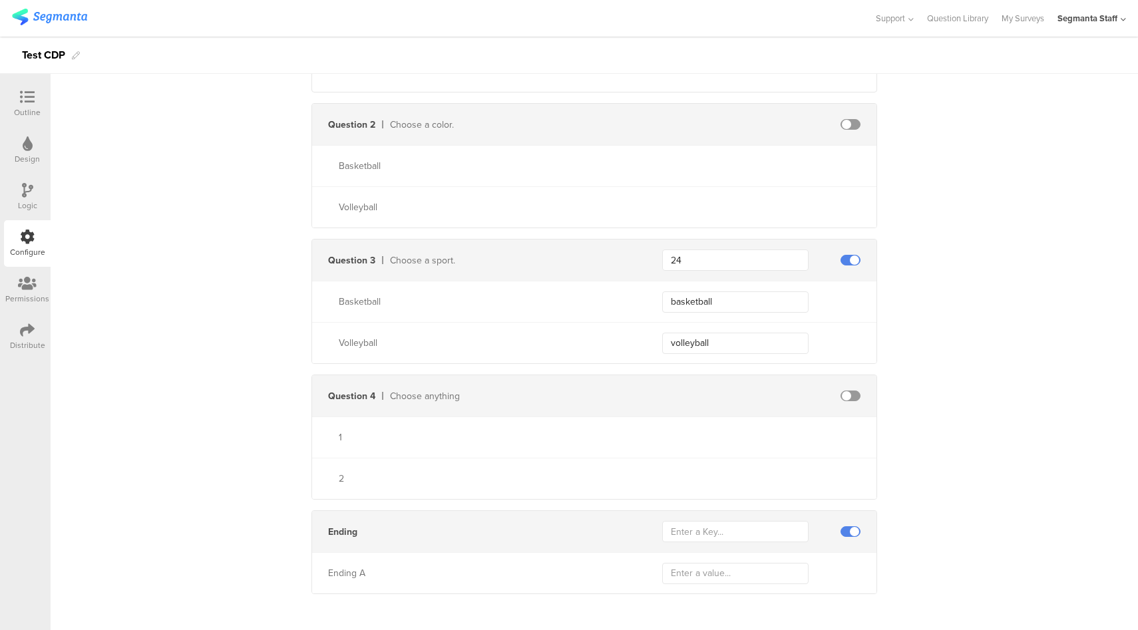
click at [38, 335] on div "Distribute" at bounding box center [27, 336] width 47 height 47
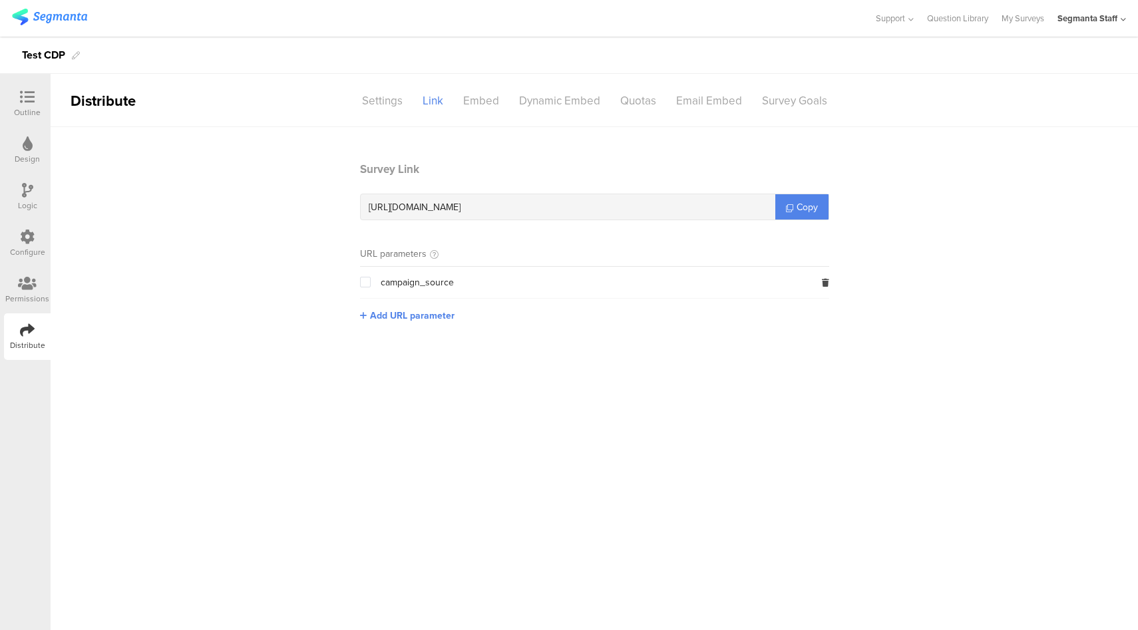
click at [29, 110] on div "Outline" at bounding box center [27, 112] width 27 height 12
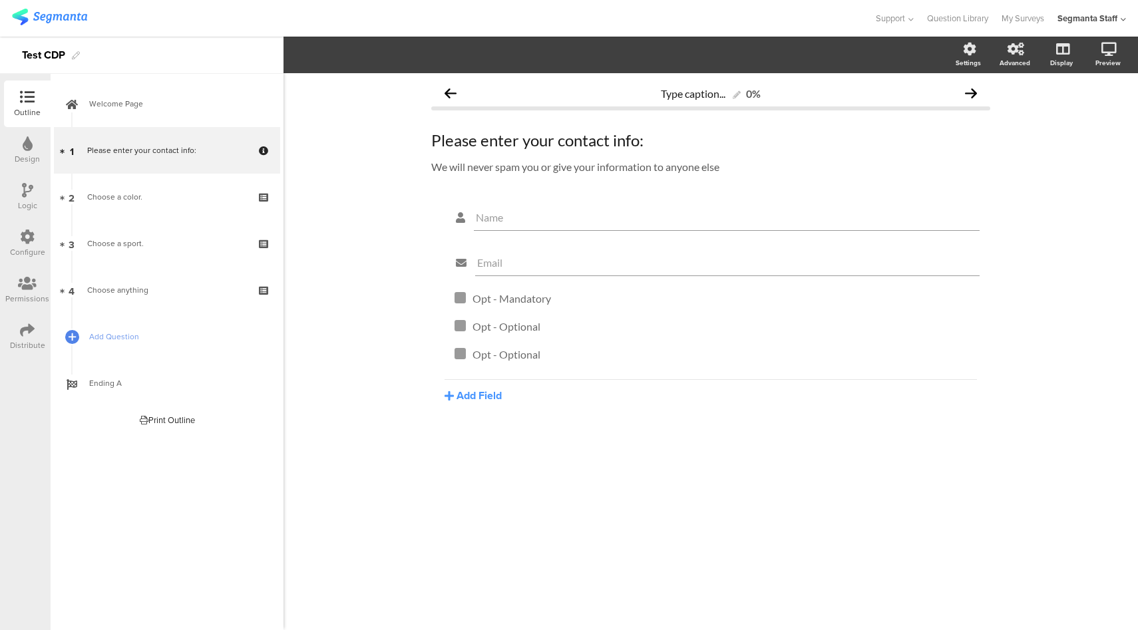
click at [22, 230] on icon at bounding box center [27, 237] width 15 height 15
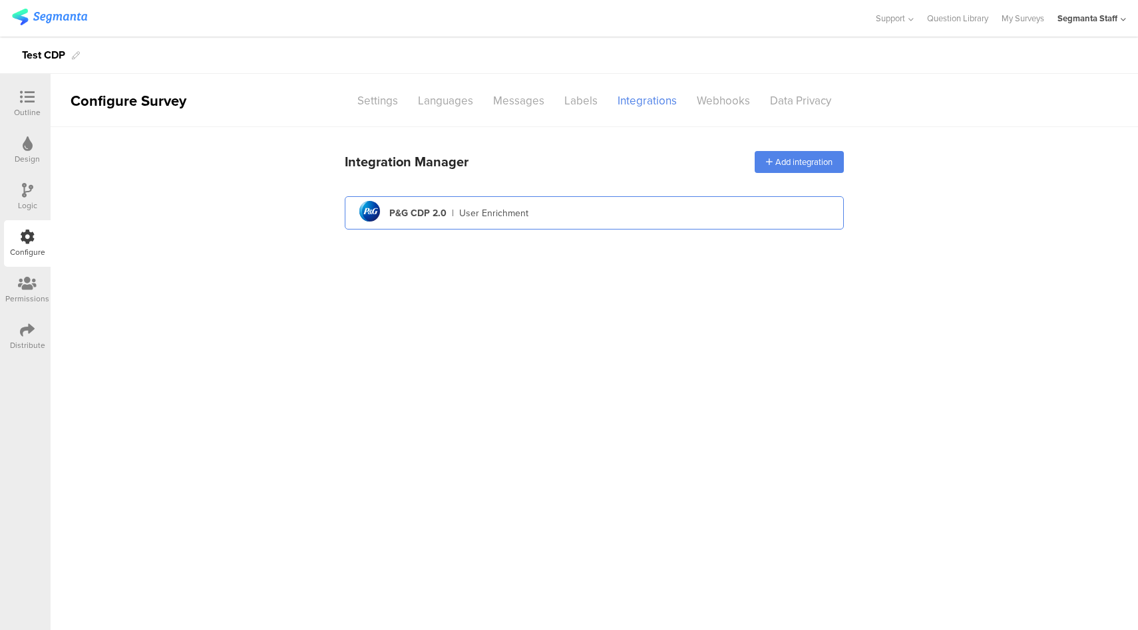
click at [689, 220] on div "pg logo P&G CDP 2.0 | User Enrichment" at bounding box center [594, 213] width 478 height 33
click at [677, 210] on div "pg logo P&G CDP 2.0 | User Enrichment" at bounding box center [594, 213] width 478 height 33
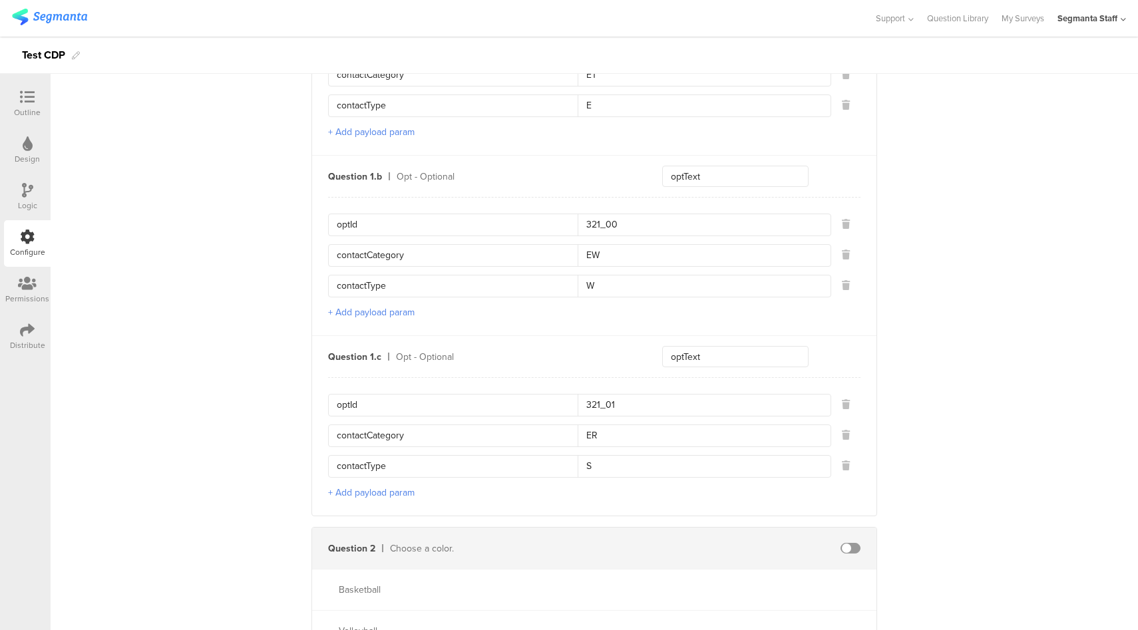
scroll to position [1287, 0]
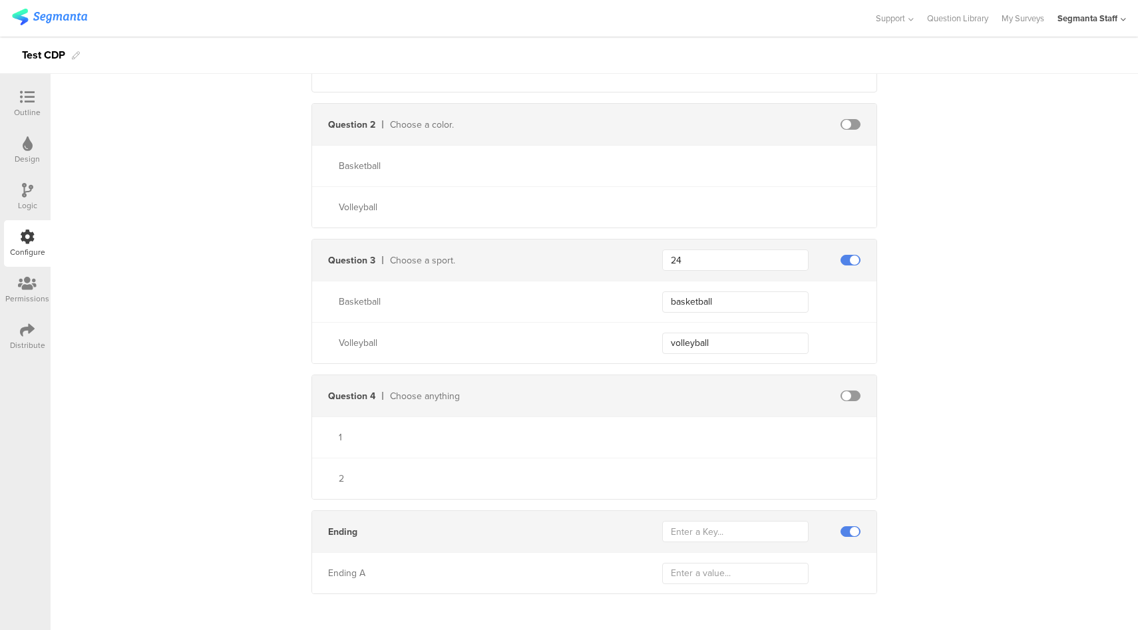
click at [850, 528] on span at bounding box center [850, 531] width 20 height 11
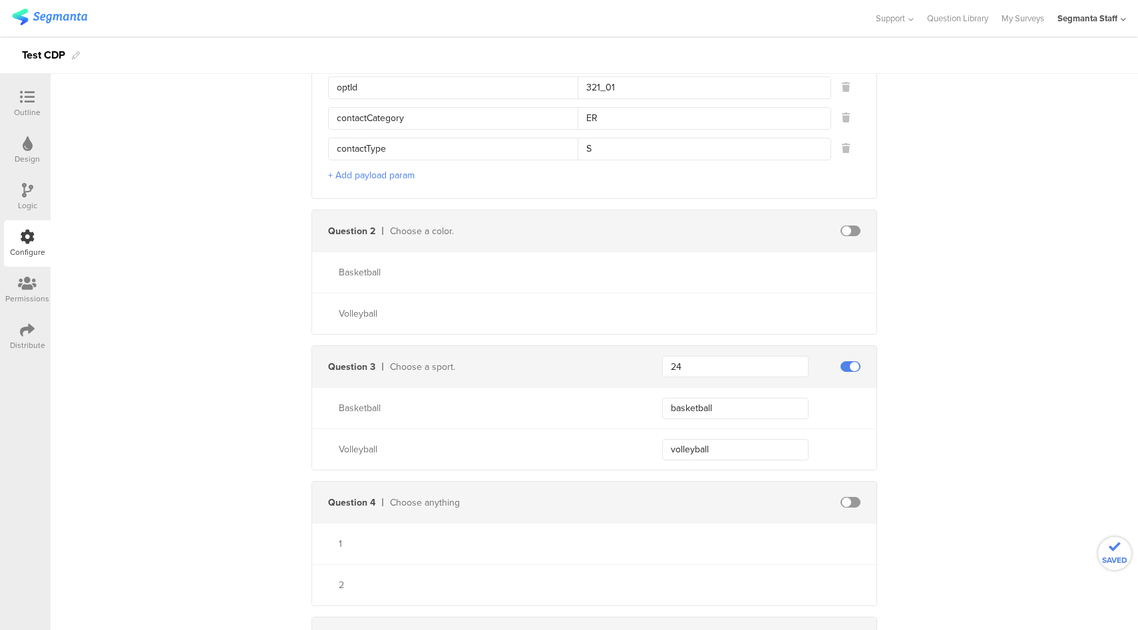
scroll to position [1044, 0]
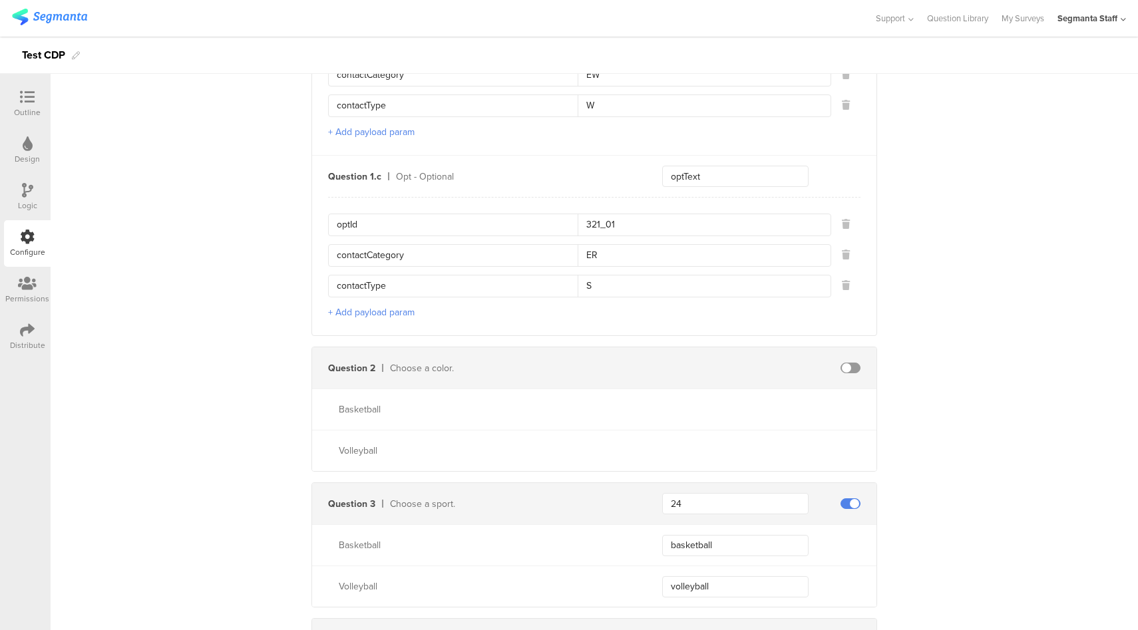
click at [39, 331] on div "Distribute" at bounding box center [27, 336] width 47 height 47
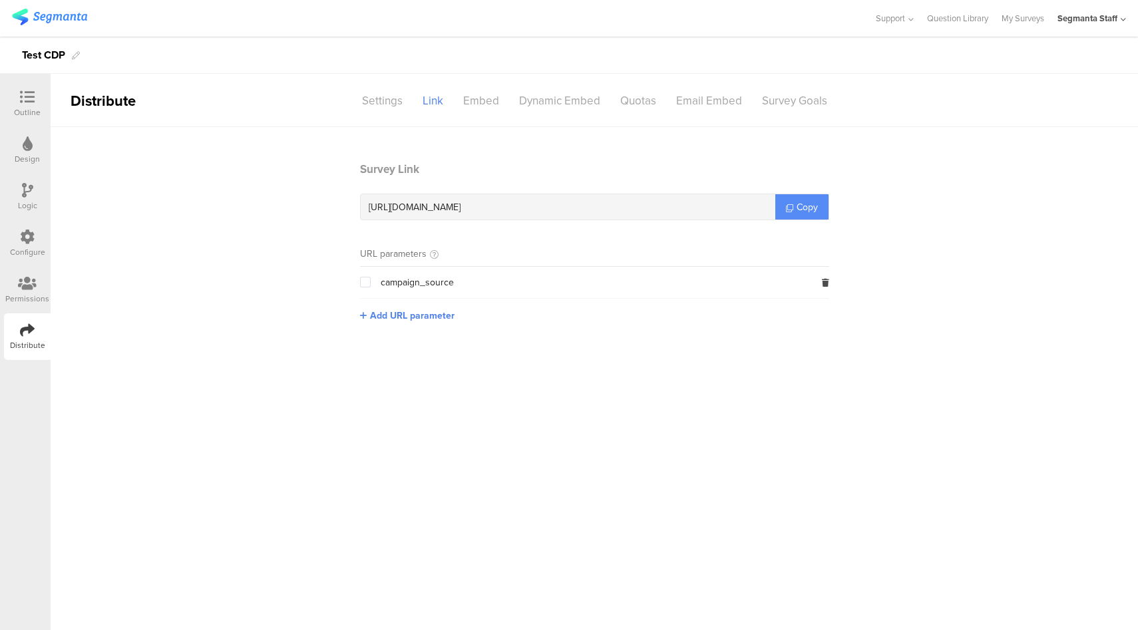
click at [794, 201] on link "Copy" at bounding box center [801, 206] width 53 height 25
click at [23, 232] on icon at bounding box center [27, 237] width 15 height 15
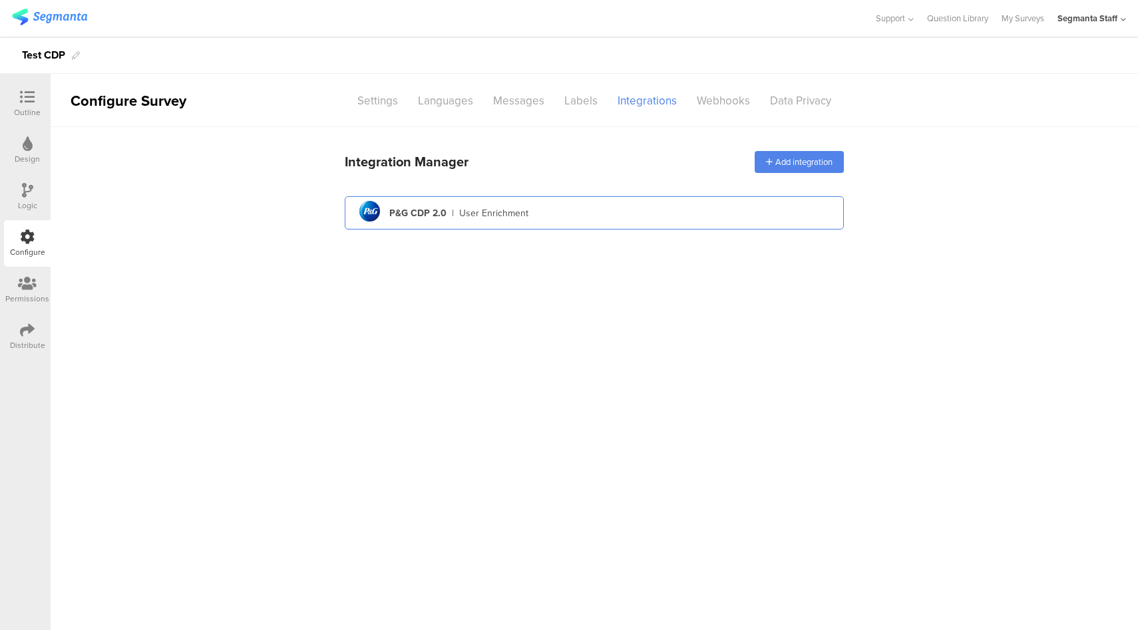
click at [579, 211] on div "pg logo P&G CDP 2.0 | User Enrichment" at bounding box center [594, 213] width 478 height 33
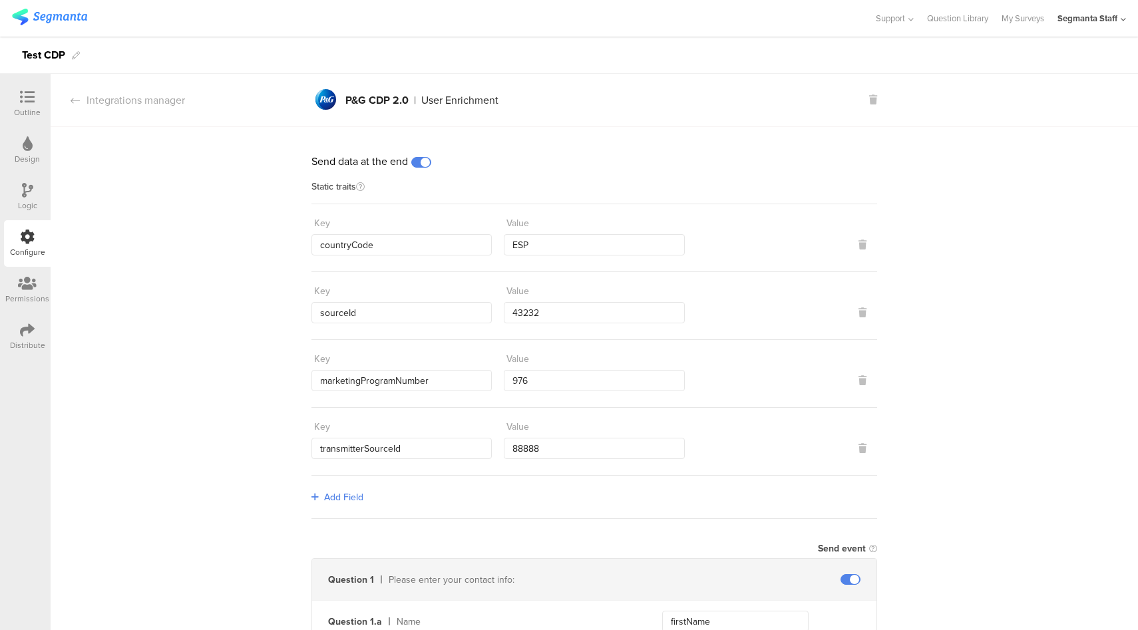
click at [418, 159] on span at bounding box center [421, 162] width 20 height 11
click at [1027, 23] on link "My Surveys" at bounding box center [1022, 18] width 43 height 37
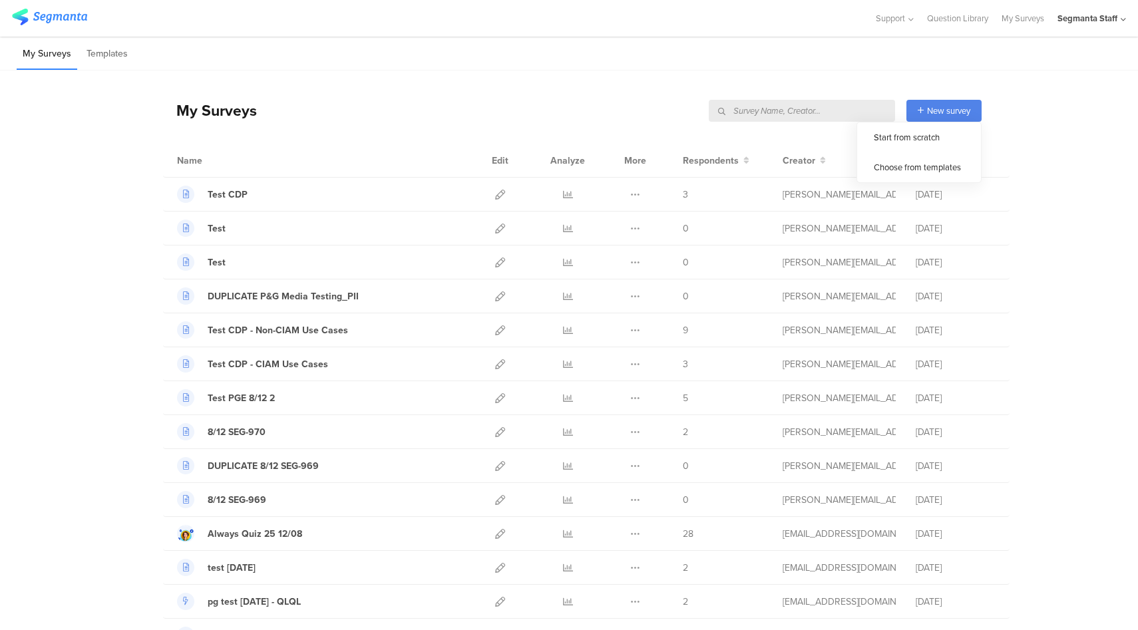
click at [829, 108] on input "text" at bounding box center [802, 111] width 186 height 22
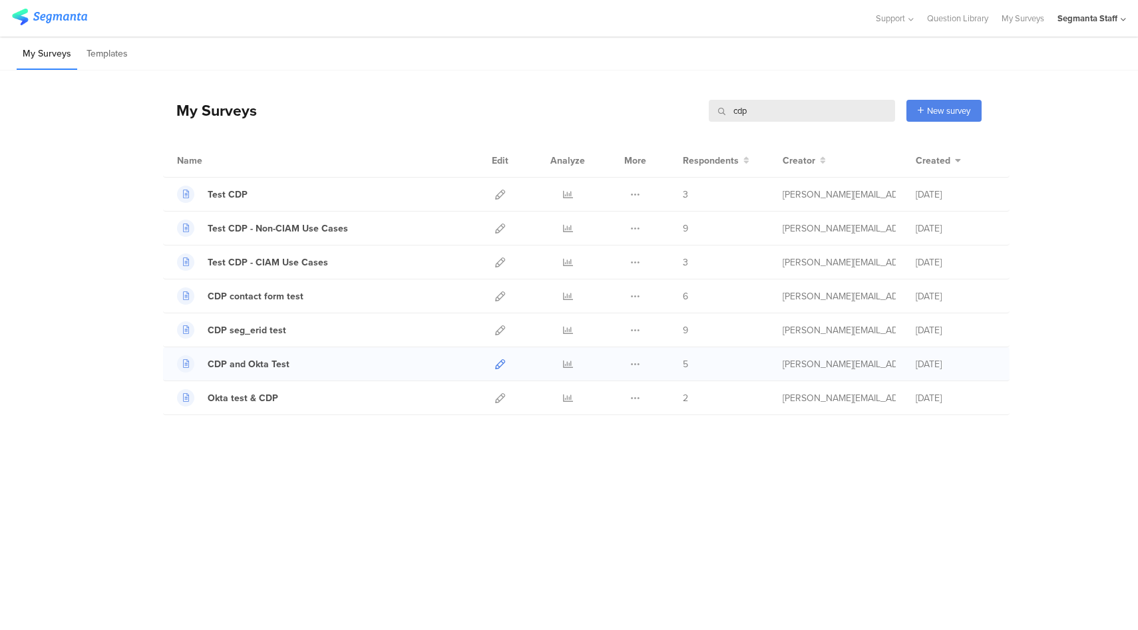
type input "cdp"
click at [499, 363] on icon at bounding box center [500, 364] width 10 height 10
click at [501, 330] on icon at bounding box center [500, 330] width 10 height 10
click at [499, 296] on icon at bounding box center [500, 296] width 10 height 10
click at [911, 137] on div "Start from scratch" at bounding box center [919, 137] width 124 height 30
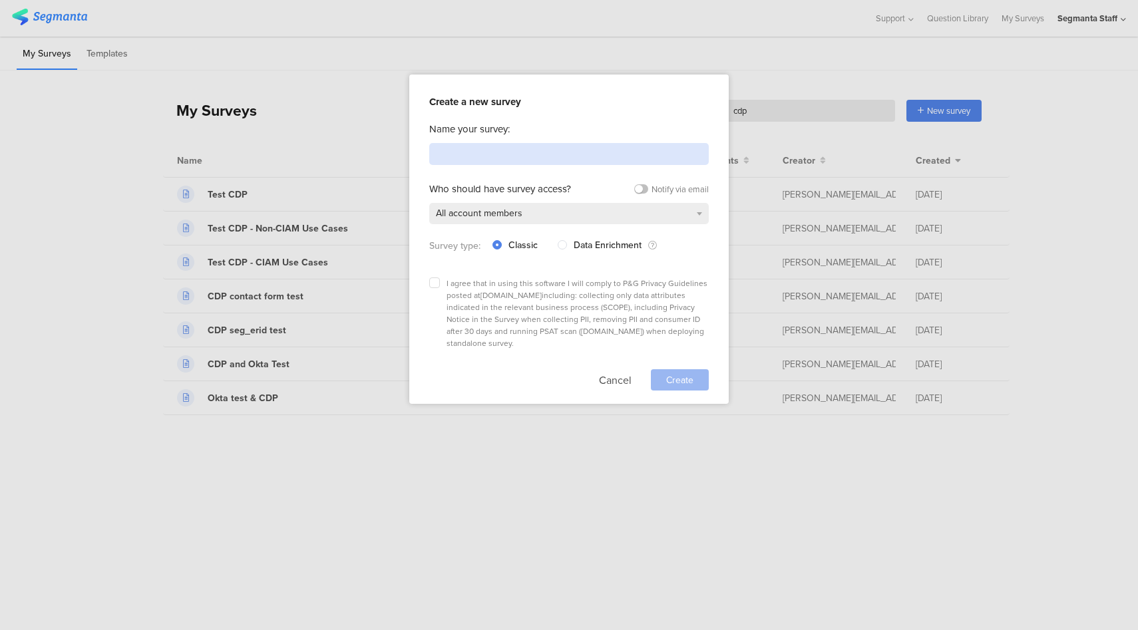
click at [581, 159] on input at bounding box center [568, 154] width 279 height 22
type input "CDP checkbox only"
click at [430, 282] on label at bounding box center [434, 282] width 11 height 11
click at [0, 0] on input "checkbox" at bounding box center [0, 0] width 0 height 0
click at [679, 373] on span "Create" at bounding box center [679, 380] width 27 height 14
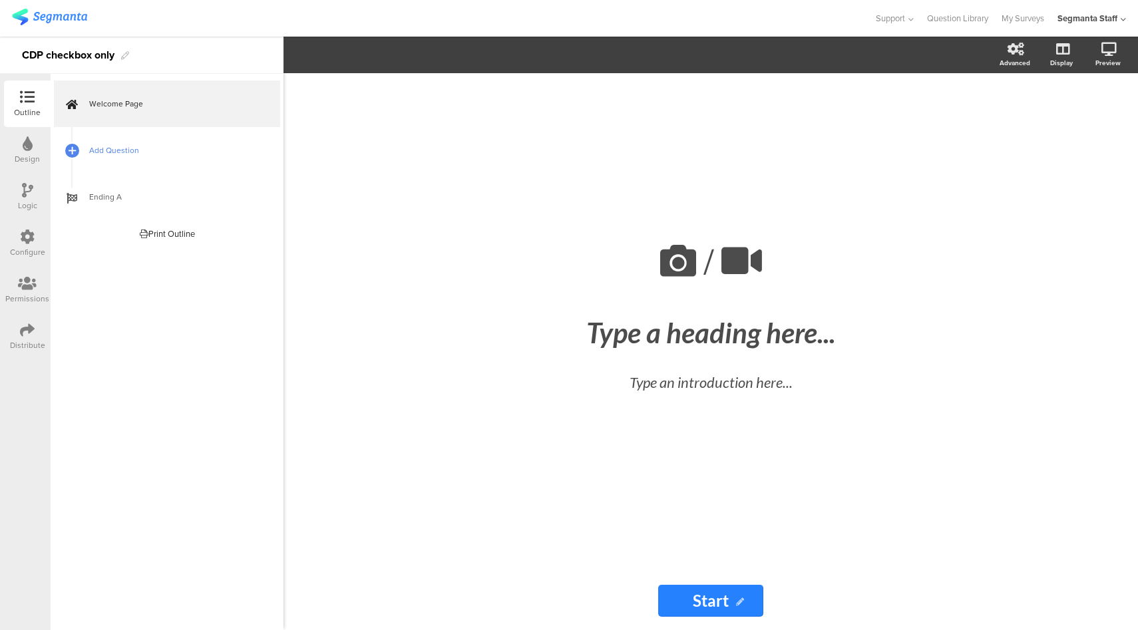
click at [191, 154] on span "Add Question" at bounding box center [174, 150] width 170 height 13
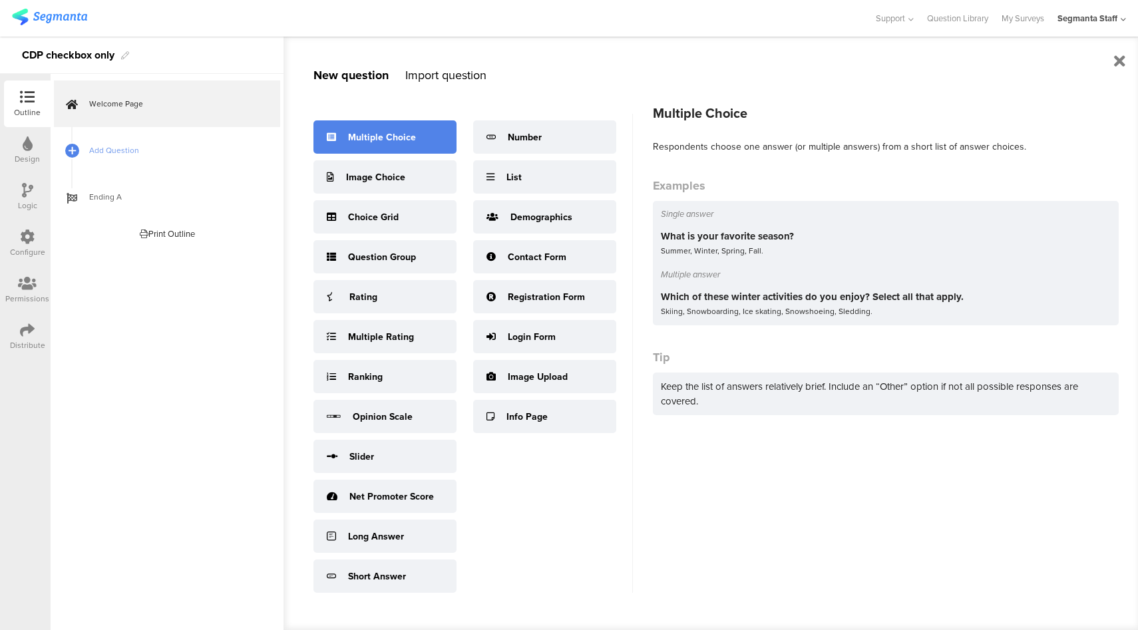
click at [393, 142] on div "Multiple Choice" at bounding box center [382, 137] width 68 height 14
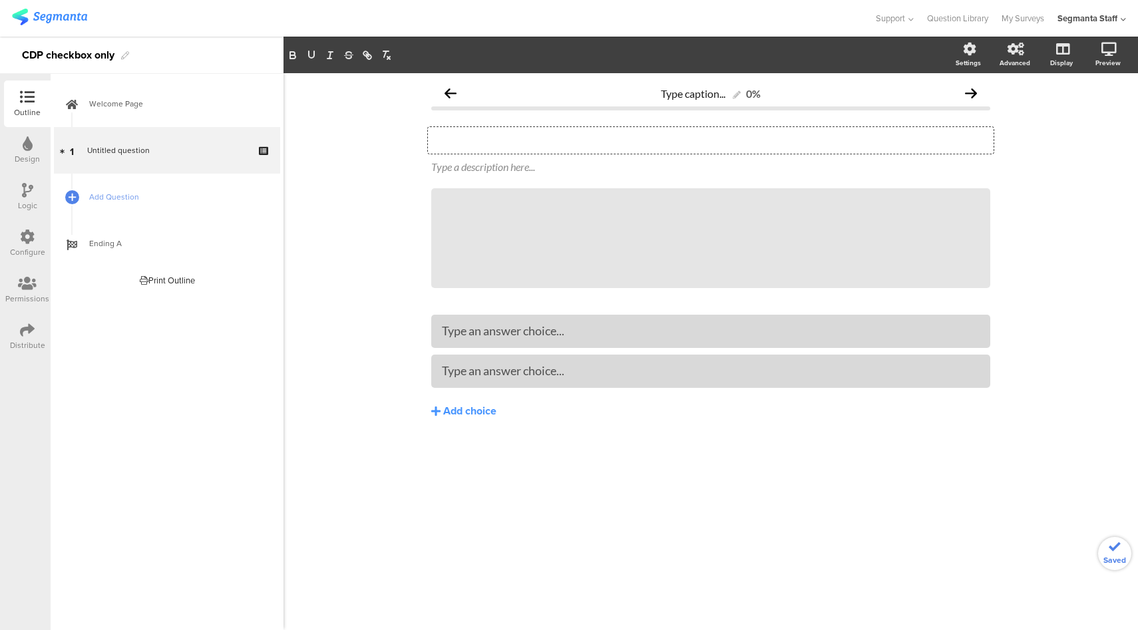
click at [587, 152] on div "Type your question here..." at bounding box center [711, 140] width 566 height 27
click at [538, 330] on div "Yello" at bounding box center [711, 330] width 538 height 15
click at [85, 187] on link "Add Question" at bounding box center [167, 197] width 226 height 47
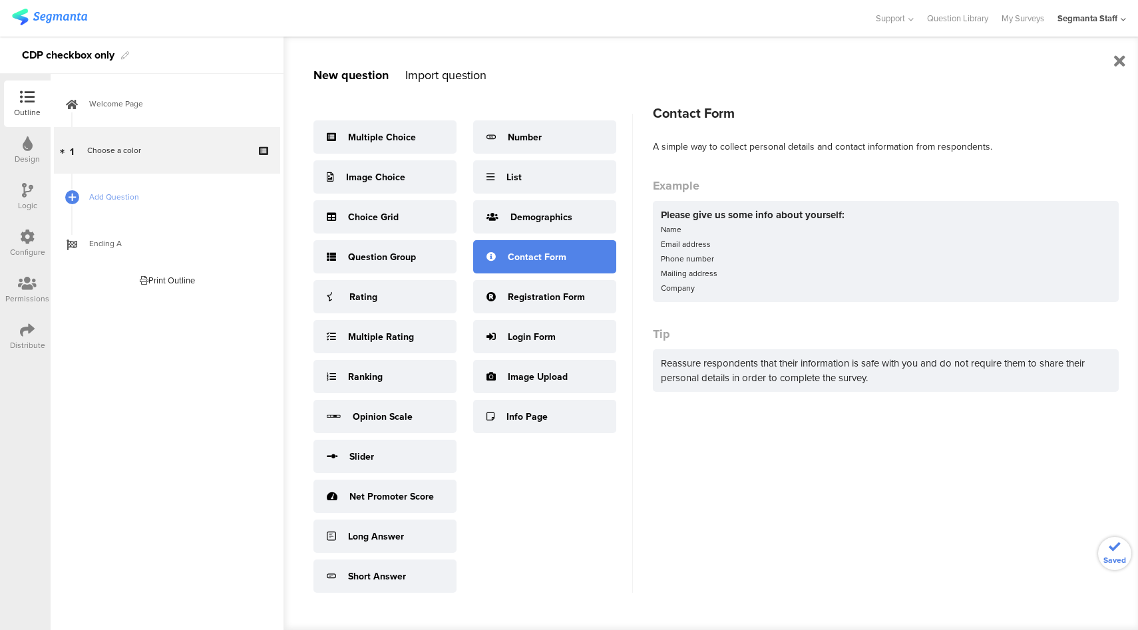
click at [529, 248] on div "Contact Form" at bounding box center [544, 256] width 143 height 33
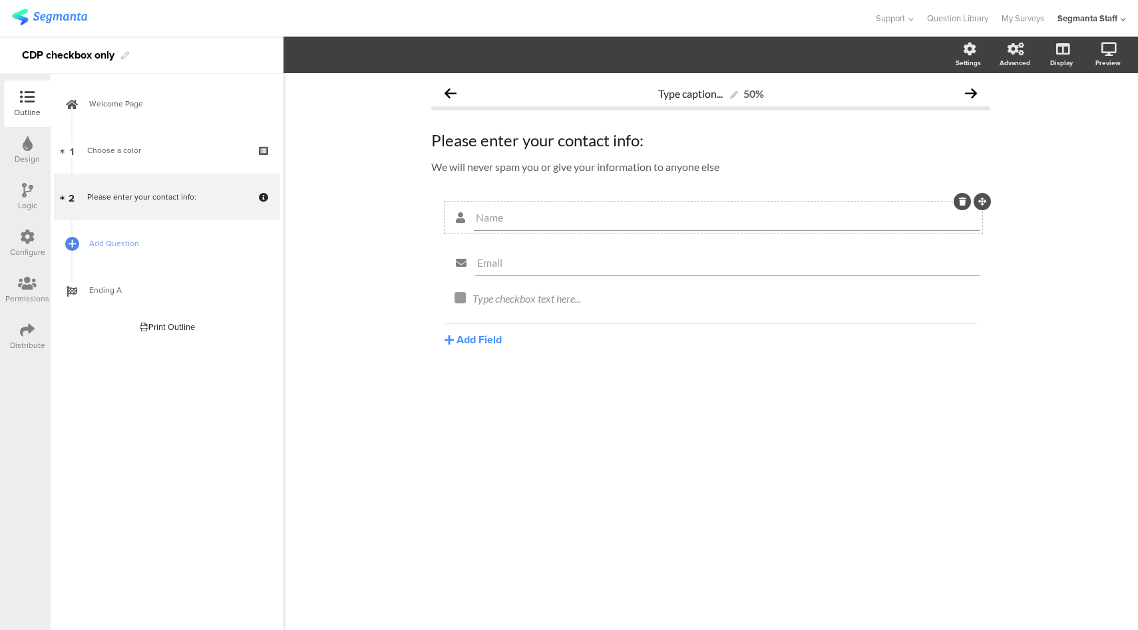
click at [962, 202] on icon at bounding box center [962, 202] width 7 height 8
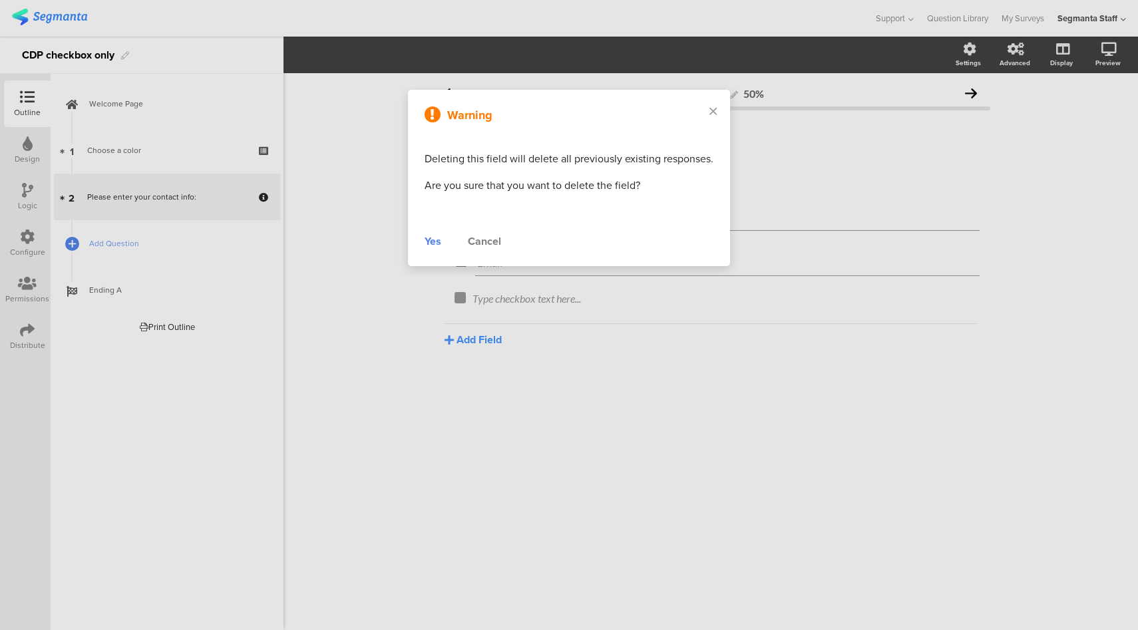
click at [432, 241] on div "Yes" at bounding box center [432, 242] width 17 height 16
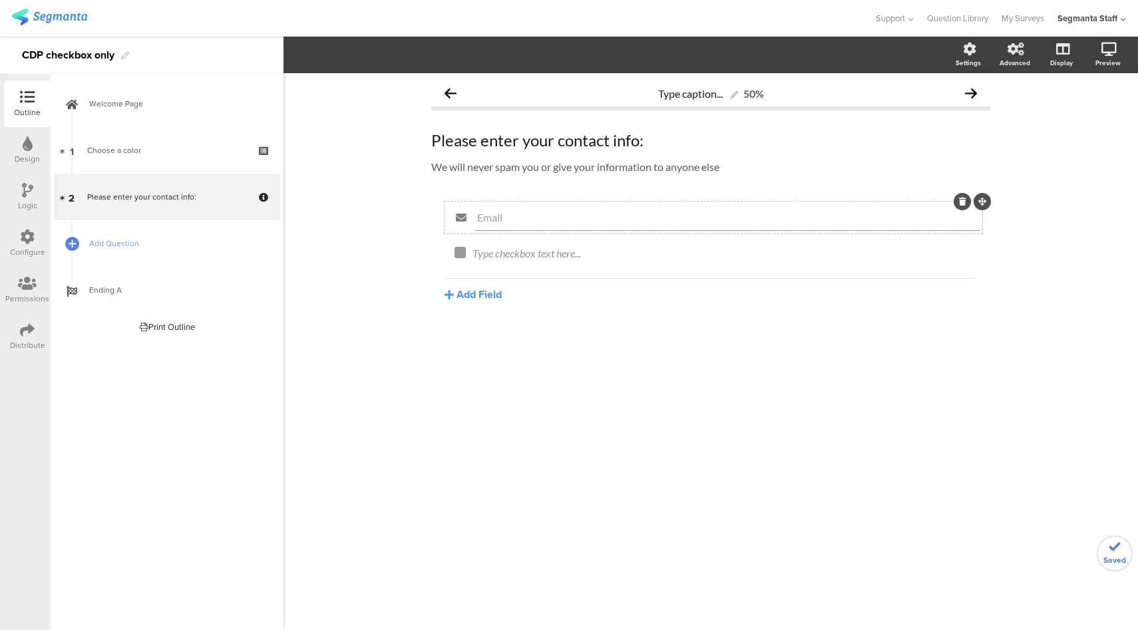
click at [962, 204] on icon at bounding box center [962, 202] width 7 height 8
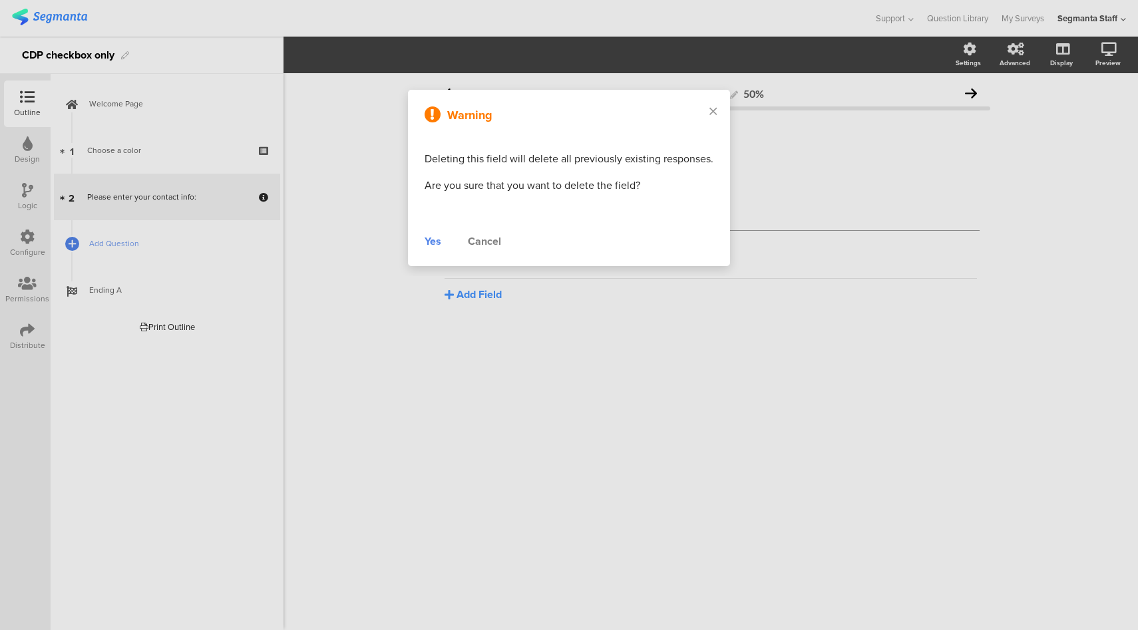
click at [432, 238] on div "Yes" at bounding box center [432, 242] width 17 height 16
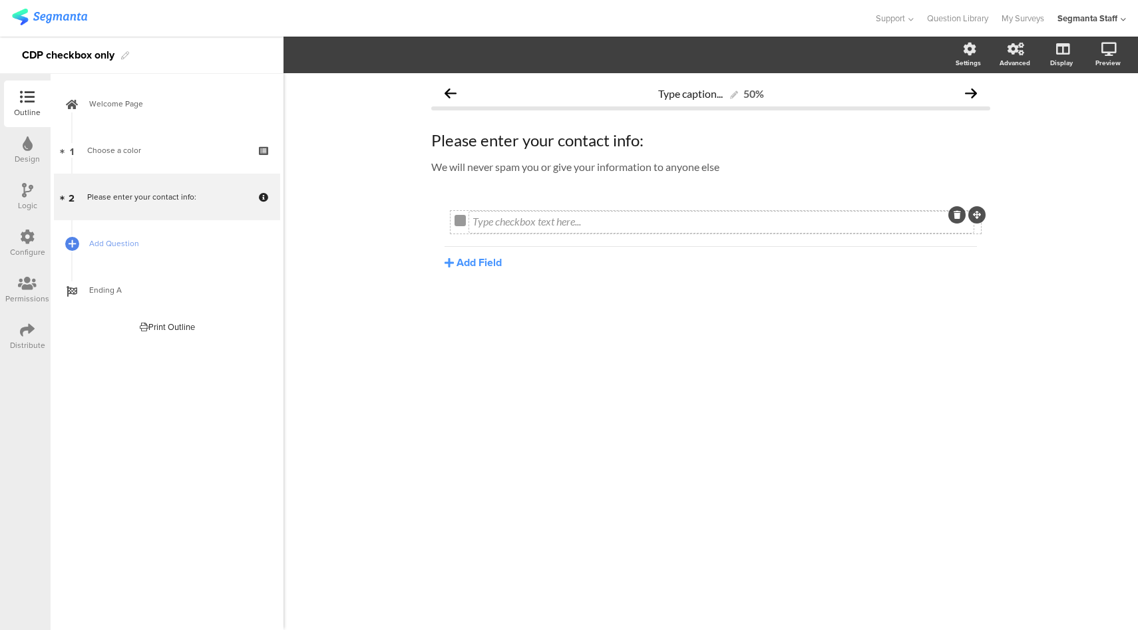
click at [560, 226] on div "Type checkbox text here..." at bounding box center [721, 222] width 504 height 21
click at [202, 244] on span "Add Question" at bounding box center [174, 243] width 170 height 13
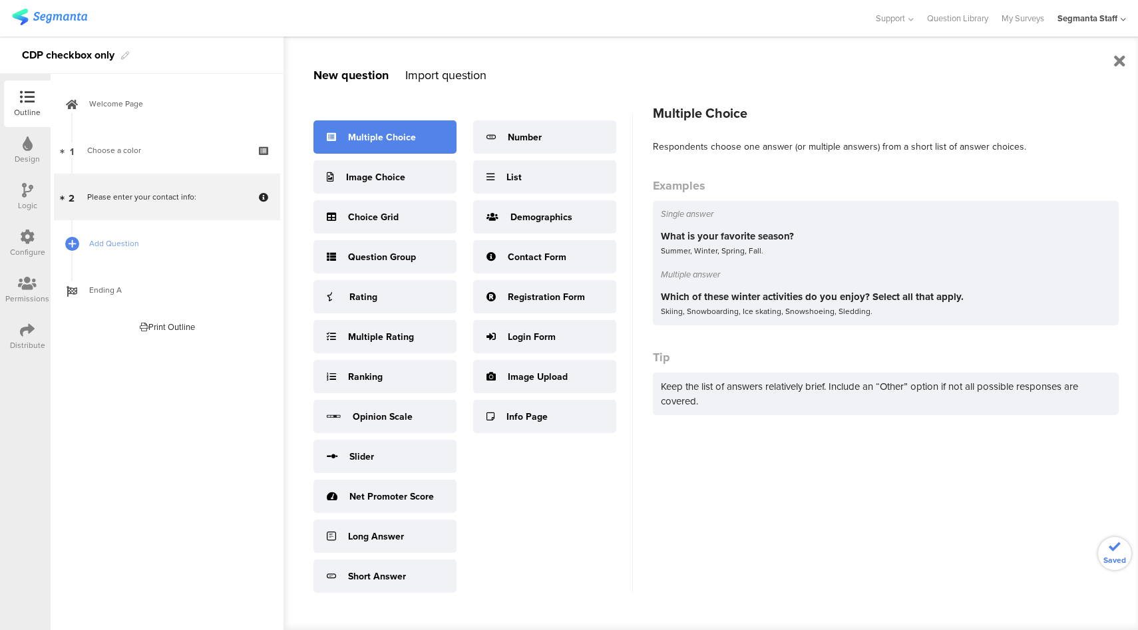
click at [413, 138] on div "Multiple Choice" at bounding box center [382, 137] width 68 height 14
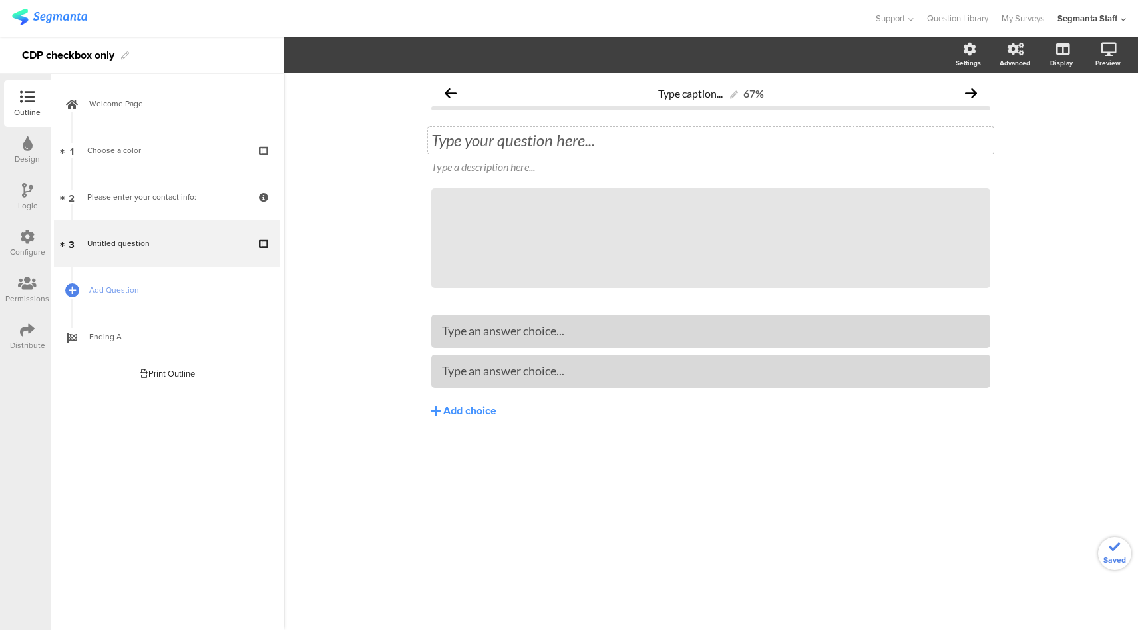
click at [602, 144] on div "Type your question here..." at bounding box center [710, 140] width 559 height 20
drag, startPoint x: 566, startPoint y: 331, endPoint x: 532, endPoint y: 323, distance: 34.2
click at [200, 290] on span "Add Question" at bounding box center [174, 289] width 170 height 13
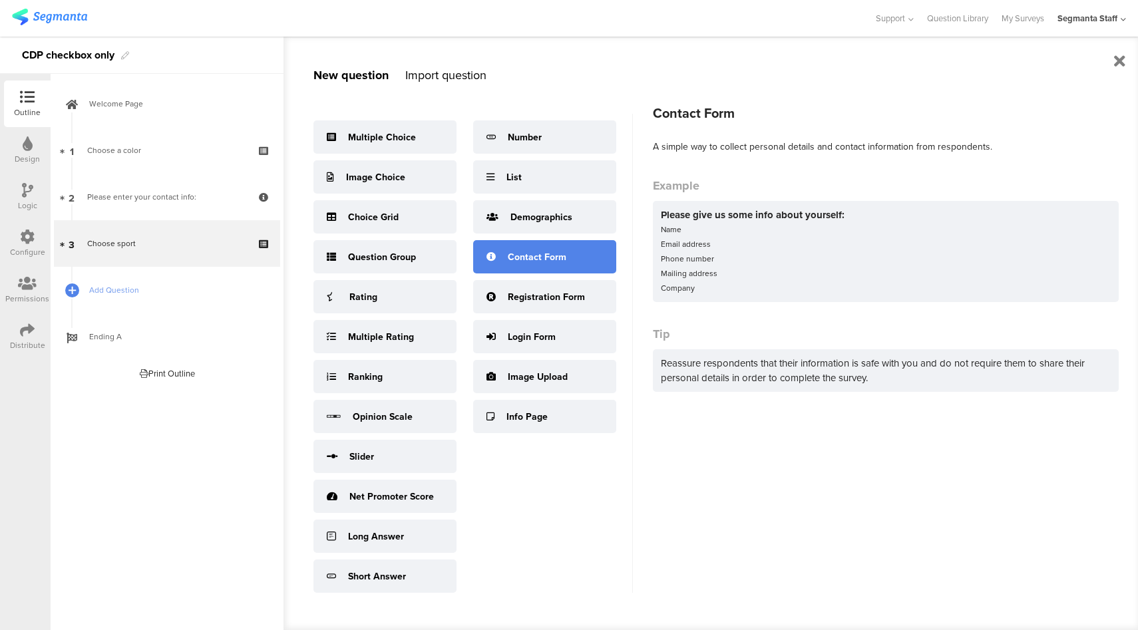
click at [584, 257] on div "Contact Form" at bounding box center [544, 256] width 143 height 33
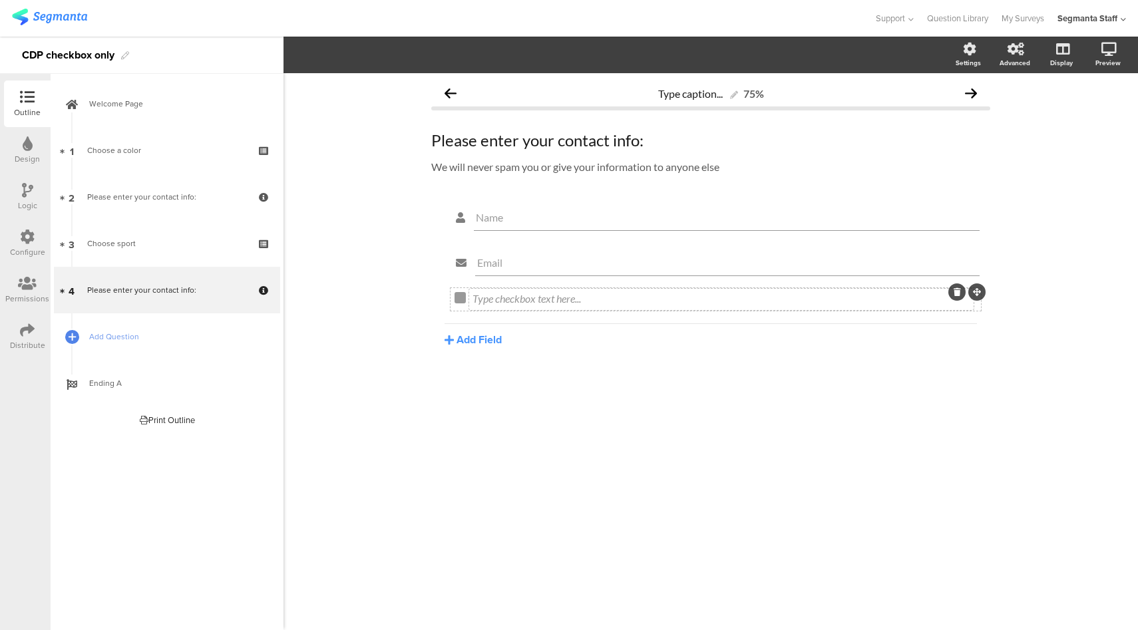
click at [573, 299] on div "Type checkbox text here..." at bounding box center [721, 299] width 504 height 21
click at [38, 244] on div "Configure" at bounding box center [27, 243] width 47 height 47
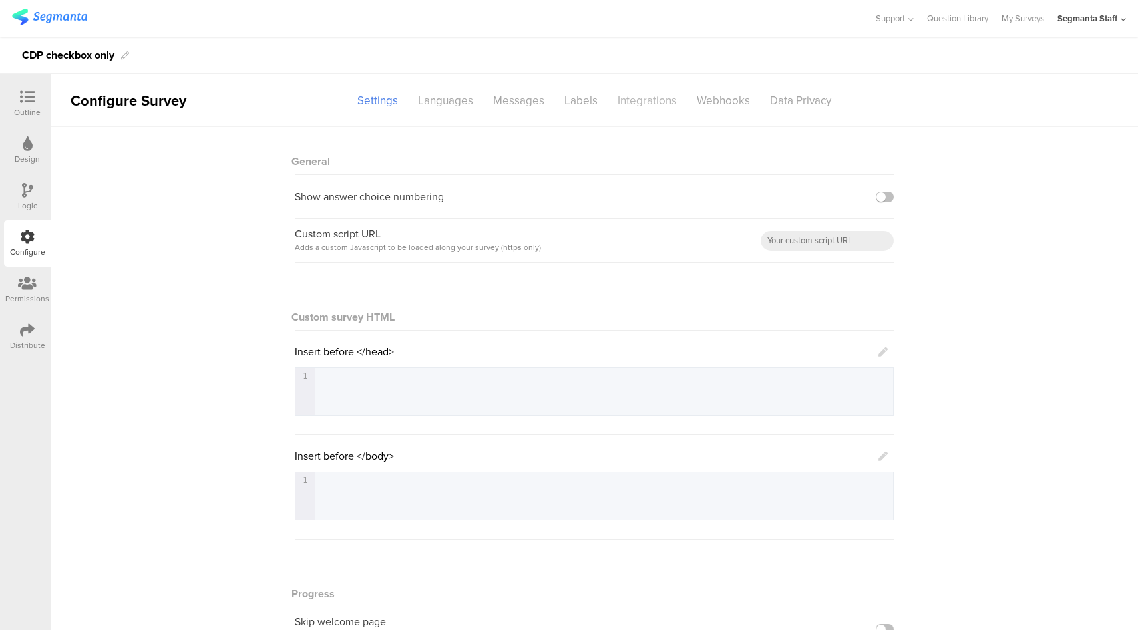
click at [631, 107] on div "Integrations" at bounding box center [646, 100] width 79 height 23
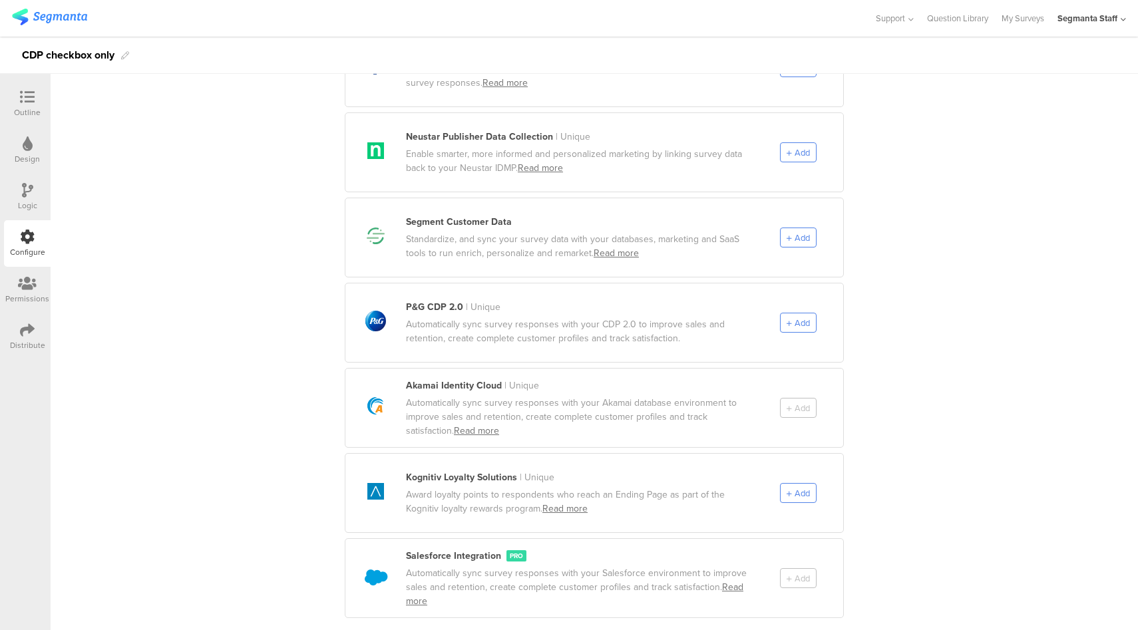
scroll to position [649, 0]
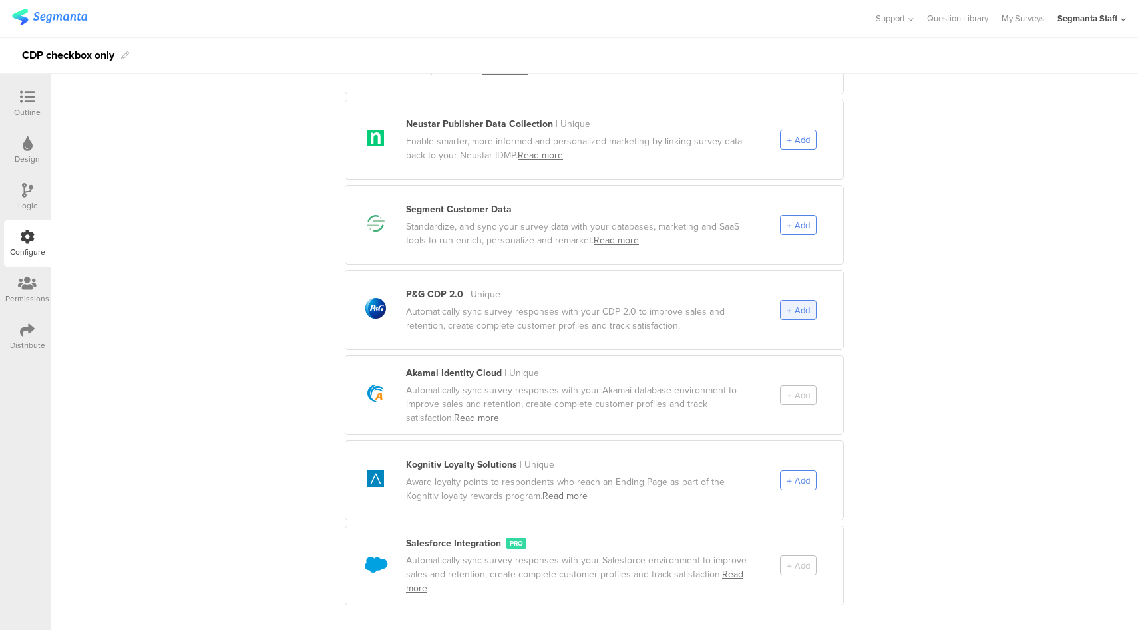
click at [794, 300] on div "Add" at bounding box center [798, 310] width 37 height 20
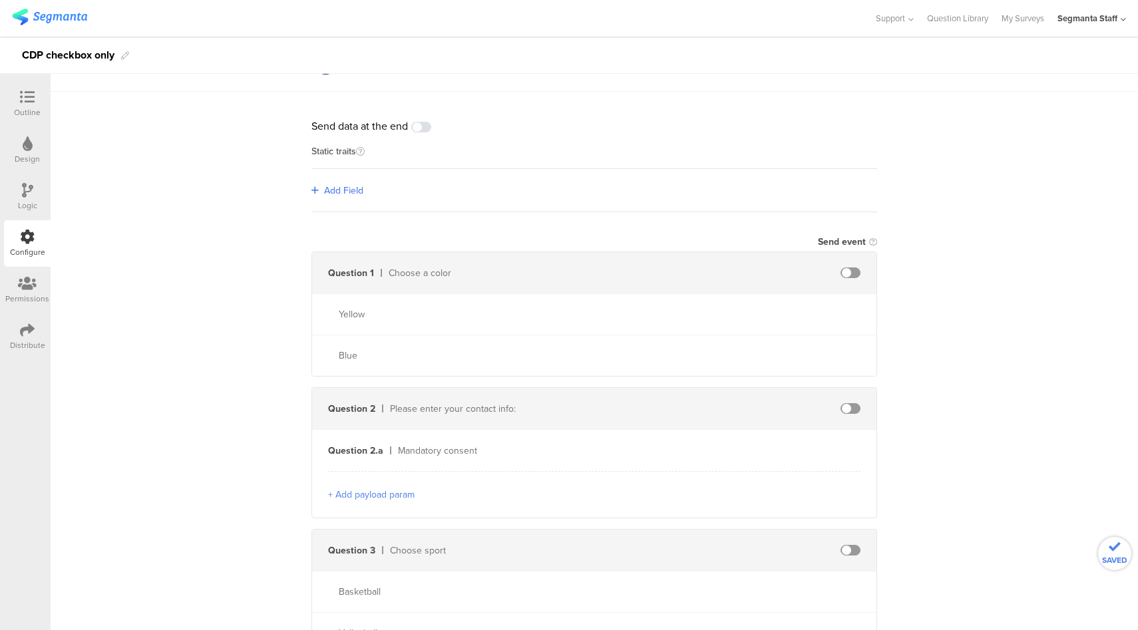
scroll to position [0, 0]
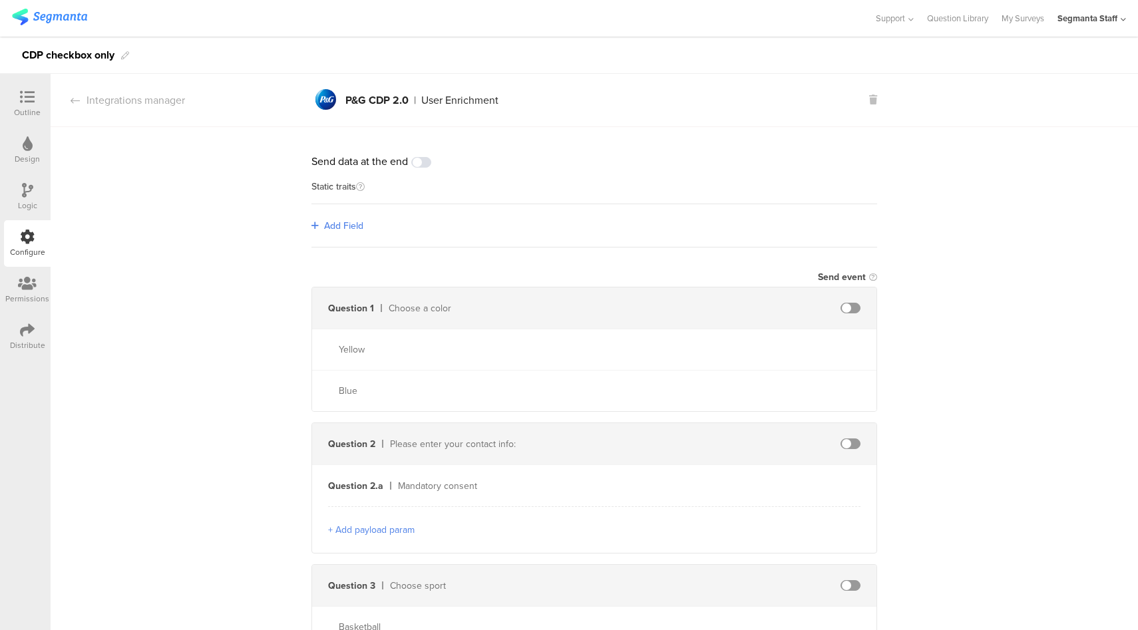
click at [421, 165] on span at bounding box center [421, 162] width 20 height 11
click at [338, 226] on span "Add Field" at bounding box center [343, 226] width 39 height 14
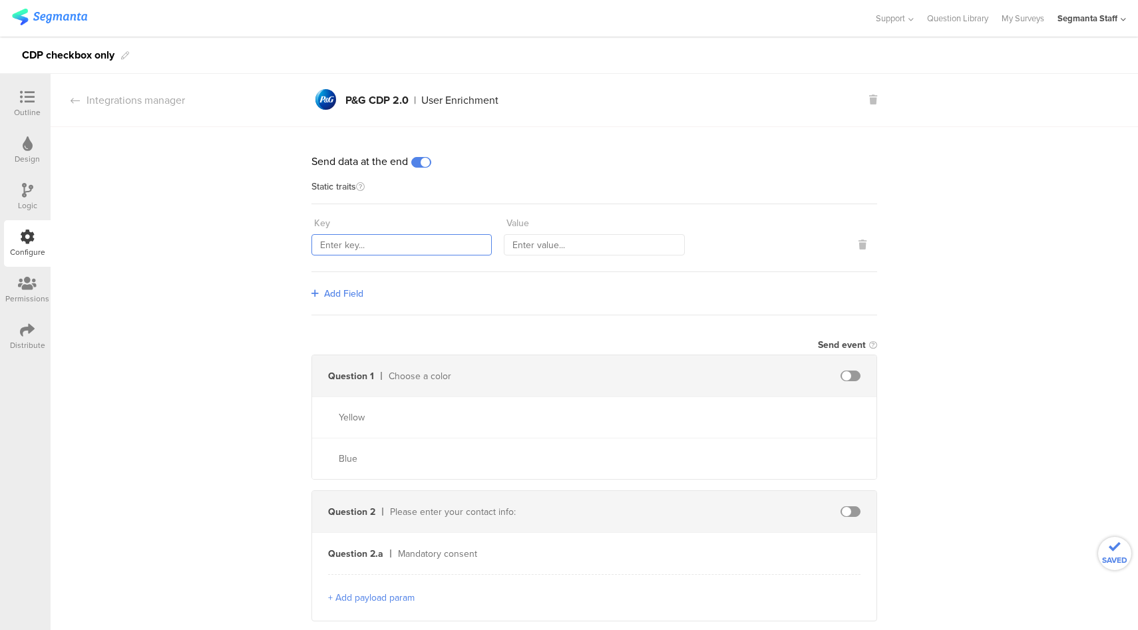
click at [421, 244] on input "text" at bounding box center [401, 244] width 180 height 21
type input "countryCode"
type input "PHL"
click at [333, 293] on span "Add Field" at bounding box center [343, 294] width 39 height 14
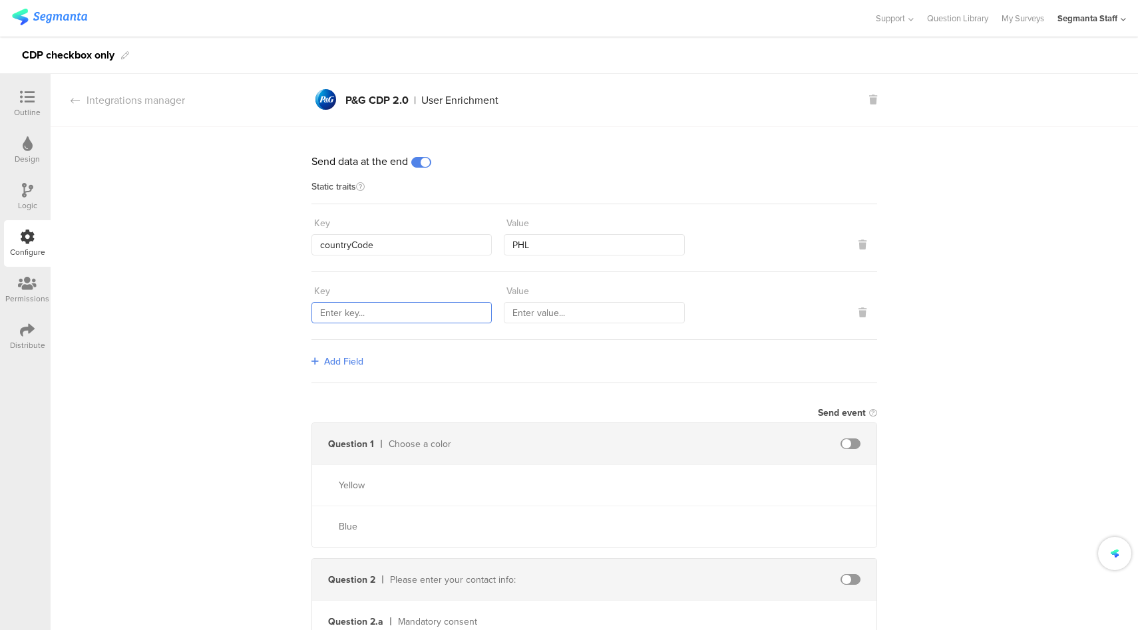
click at [378, 305] on input "text" at bounding box center [401, 312] width 180 height 21
type input "sourceId"
type input "78382"
click at [341, 361] on span "Add Field" at bounding box center [343, 362] width 39 height 14
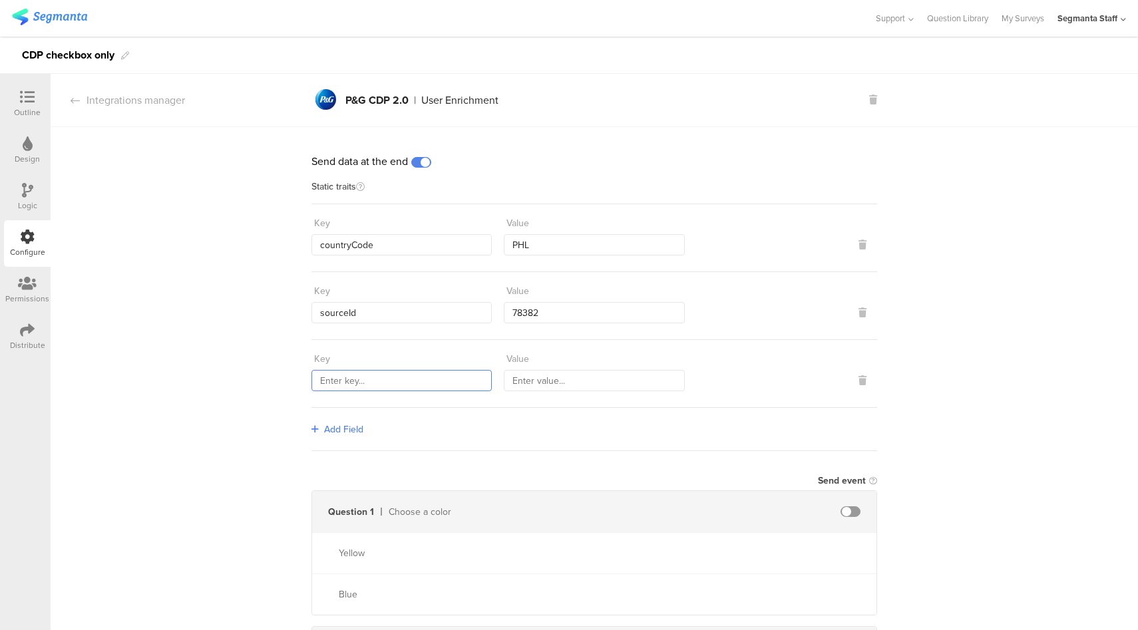
click at [352, 379] on input "text" at bounding box center [401, 380] width 180 height 21
click at [419, 379] on input "marketingProgramNumnber" at bounding box center [401, 380] width 180 height 21
type input "marketingProgramNumber"
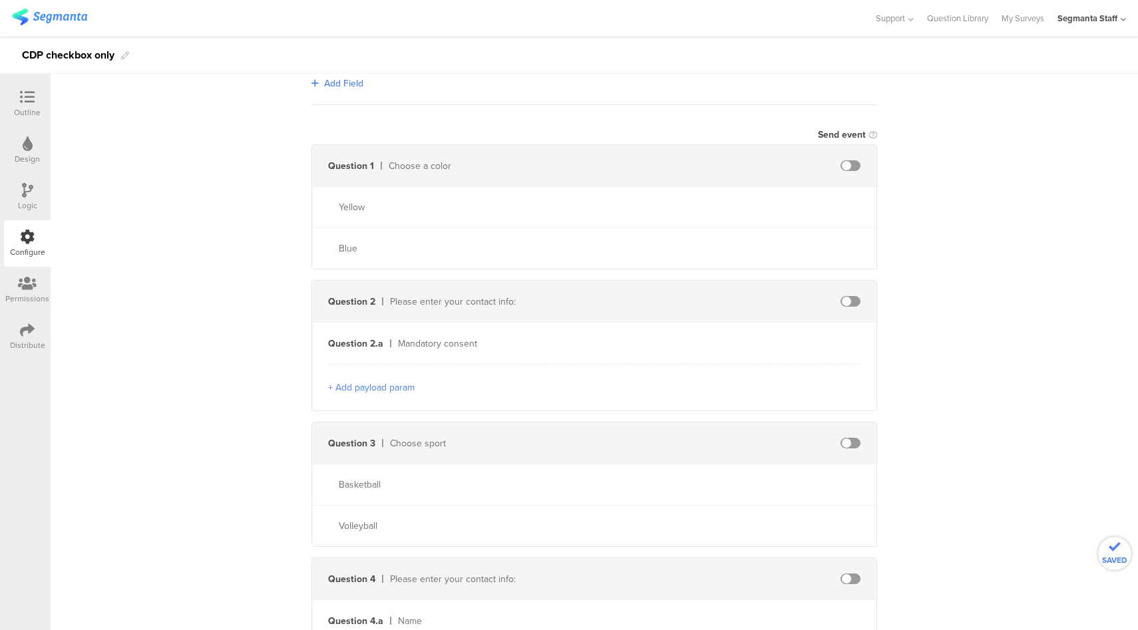
scroll to position [393, 0]
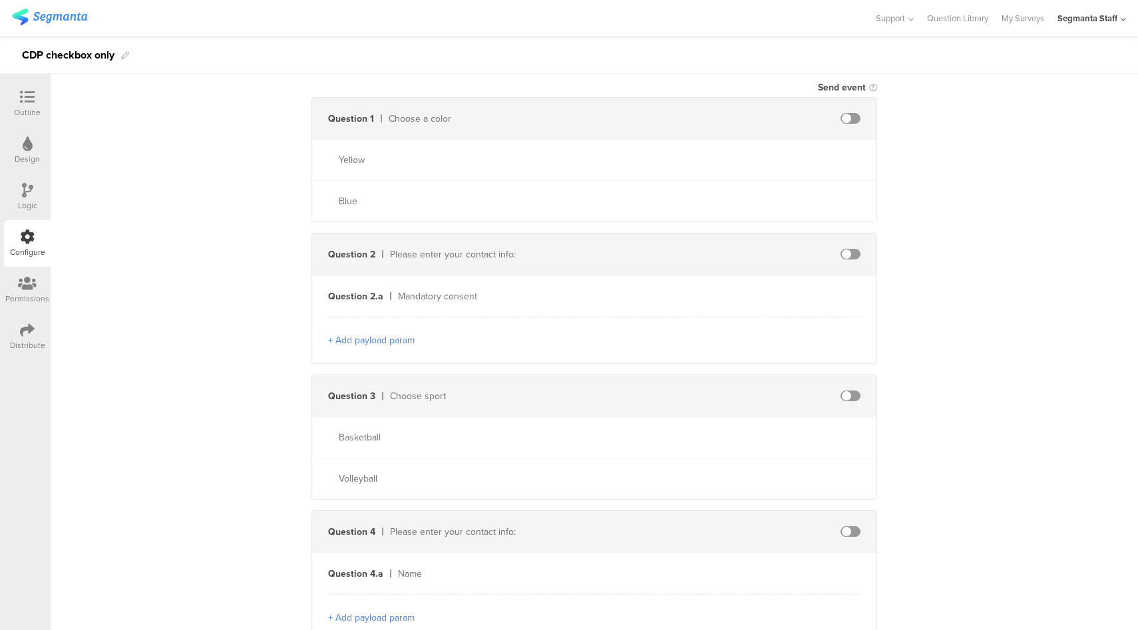
type input "998"
click at [847, 254] on span at bounding box center [850, 254] width 20 height 11
click at [681, 292] on input "text" at bounding box center [735, 295] width 146 height 21
type input "optText"
click at [369, 337] on button "+ Add payload param" at bounding box center [371, 340] width 86 height 14
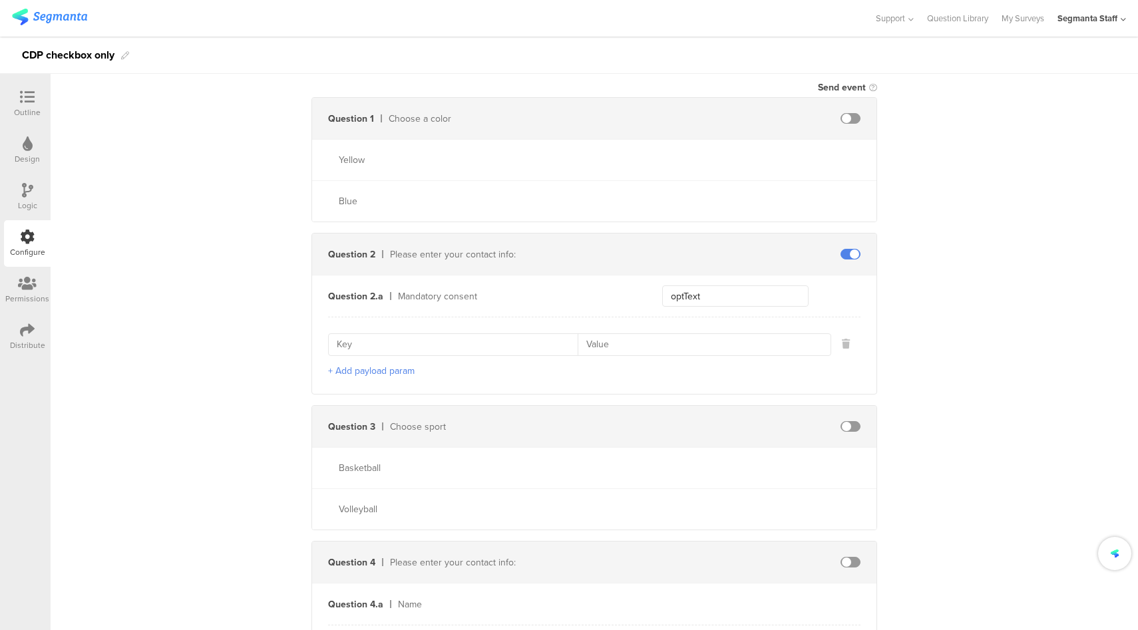
click at [432, 351] on input at bounding box center [457, 344] width 241 height 21
type input "optId"
type input "432_00"
click at [381, 369] on button "+ Add payload param" at bounding box center [371, 371] width 86 height 14
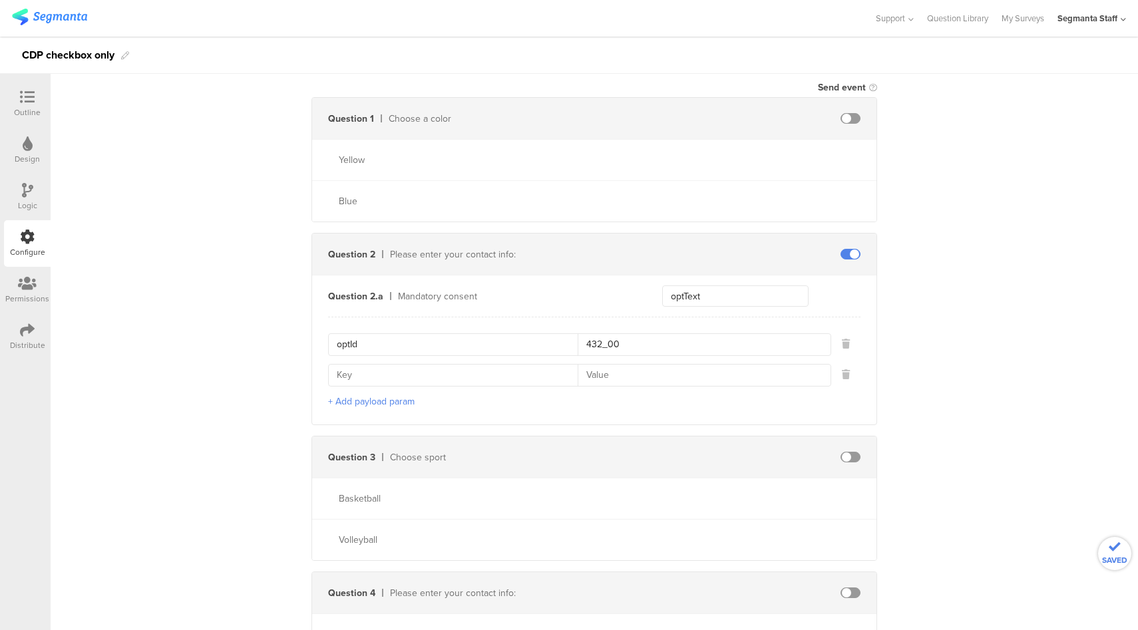
click at [399, 377] on input at bounding box center [457, 375] width 241 height 21
type input "channelIndicator"
click at [636, 377] on input at bounding box center [700, 375] width 245 height 21
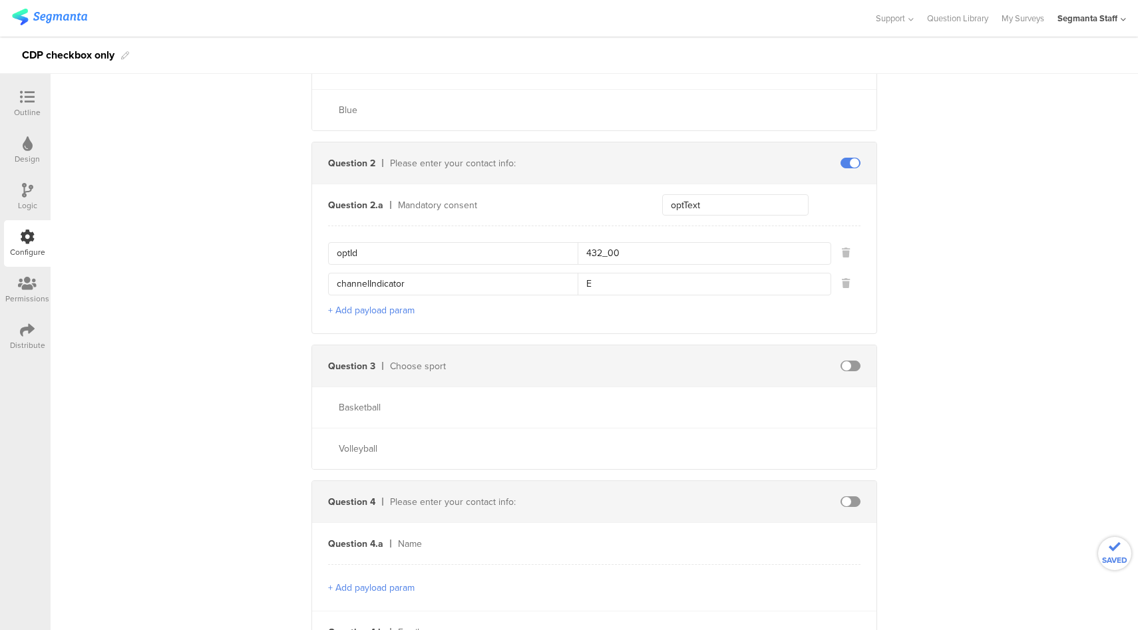
scroll to position [486, 0]
type input "E"
click at [844, 364] on span at bounding box center [850, 364] width 20 height 11
click at [733, 364] on input "text" at bounding box center [735, 364] width 146 height 21
type input "sport"
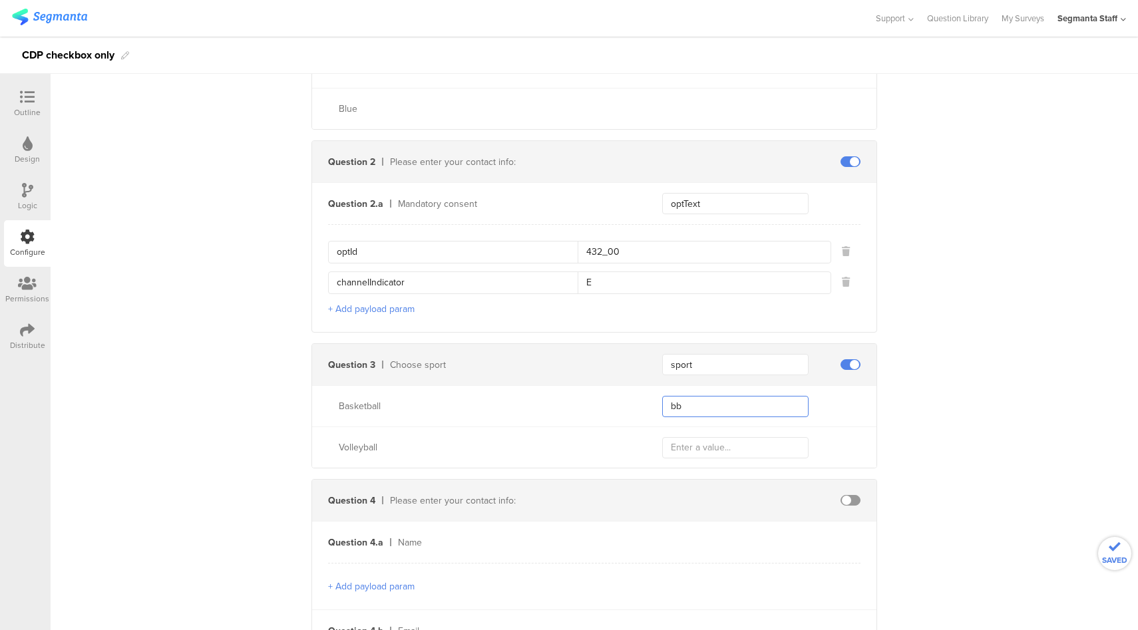
type input "bb"
type input "vb"
drag, startPoint x: 846, startPoint y: 496, endPoint x: 836, endPoint y: 504, distance: 12.8
click at [846, 496] on span at bounding box center [850, 500] width 20 height 11
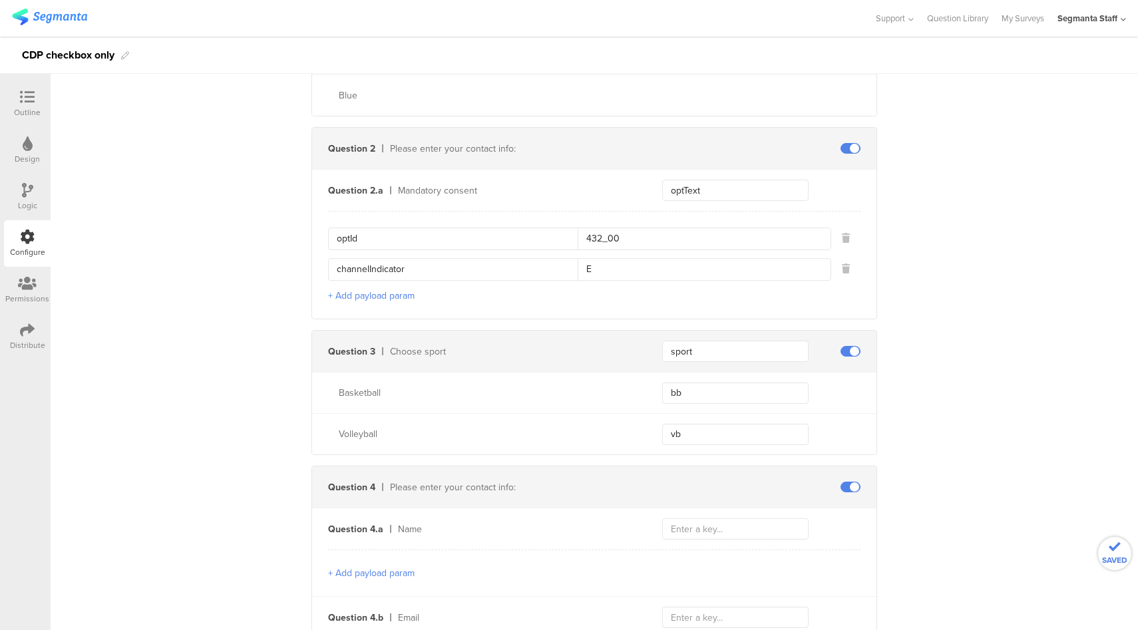
scroll to position [689, 0]
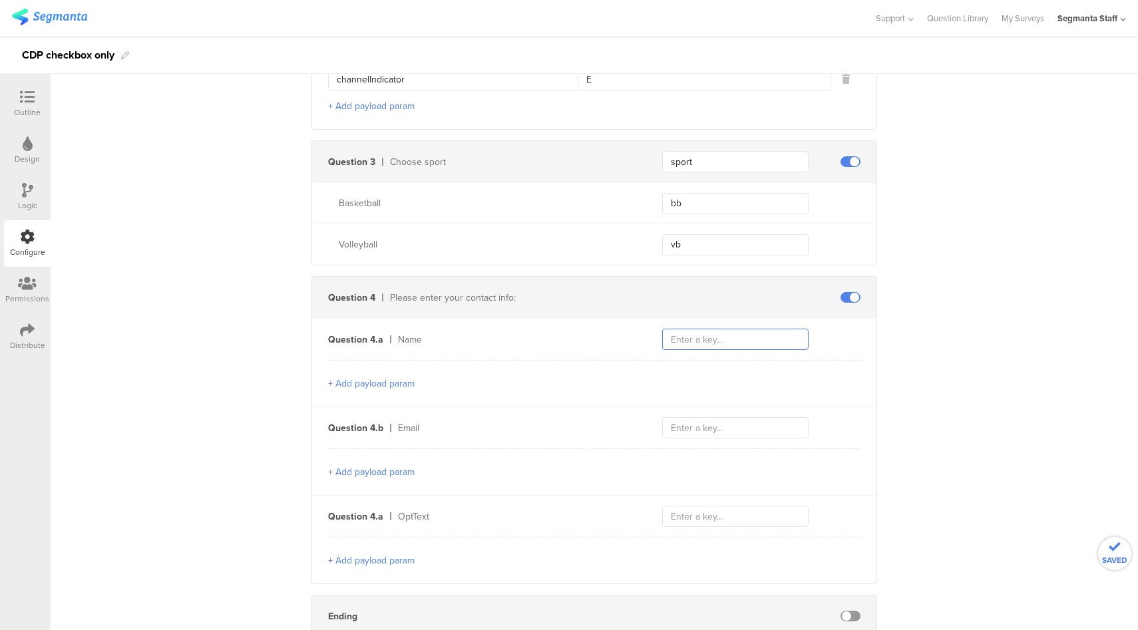
click at [719, 334] on input "text" at bounding box center [735, 339] width 146 height 21
type input "firstNm"
click at [731, 424] on input "text" at bounding box center [735, 427] width 146 height 21
type input "email"
click at [707, 335] on input "firstNm" at bounding box center [735, 339] width 146 height 21
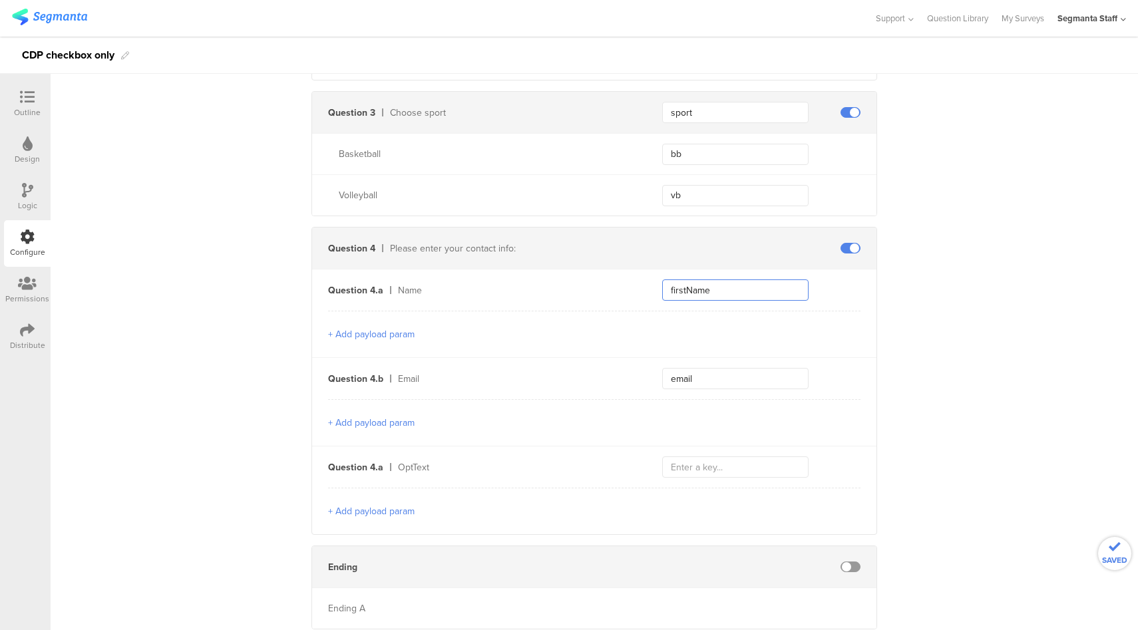
scroll to position [738, 0]
type input "firstName"
click at [689, 462] on input "text" at bounding box center [735, 466] width 146 height 21
type input "optText"
click at [377, 506] on button "+ Add payload param" at bounding box center [371, 511] width 86 height 14
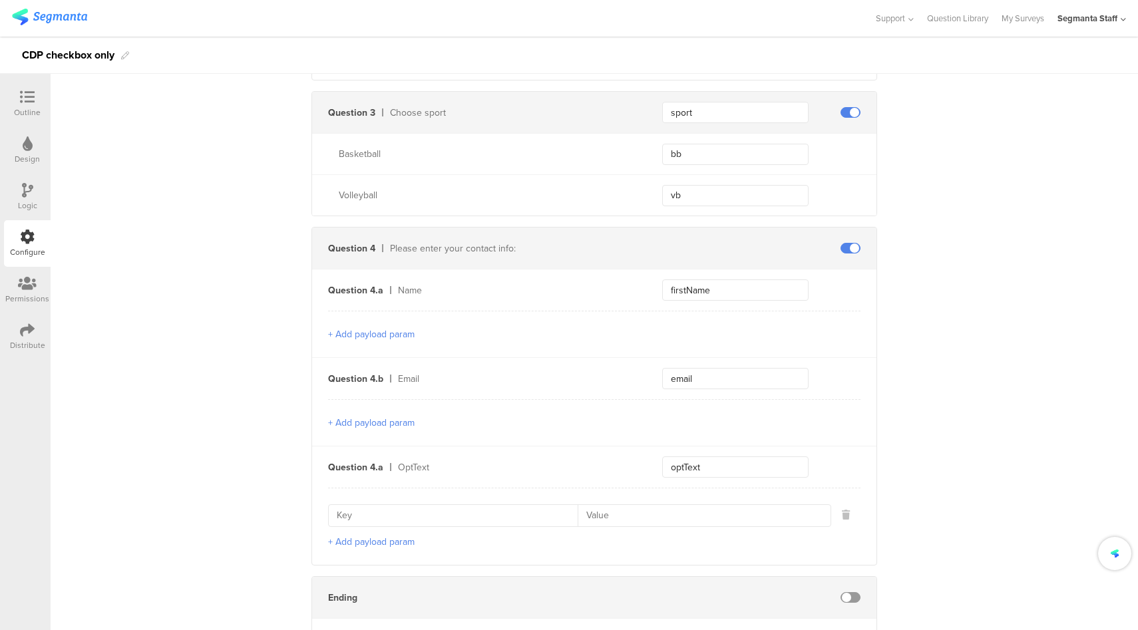
click at [405, 505] on input at bounding box center [457, 515] width 241 height 21
type input "optId"
type input "999_00"
click at [356, 535] on button "+ Add payload param" at bounding box center [371, 542] width 86 height 14
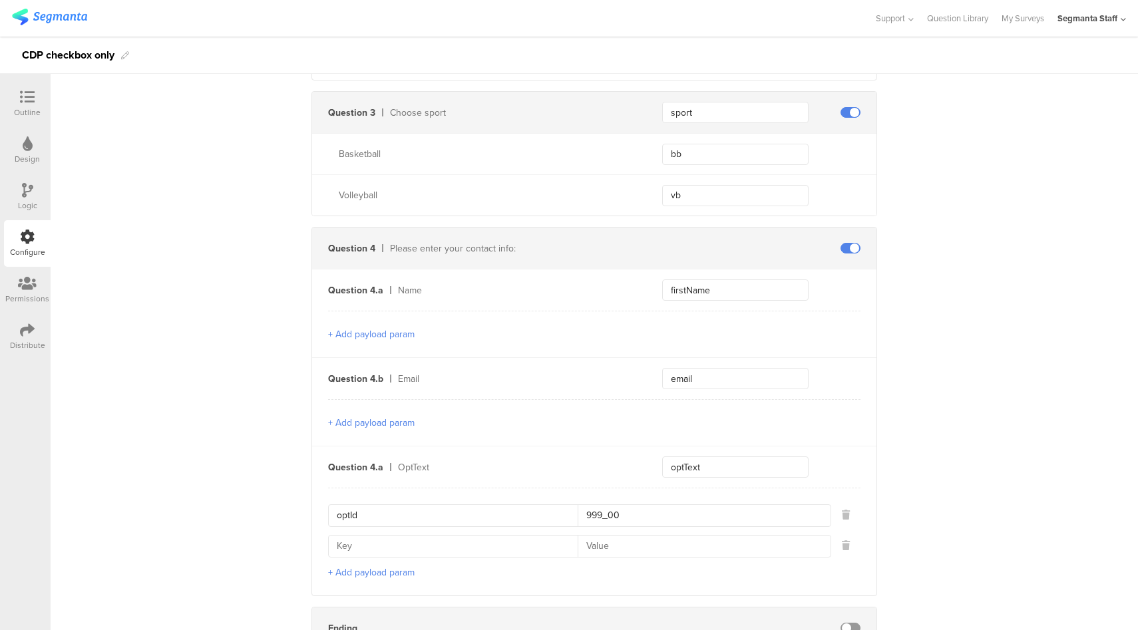
click at [383, 536] on input at bounding box center [457, 546] width 241 height 21
type input "contactCategory"
type input "EY"
click at [361, 566] on button "+ Add payload param" at bounding box center [371, 573] width 86 height 14
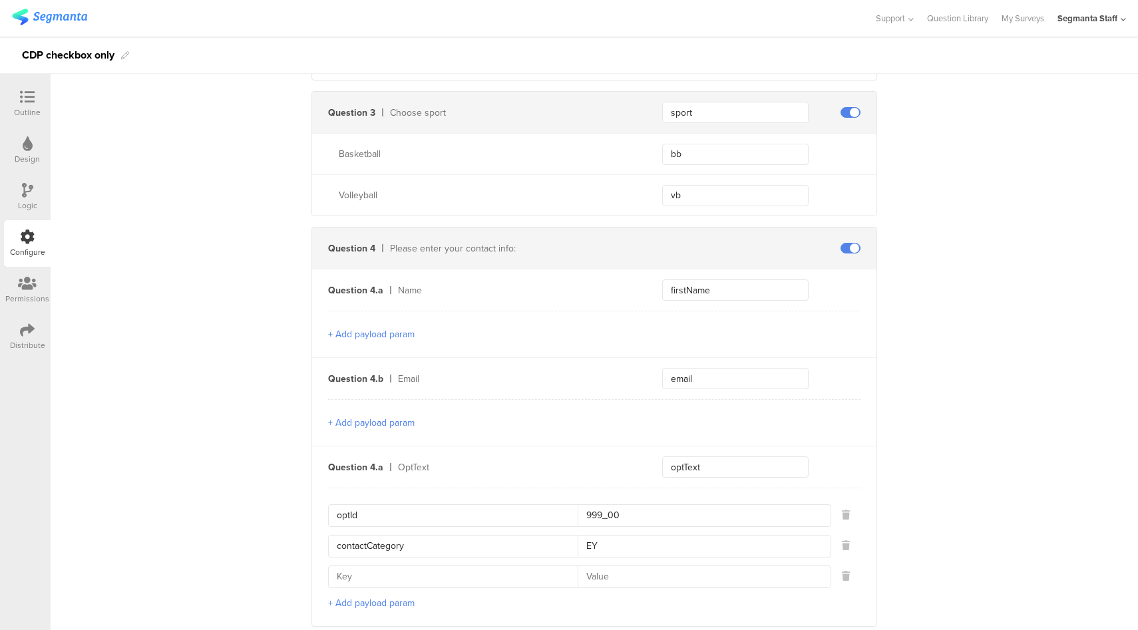
drag, startPoint x: 399, startPoint y: 578, endPoint x: 393, endPoint y: 572, distance: 8.5
click at [397, 577] on input at bounding box center [457, 576] width 241 height 21
type input "contactType"
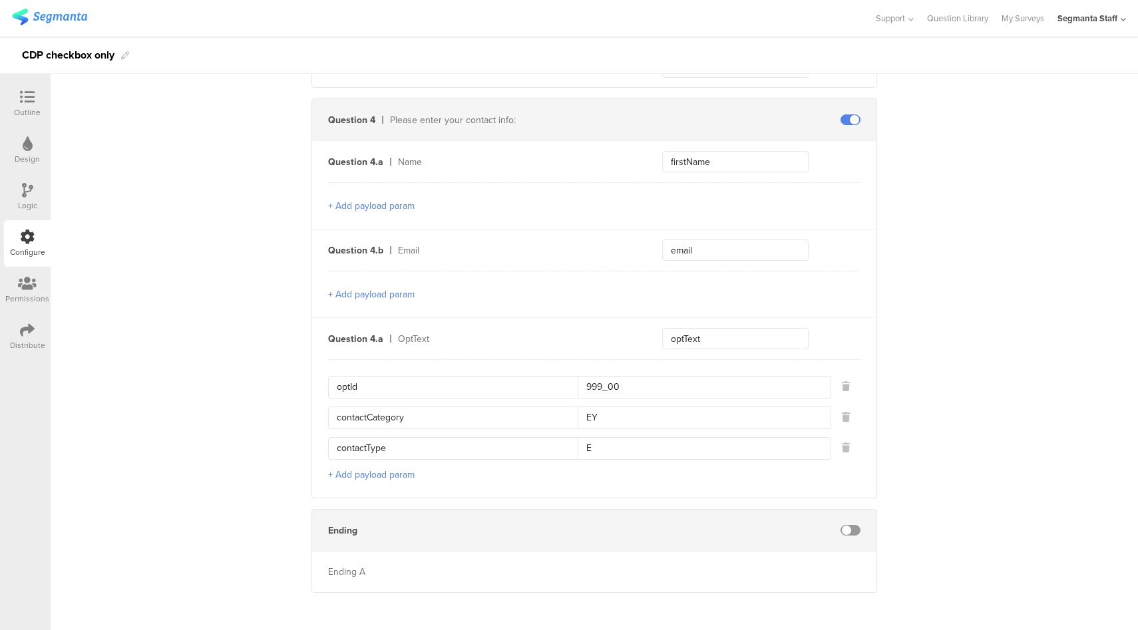
type input "E"
click at [845, 526] on span at bounding box center [850, 530] width 20 height 11
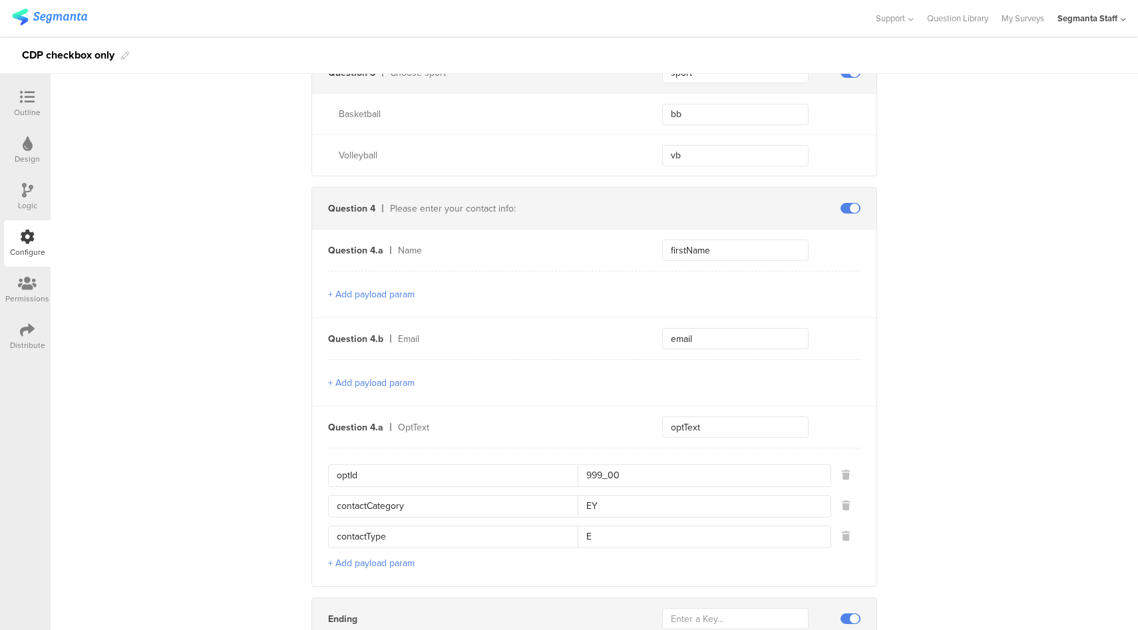
scroll to position [786, 0]
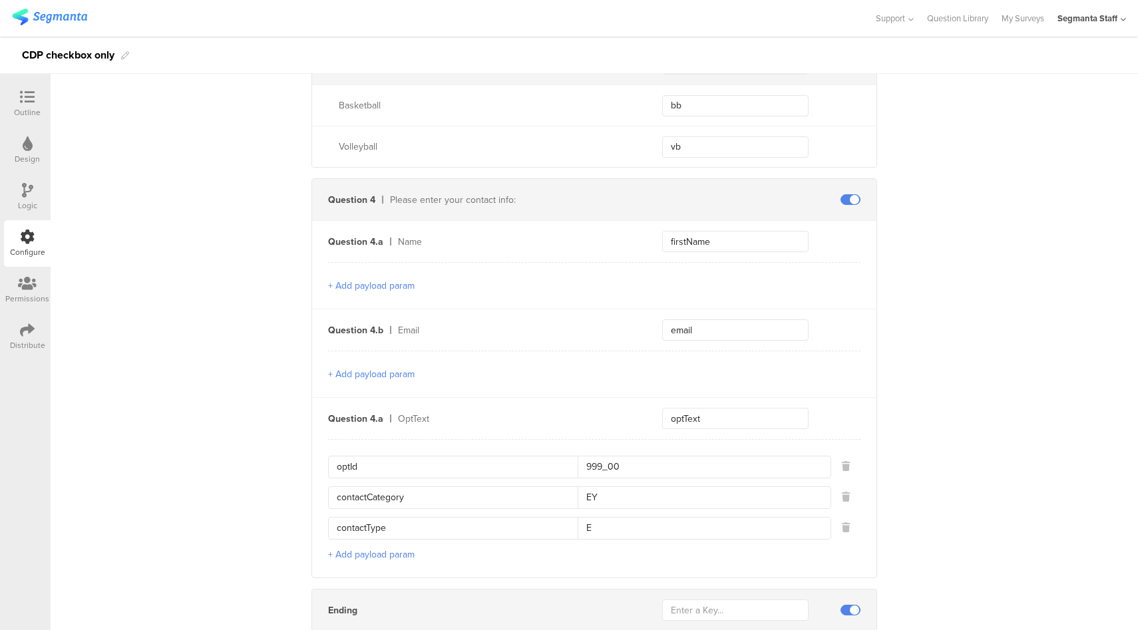
click at [401, 367] on button "+ Add payload param" at bounding box center [371, 374] width 86 height 14
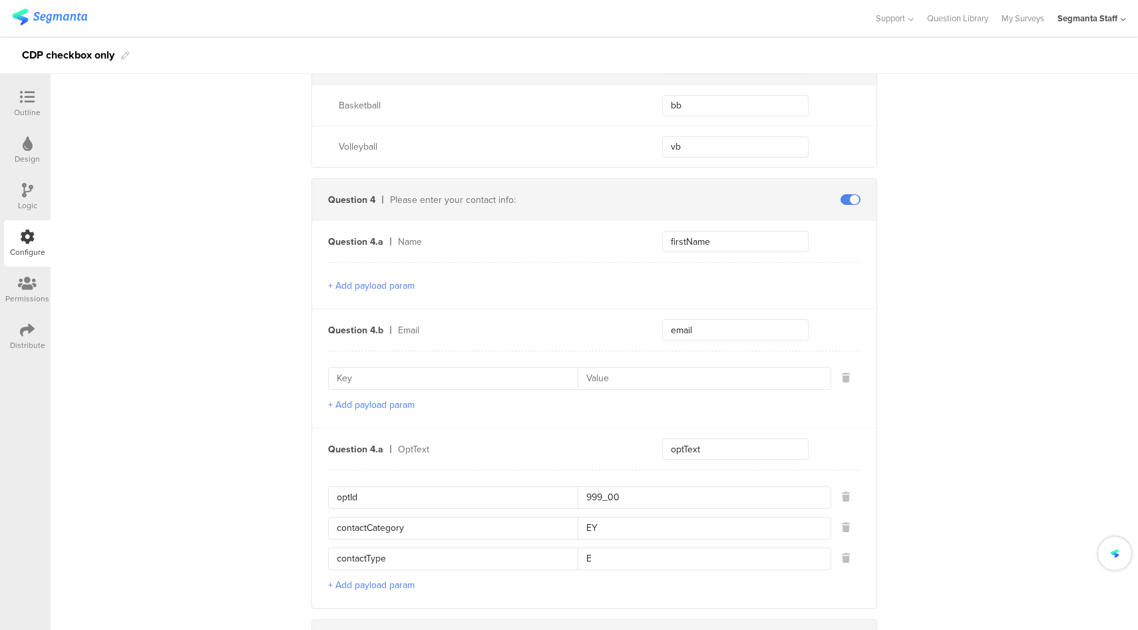
click at [391, 399] on button "+ Add payload param" at bounding box center [371, 405] width 86 height 14
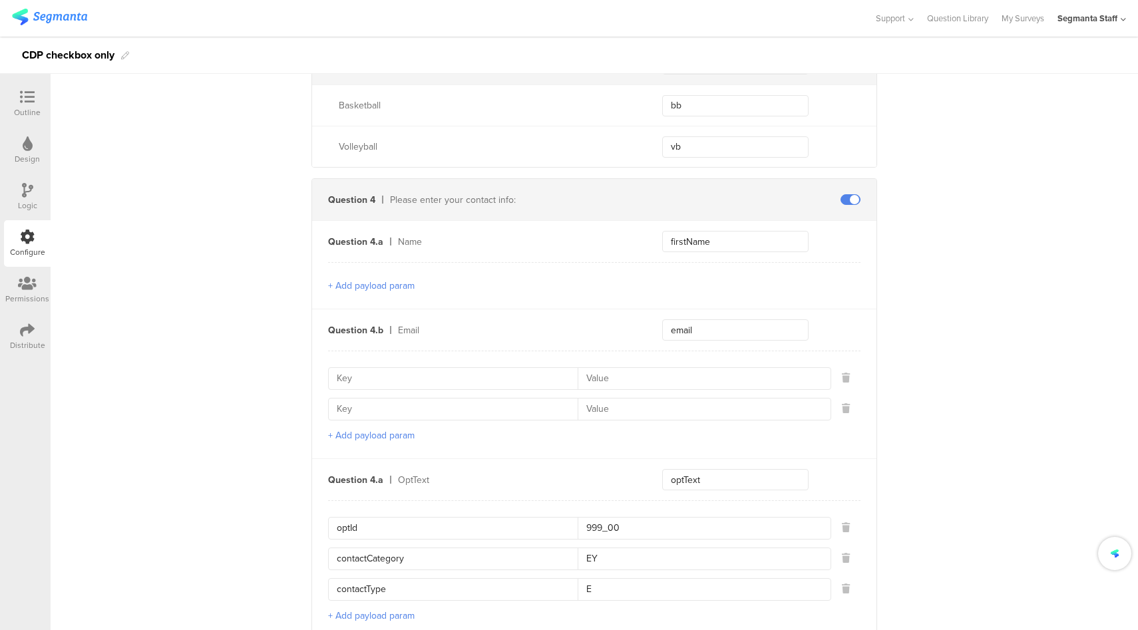
click at [637, 379] on input at bounding box center [700, 378] width 245 height 21
type input "EP"
click at [666, 401] on input at bounding box center [700, 409] width 245 height 21
type input "EY"
click at [421, 405] on input at bounding box center [457, 409] width 241 height 21
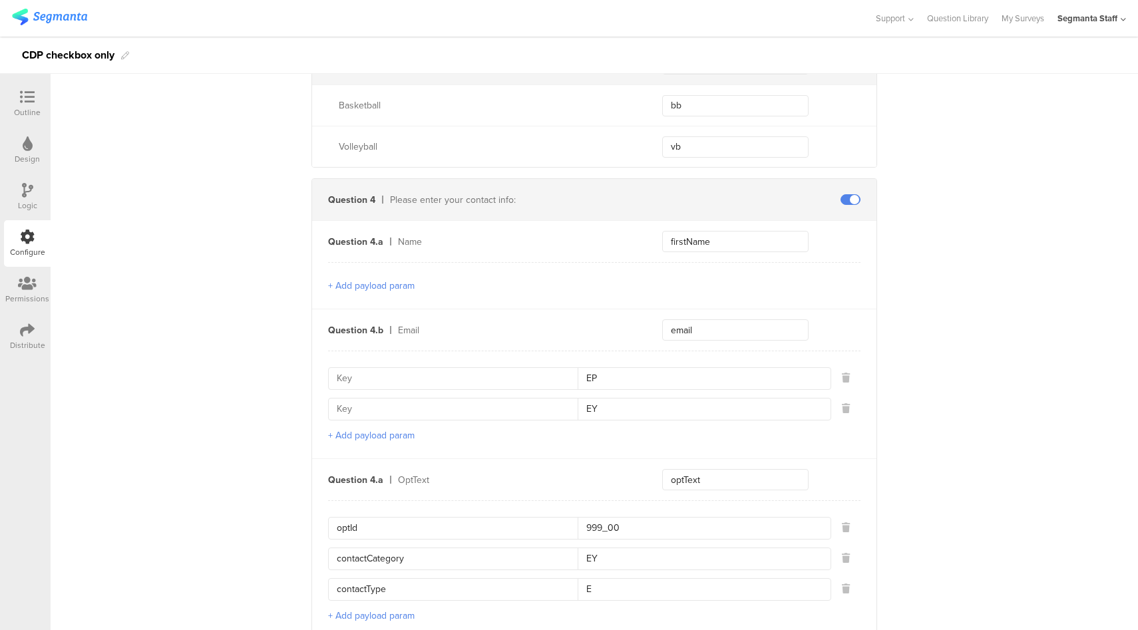
paste input "emailValidContactPointIndicator"
type input "emailValidContactPointIndicator"
click at [454, 369] on input at bounding box center [457, 378] width 241 height 21
paste input "emailContactPointCategoryCode"
type input "emailContactPointCategoryCode"
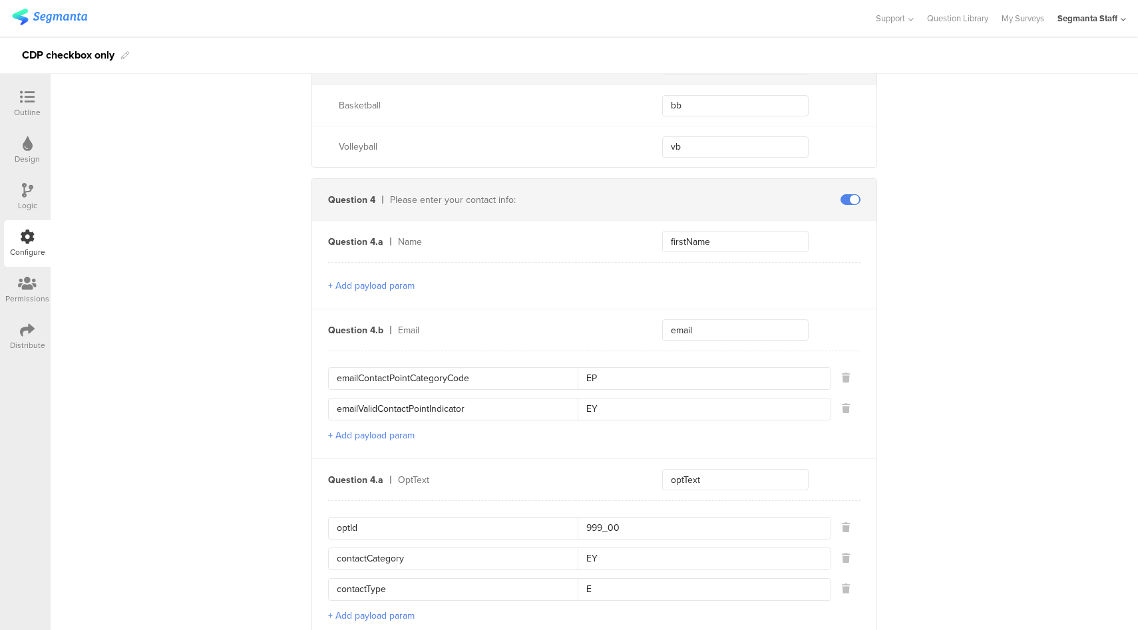
click at [940, 399] on div "Send data at the end Static traits Key countryCode Value PHL Key sourceId Value…" at bounding box center [594, 43] width 1087 height 1404
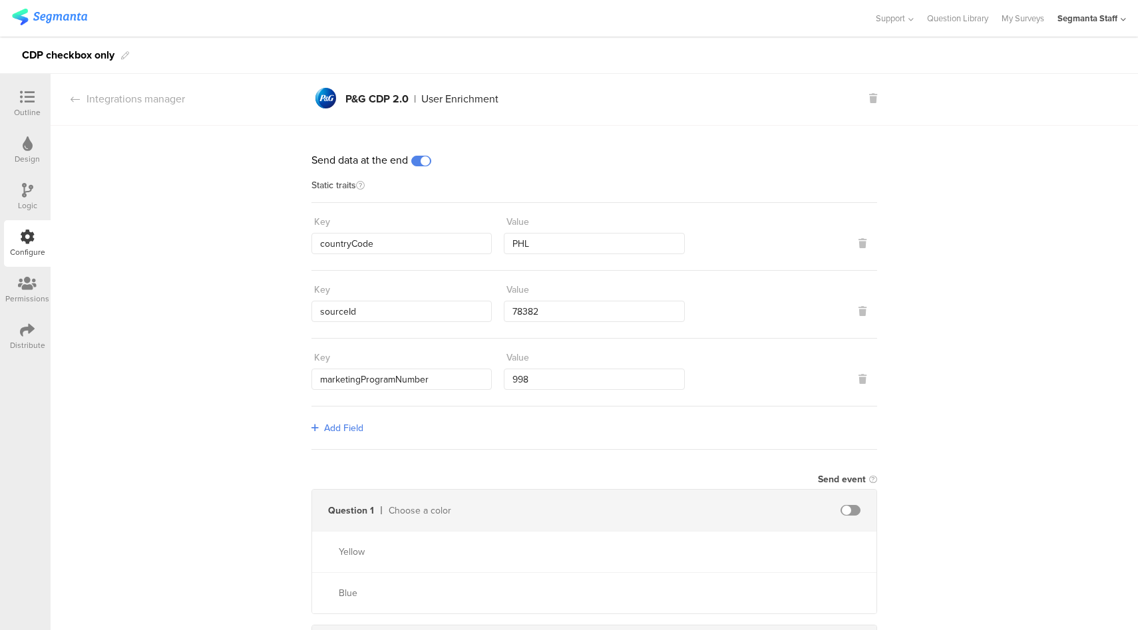
scroll to position [0, 0]
click at [19, 341] on div "Distribute" at bounding box center [27, 345] width 35 height 12
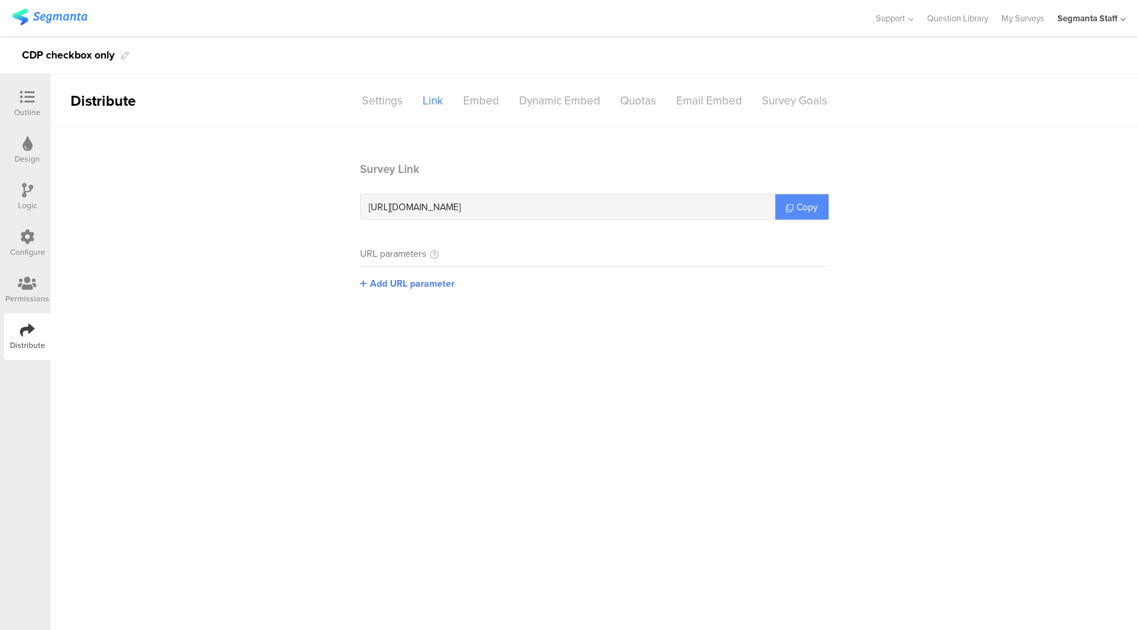
click at [810, 211] on span "Copy" at bounding box center [806, 207] width 21 height 14
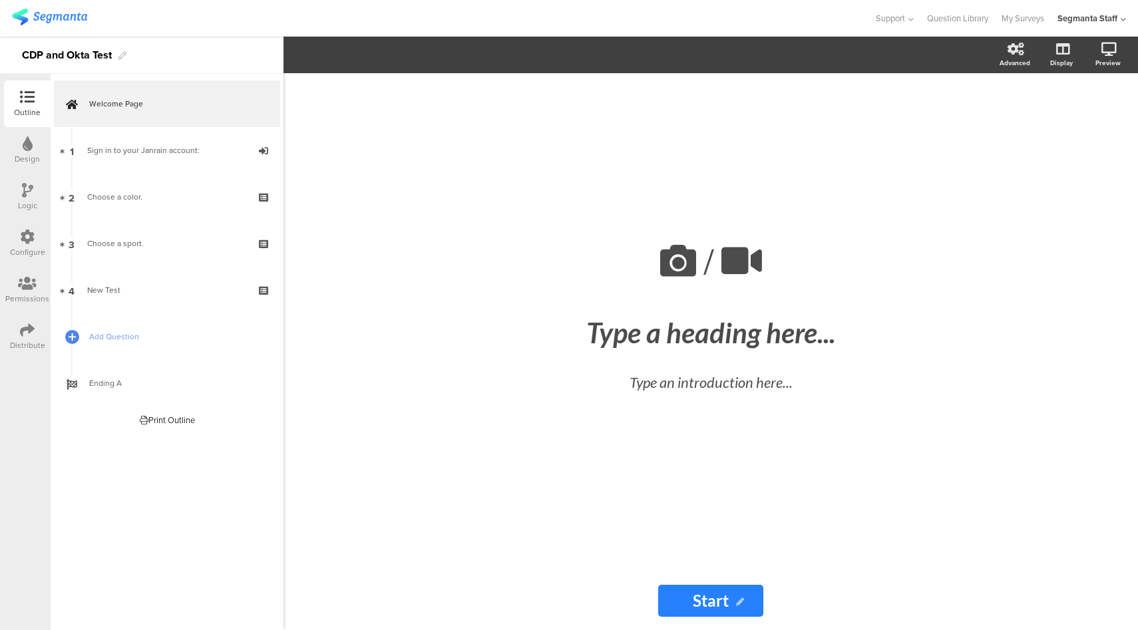
click at [29, 234] on icon at bounding box center [27, 237] width 15 height 15
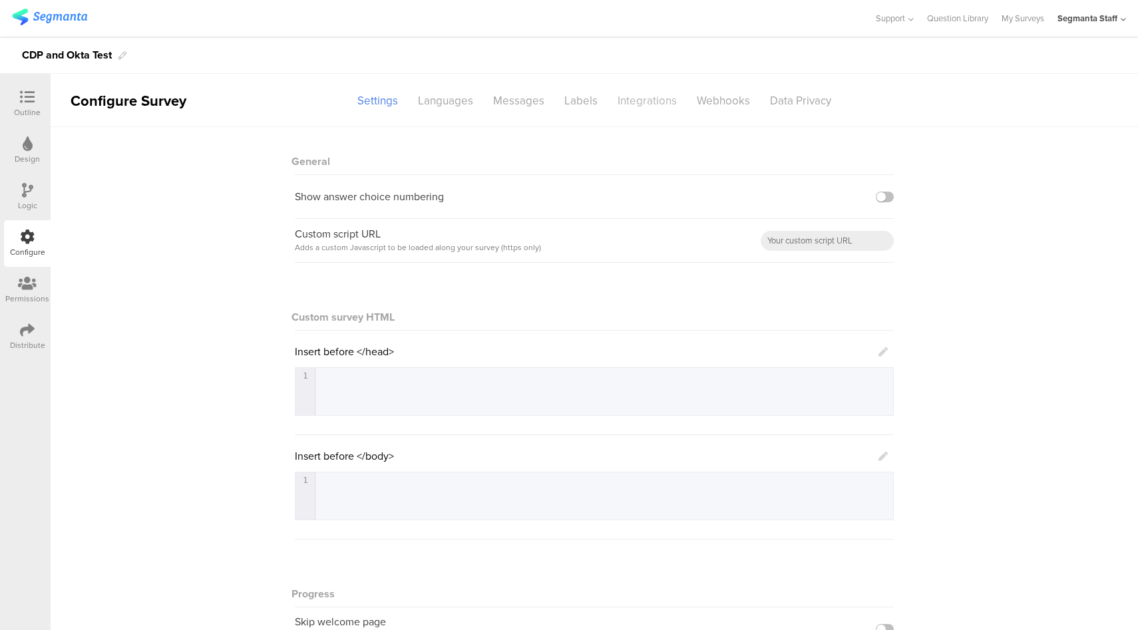
click at [657, 106] on div "Integrations" at bounding box center [646, 100] width 79 height 23
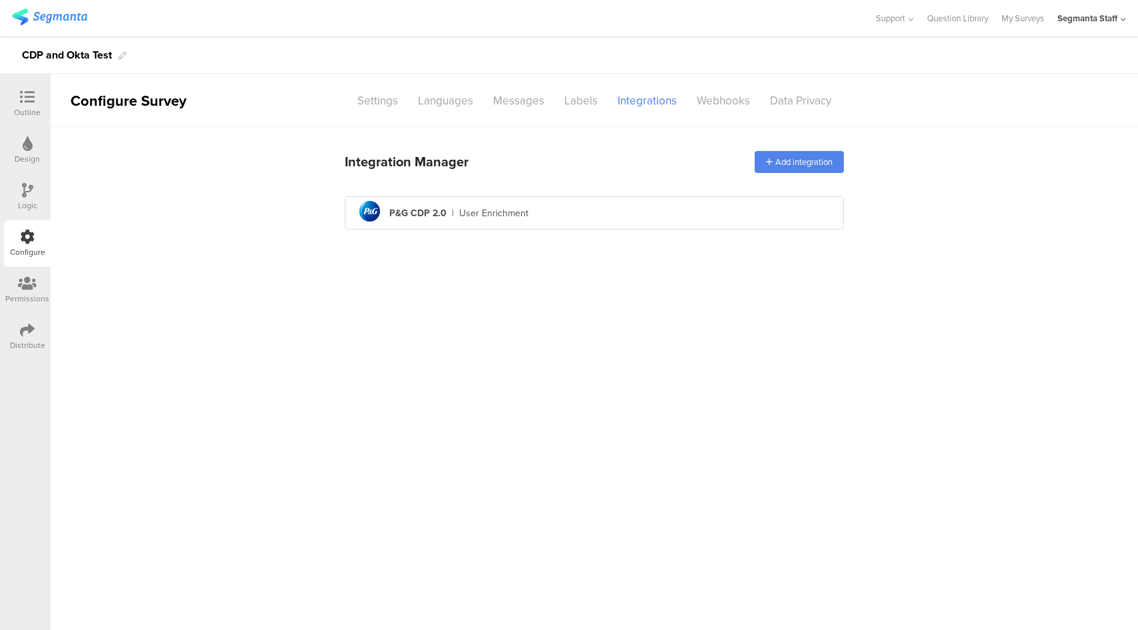
drag, startPoint x: 37, startPoint y: 327, endPoint x: 63, endPoint y: 325, distance: 26.0
click at [37, 327] on div "Distribute" at bounding box center [27, 336] width 47 height 47
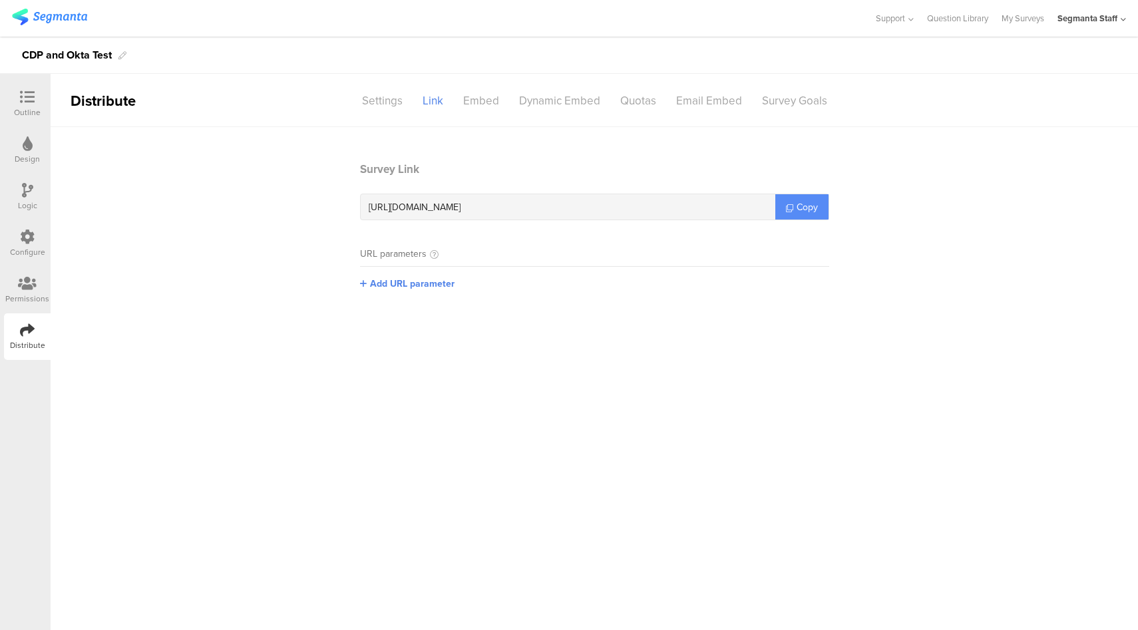
click at [801, 209] on span "Copy" at bounding box center [806, 207] width 21 height 14
click at [35, 240] on div "Configure" at bounding box center [27, 243] width 47 height 47
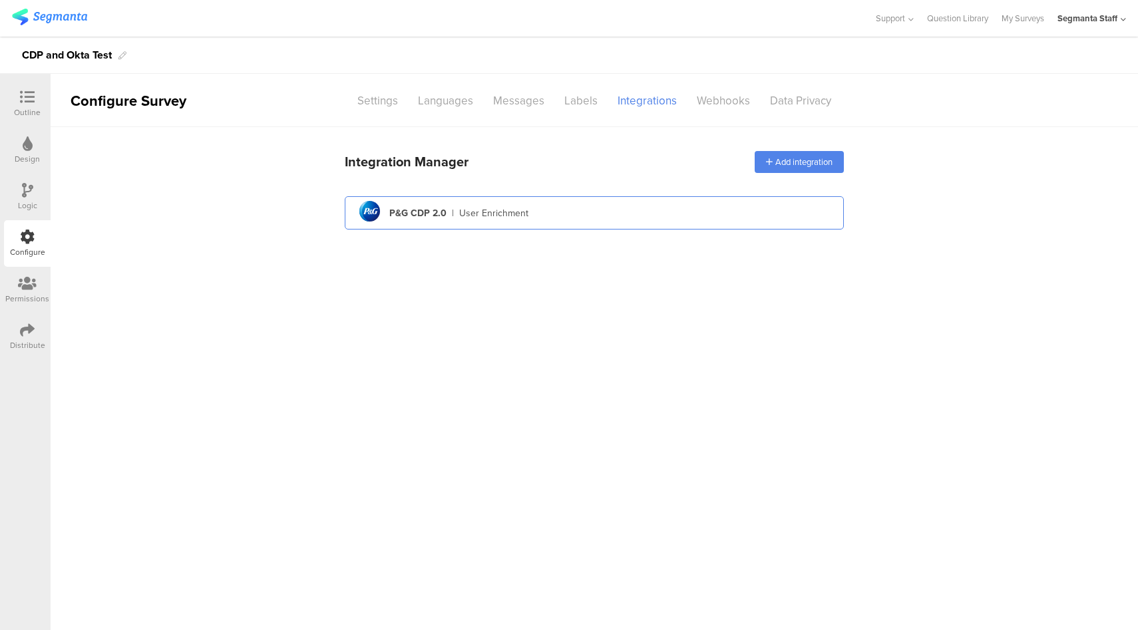
click at [596, 208] on div "pg logo P&G CDP 2.0 | User Enrichment" at bounding box center [594, 213] width 478 height 33
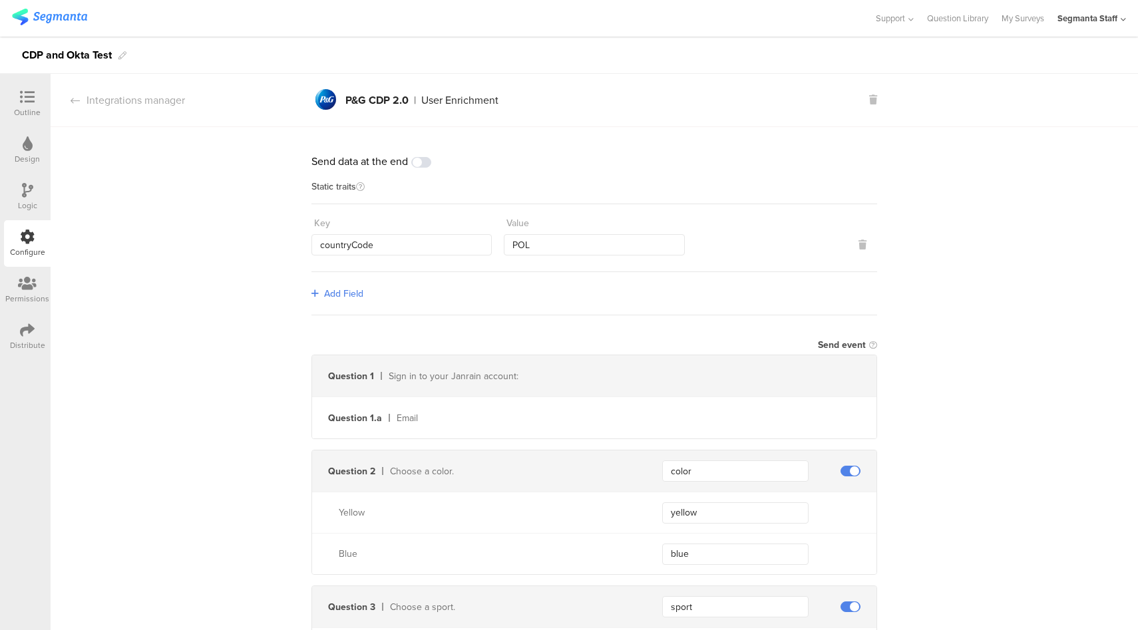
click at [33, 92] on icon at bounding box center [27, 97] width 15 height 15
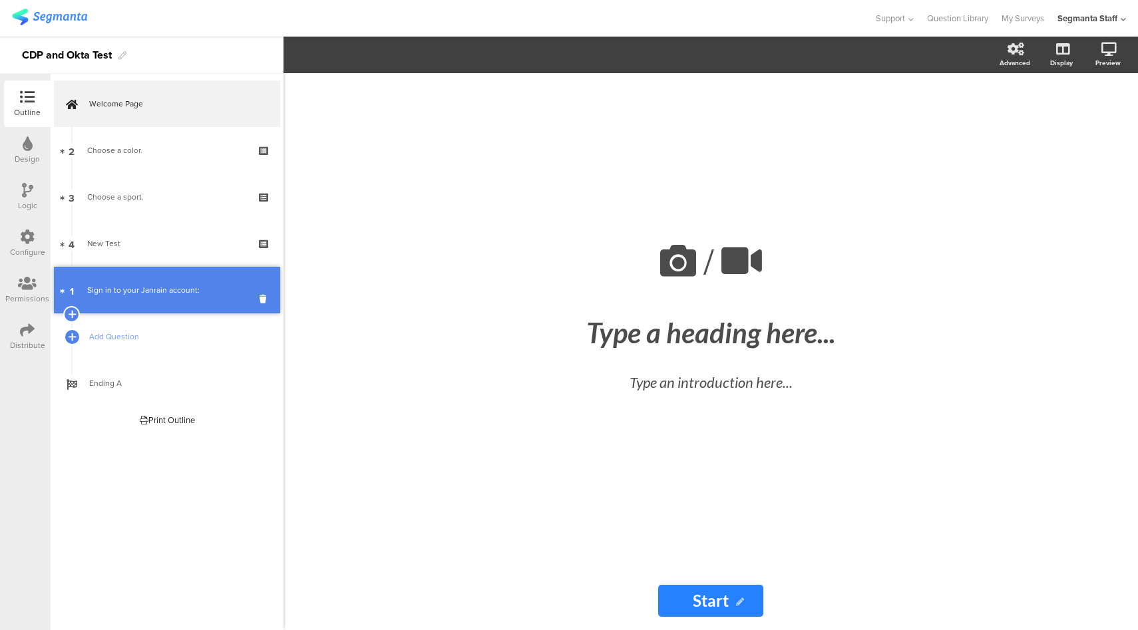
drag, startPoint x: 146, startPoint y: 141, endPoint x: 134, endPoint y: 281, distance: 140.2
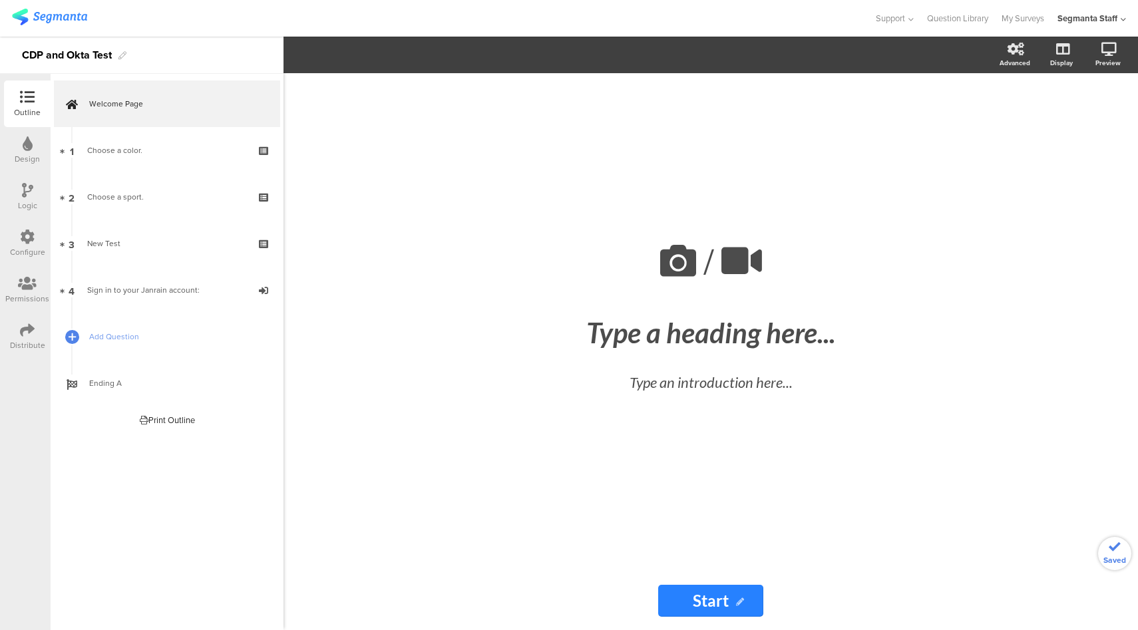
click at [23, 241] on icon at bounding box center [27, 237] width 15 height 15
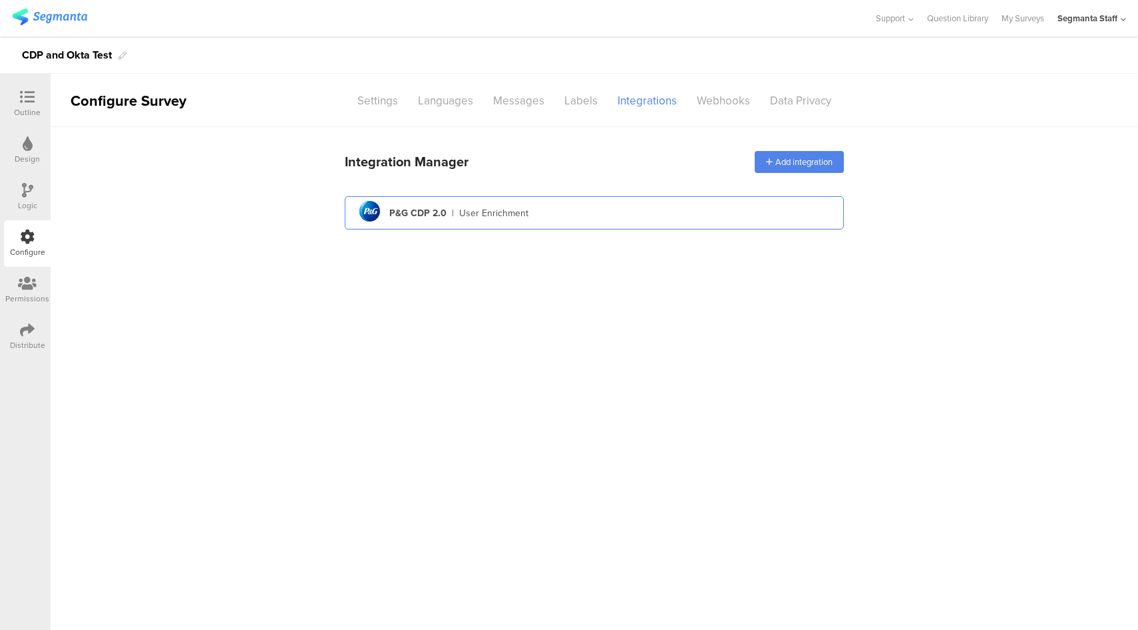
click at [616, 227] on div "pg logo P&G CDP 2.0 | User Enrichment" at bounding box center [594, 213] width 478 height 33
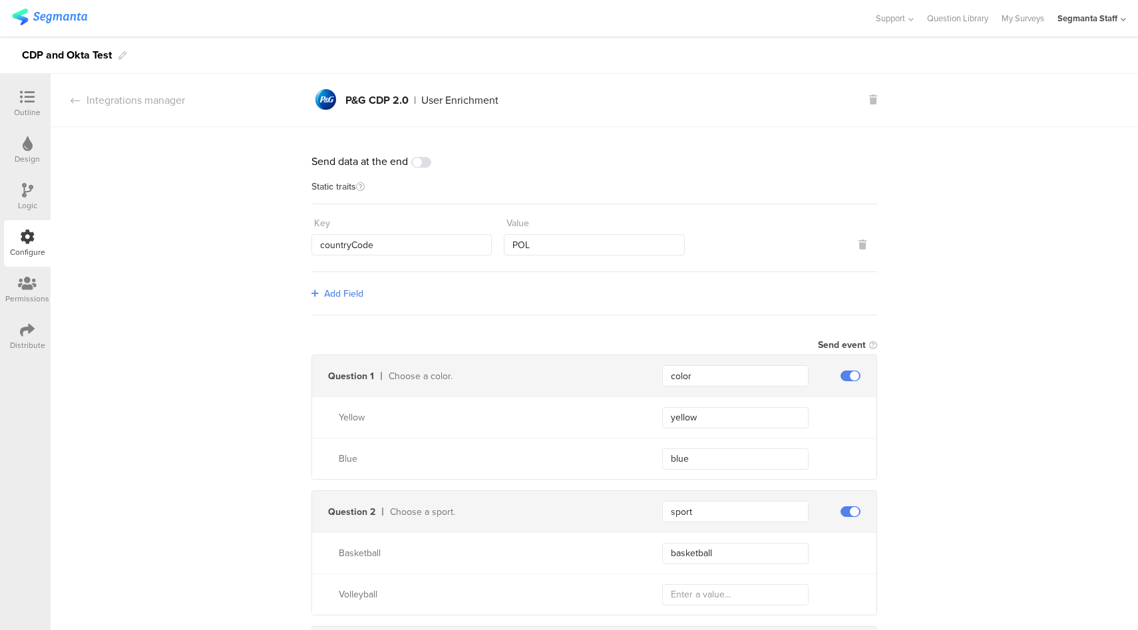
click at [334, 294] on span "Add Field" at bounding box center [343, 294] width 39 height 14
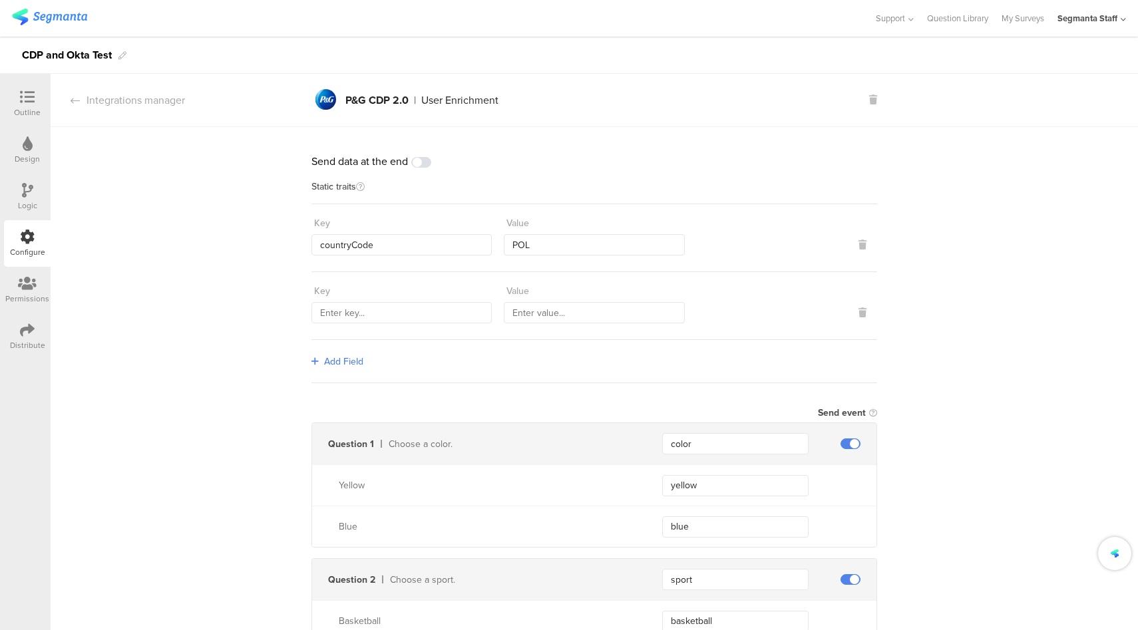
click at [366, 289] on div "Key" at bounding box center [401, 291] width 180 height 22
click at [365, 306] on input "text" at bounding box center [401, 312] width 180 height 21
type input "transmitterSourceId"
type input "77777"
click at [415, 162] on span at bounding box center [421, 162] width 20 height 11
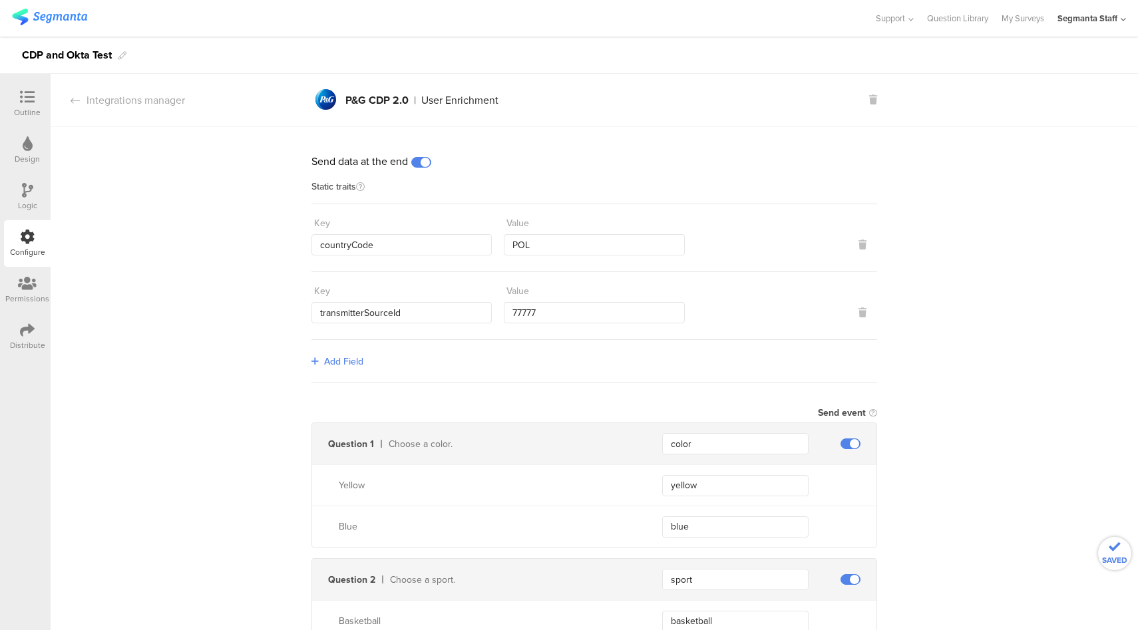
click at [26, 343] on div "Distribute" at bounding box center [27, 345] width 35 height 12
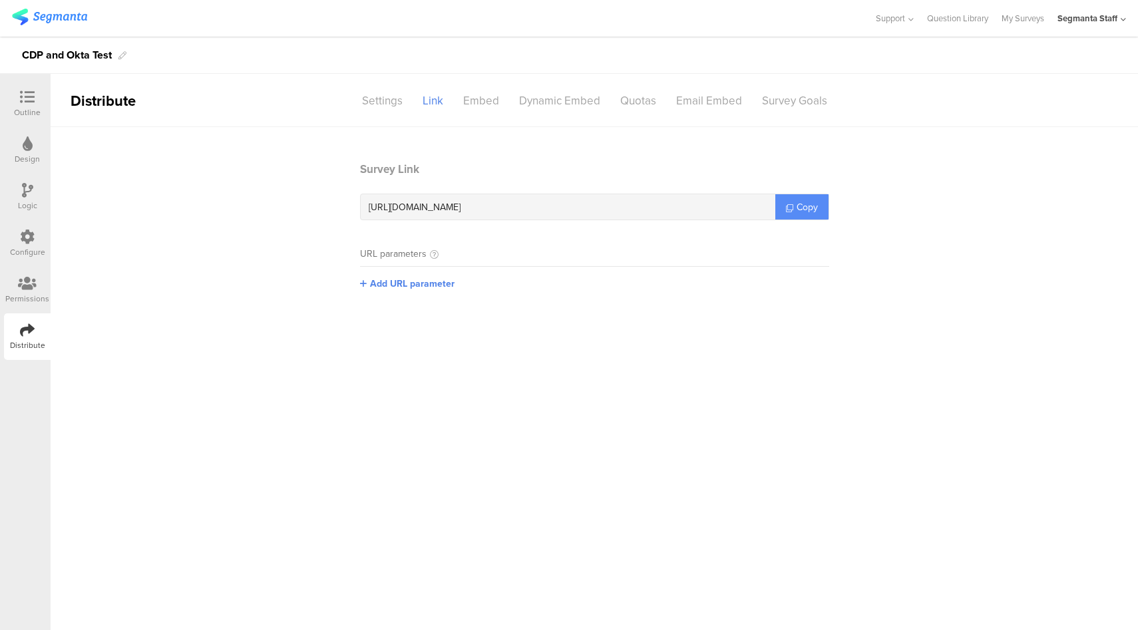
click at [816, 217] on link "Copy" at bounding box center [801, 206] width 53 height 25
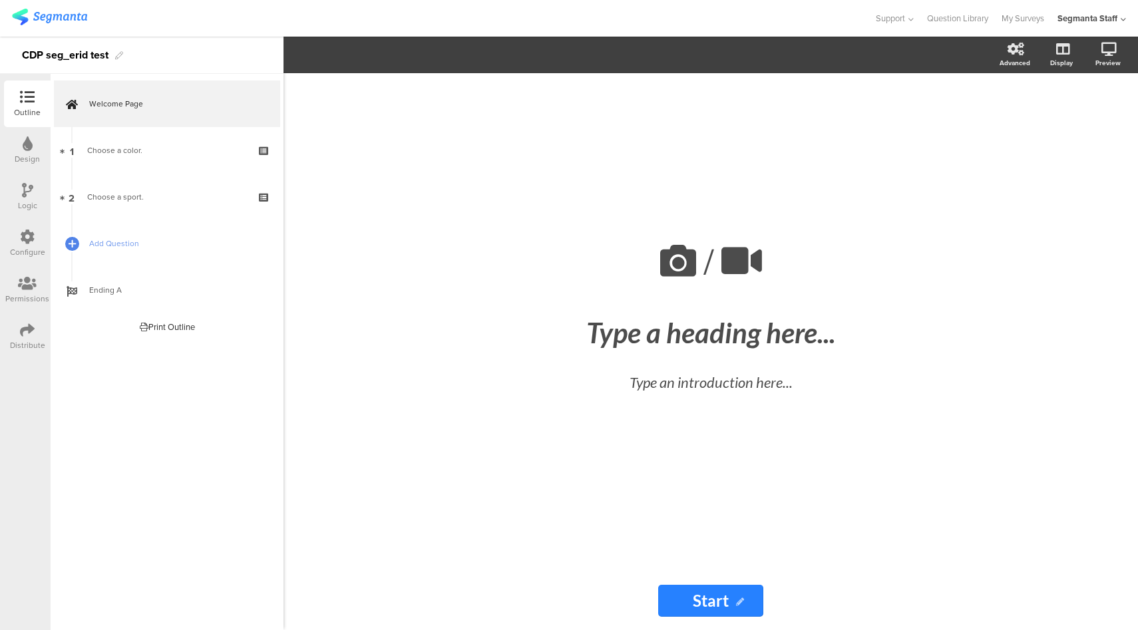
click at [29, 328] on icon at bounding box center [27, 330] width 15 height 15
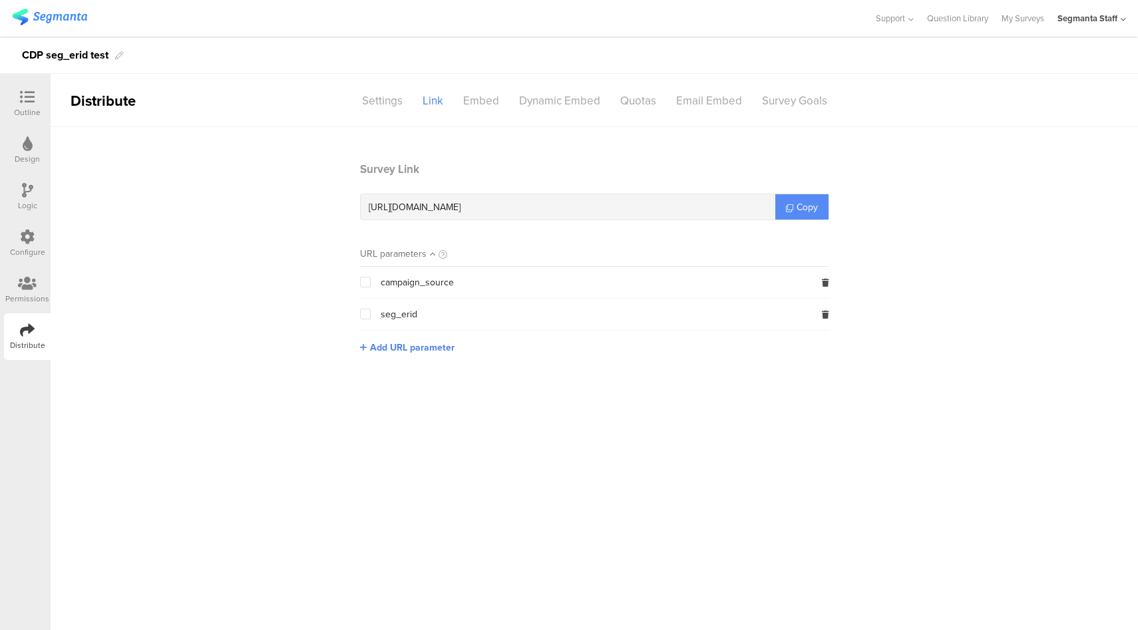
click at [795, 204] on link "Copy" at bounding box center [801, 206] width 53 height 25
click at [20, 236] on icon at bounding box center [27, 237] width 15 height 15
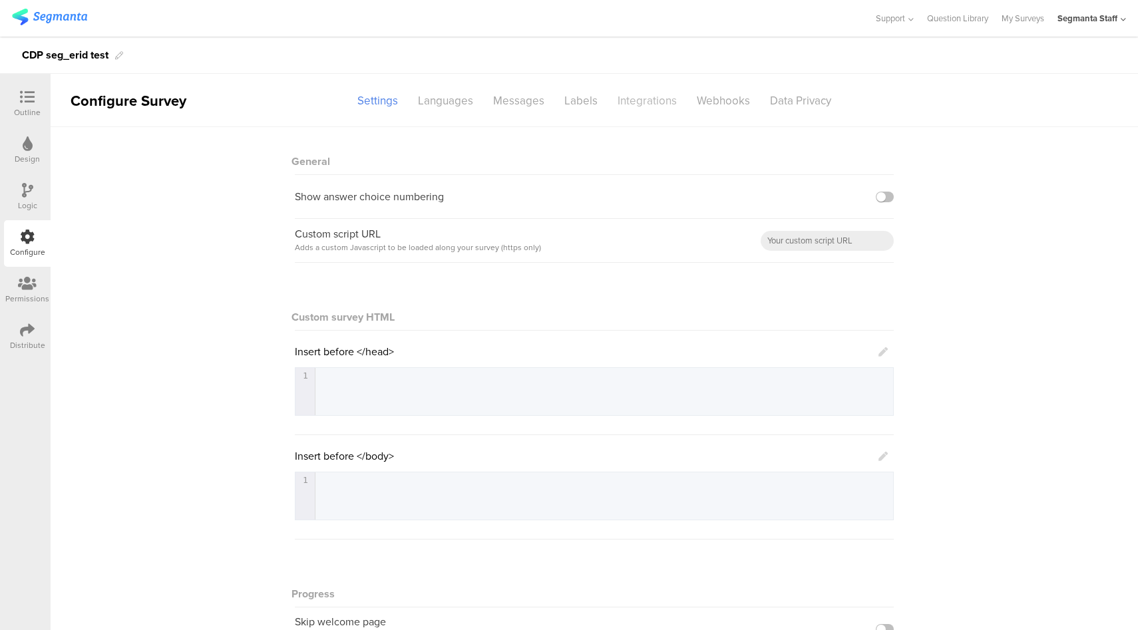
click at [639, 103] on div "Integrations" at bounding box center [646, 100] width 79 height 23
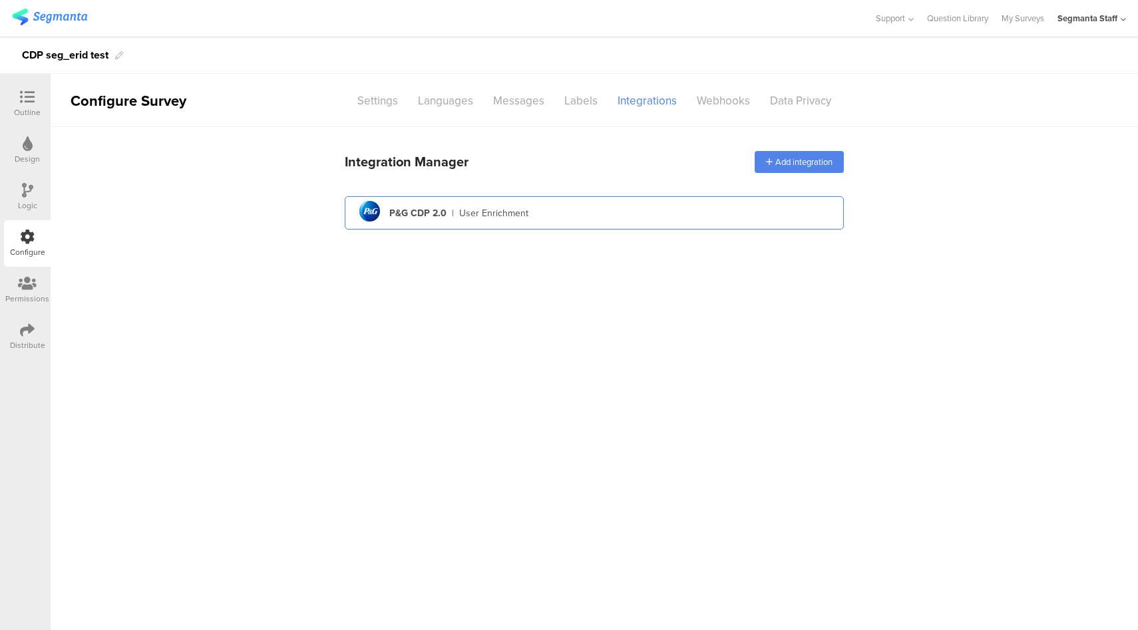
click at [637, 214] on div "pg logo P&G CDP 2.0 | User Enrichment" at bounding box center [594, 213] width 478 height 33
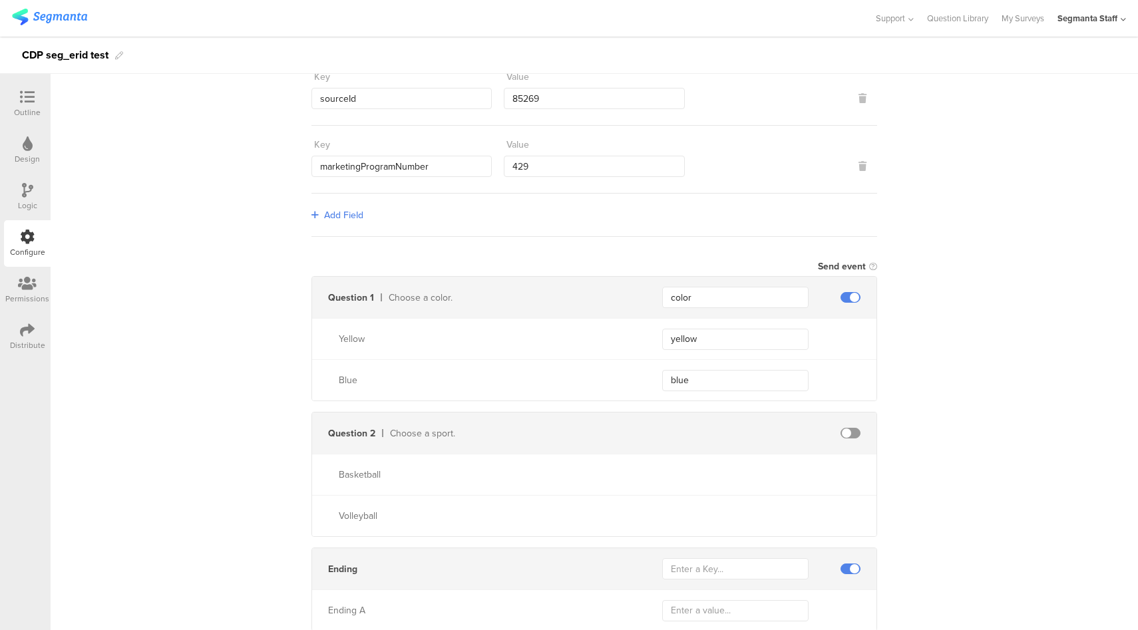
scroll to position [257, 0]
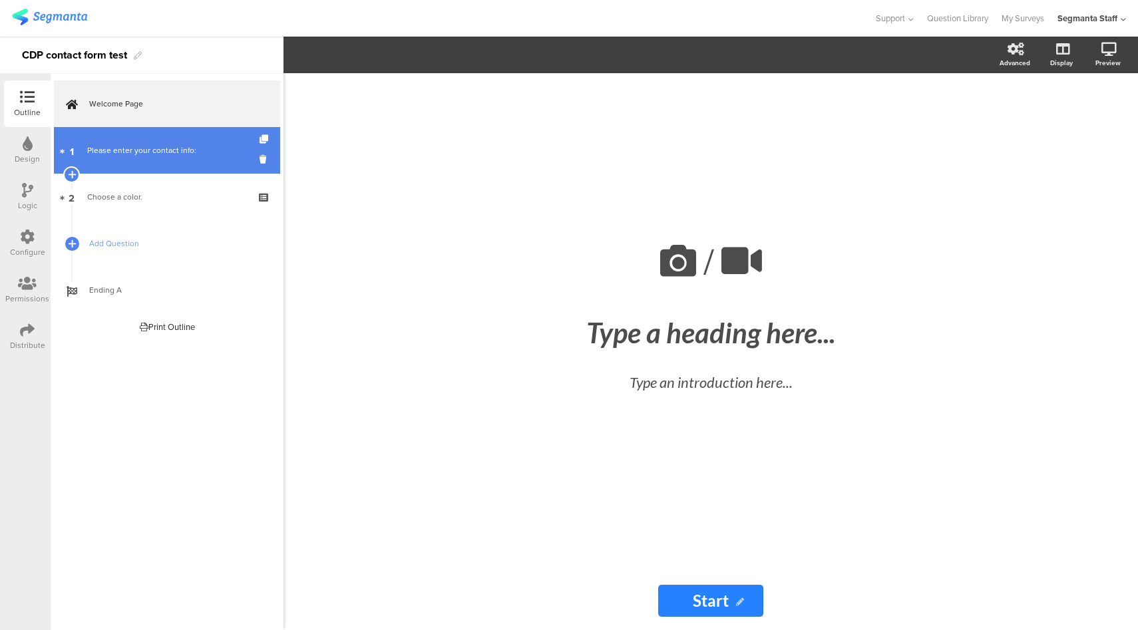
click at [167, 161] on link "1 Please enter your contact info:" at bounding box center [167, 150] width 226 height 47
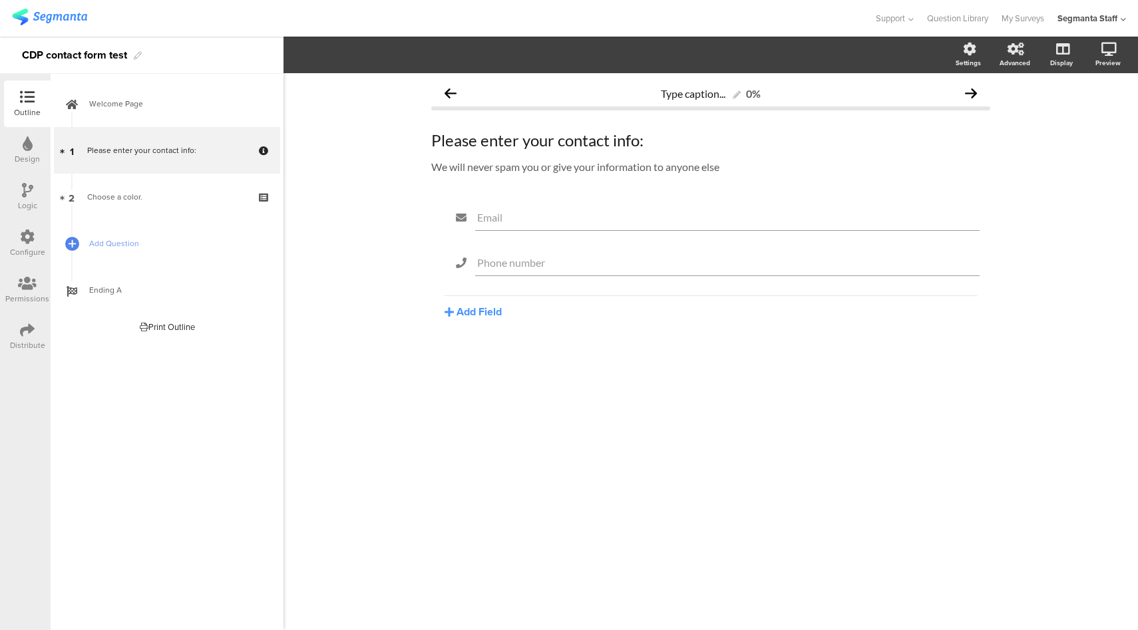
click at [21, 242] on icon at bounding box center [27, 237] width 15 height 15
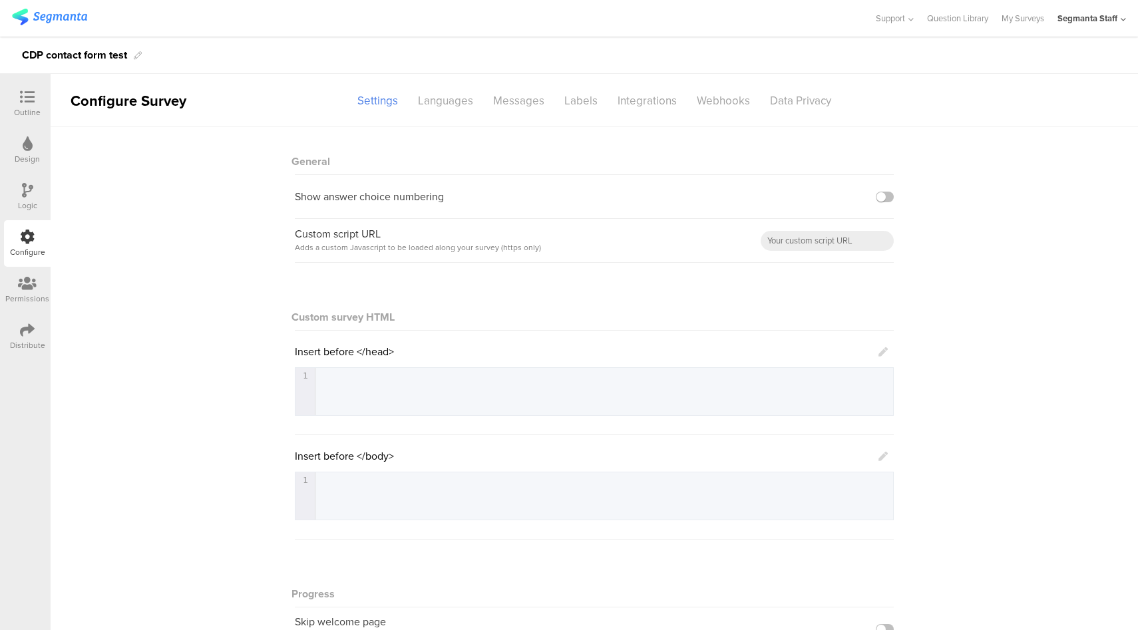
click at [23, 342] on div "Distribute" at bounding box center [27, 345] width 35 height 12
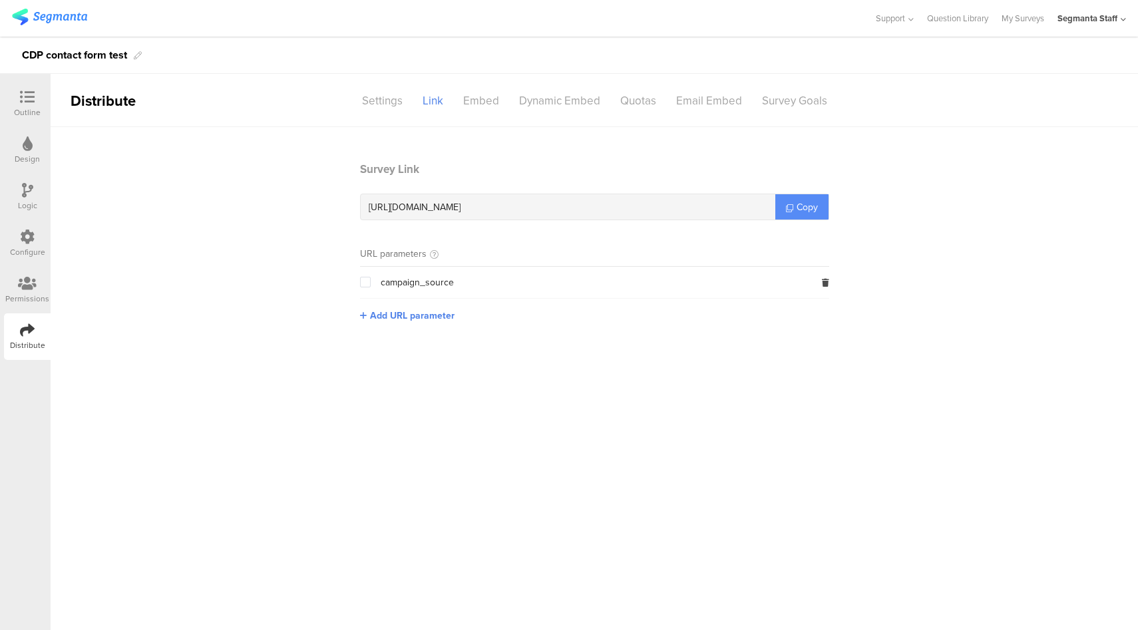
click at [802, 202] on span "Copy" at bounding box center [806, 207] width 21 height 14
click at [37, 248] on div "Configure" at bounding box center [27, 252] width 35 height 12
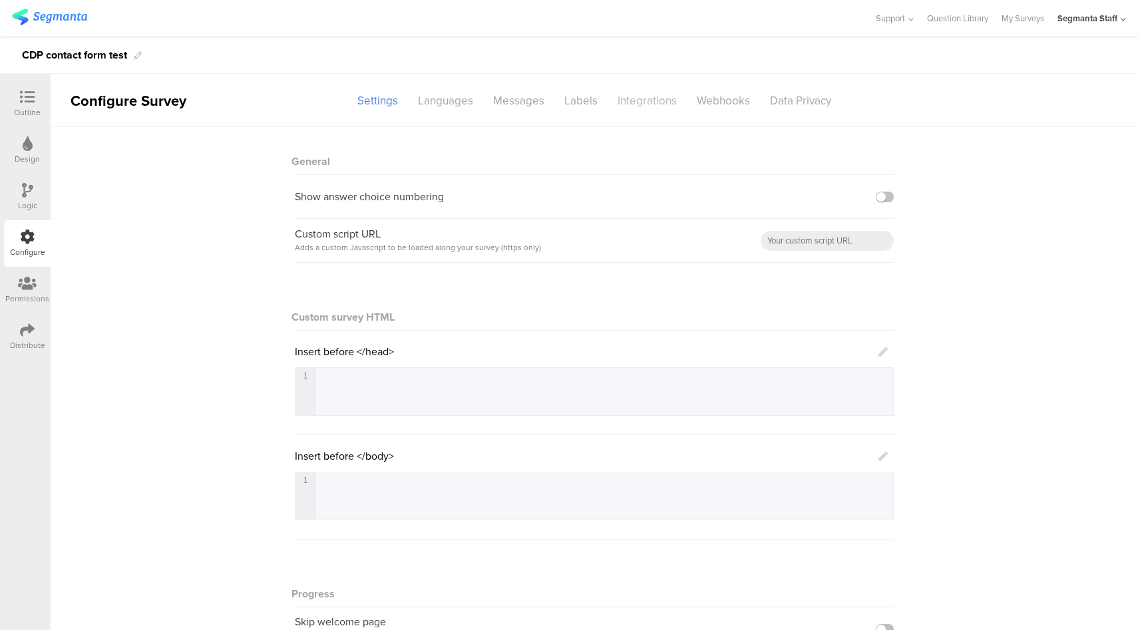
click at [650, 100] on div "Integrations" at bounding box center [646, 100] width 79 height 23
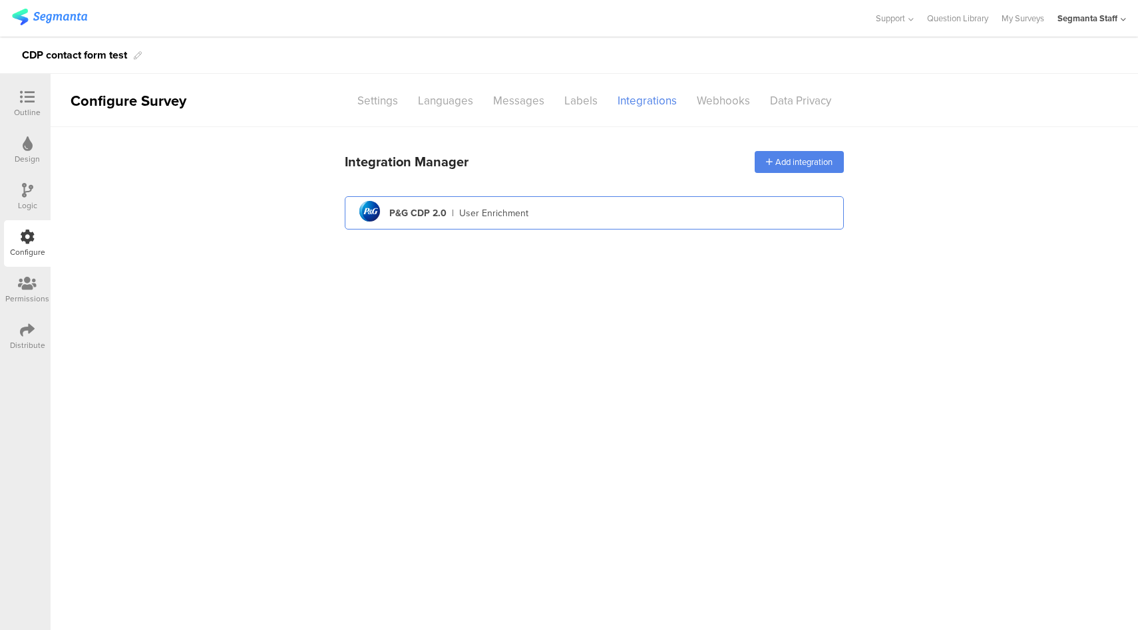
click at [607, 203] on div "pg logo P&G CDP 2.0 | User Enrichment" at bounding box center [594, 213] width 478 height 33
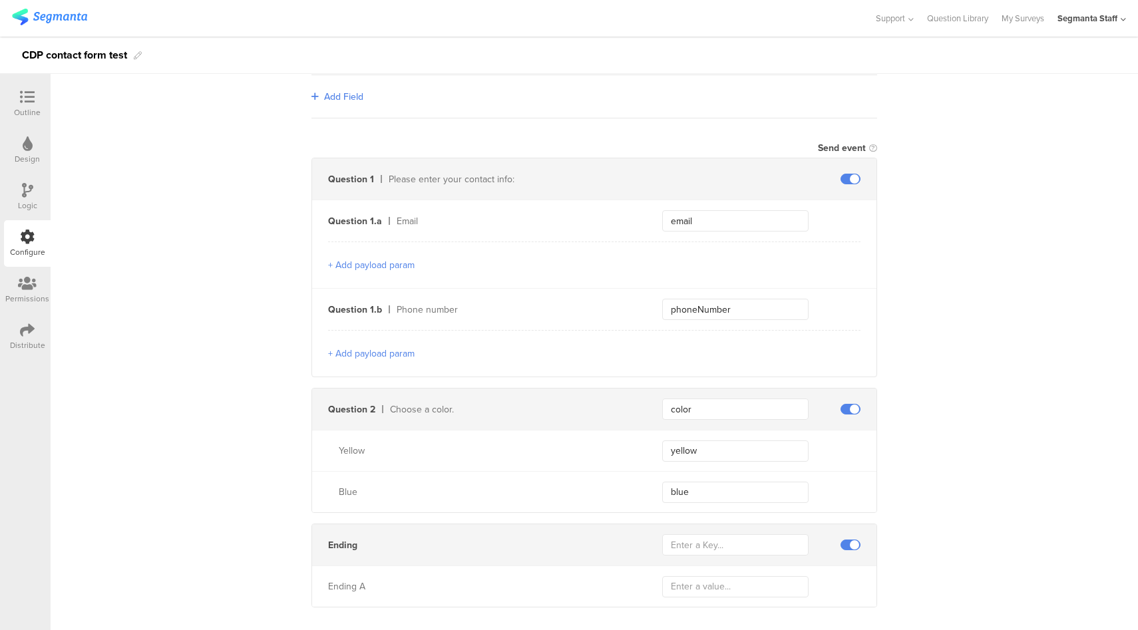
scroll to position [349, 0]
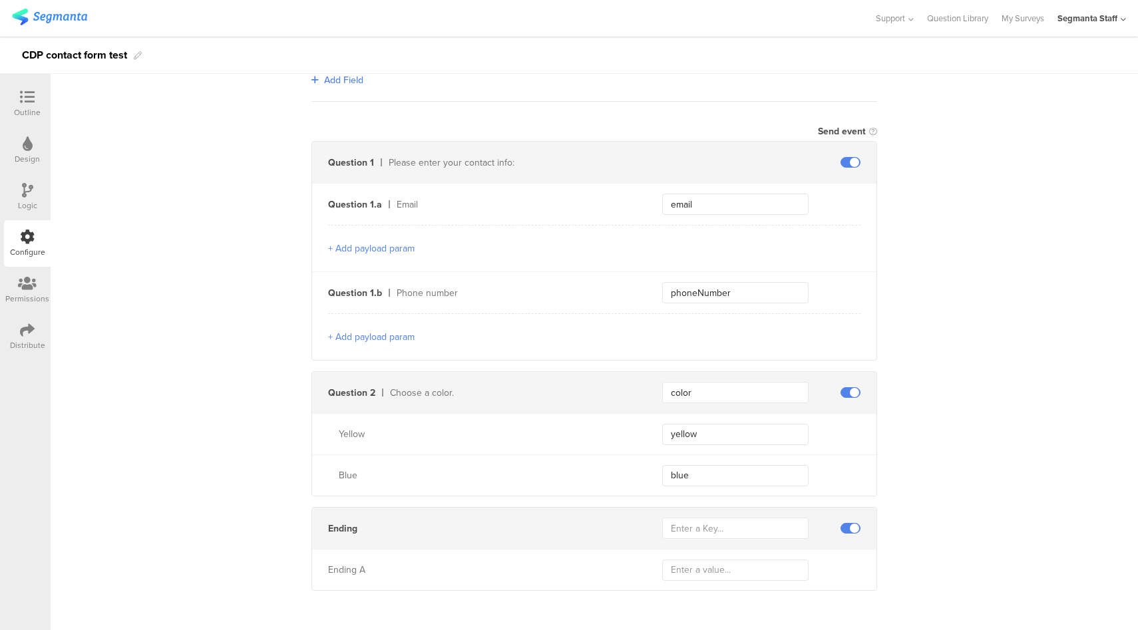
click at [10, 104] on div "Outline" at bounding box center [27, 104] width 47 height 47
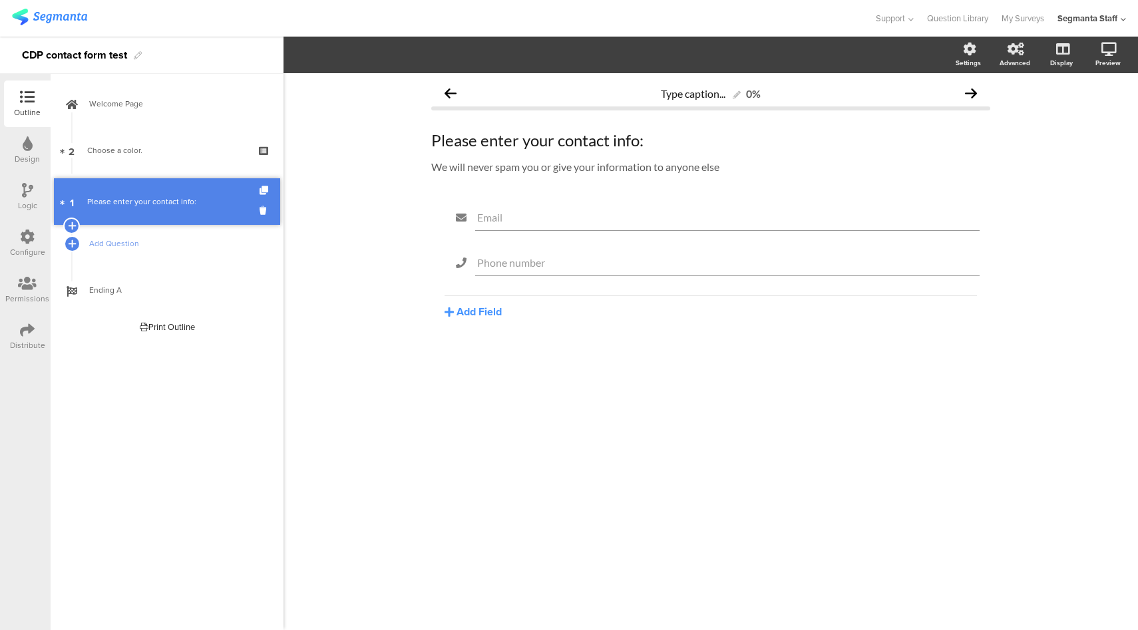
drag, startPoint x: 181, startPoint y: 154, endPoint x: 173, endPoint y: 208, distance: 53.8
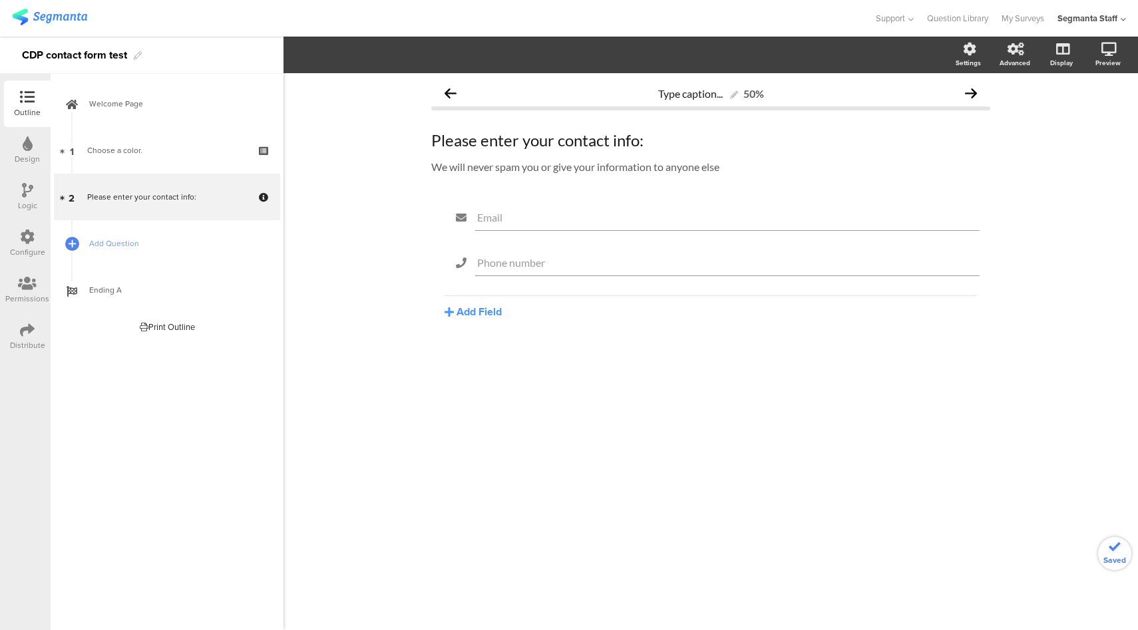
click at [23, 245] on div at bounding box center [27, 238] width 15 height 17
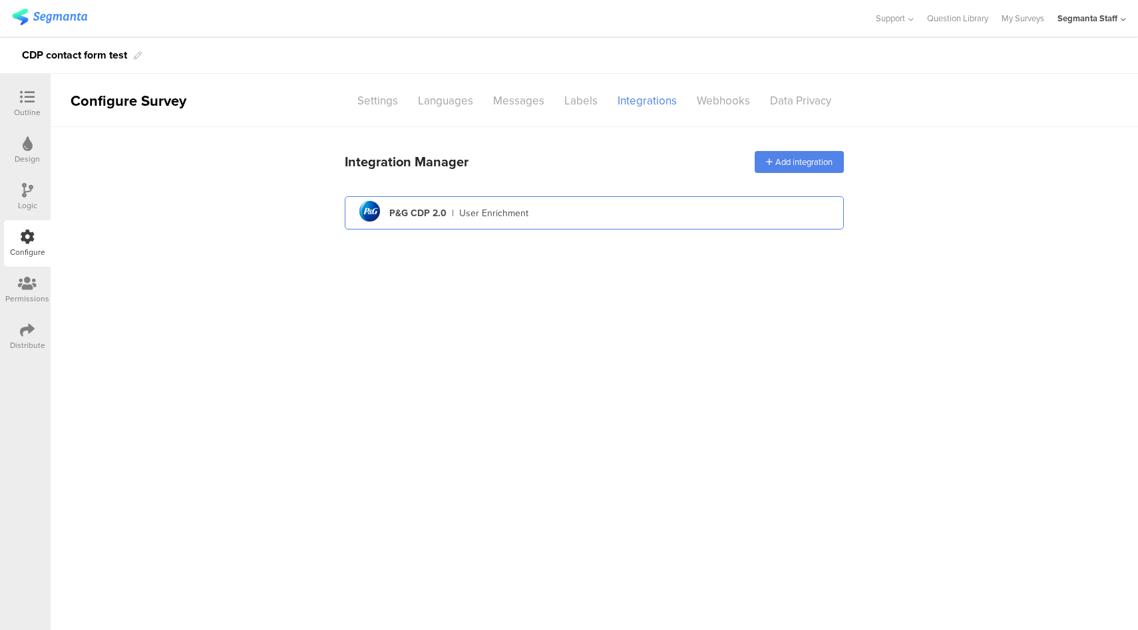
click at [605, 212] on div "pg logo P&G CDP 2.0 | User Enrichment" at bounding box center [594, 213] width 478 height 33
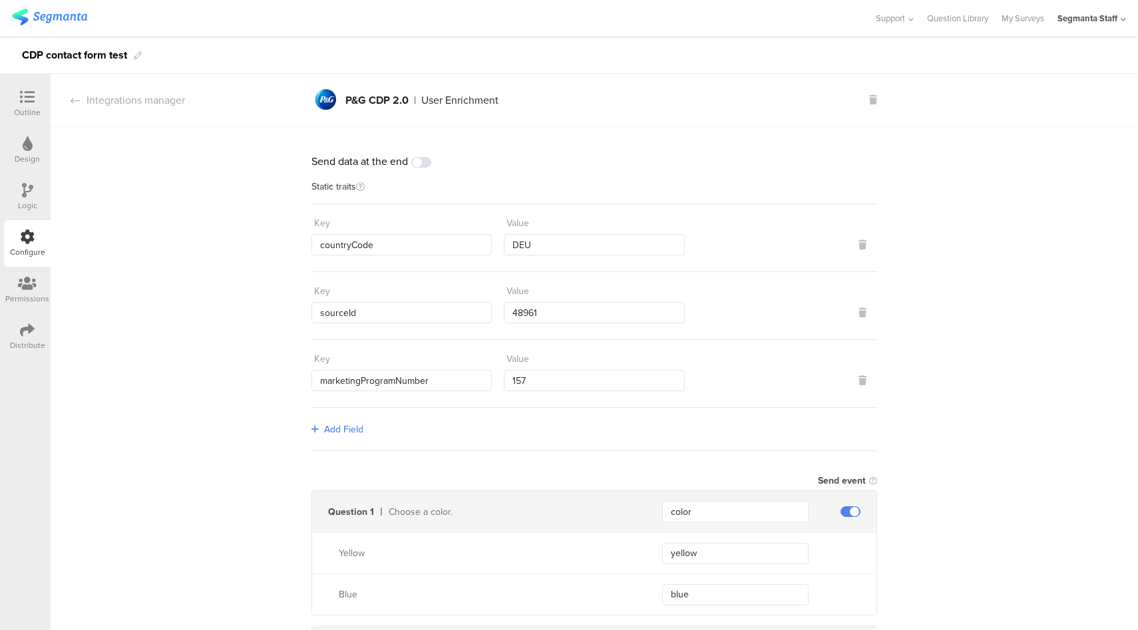
click at [422, 162] on span at bounding box center [421, 162] width 20 height 11
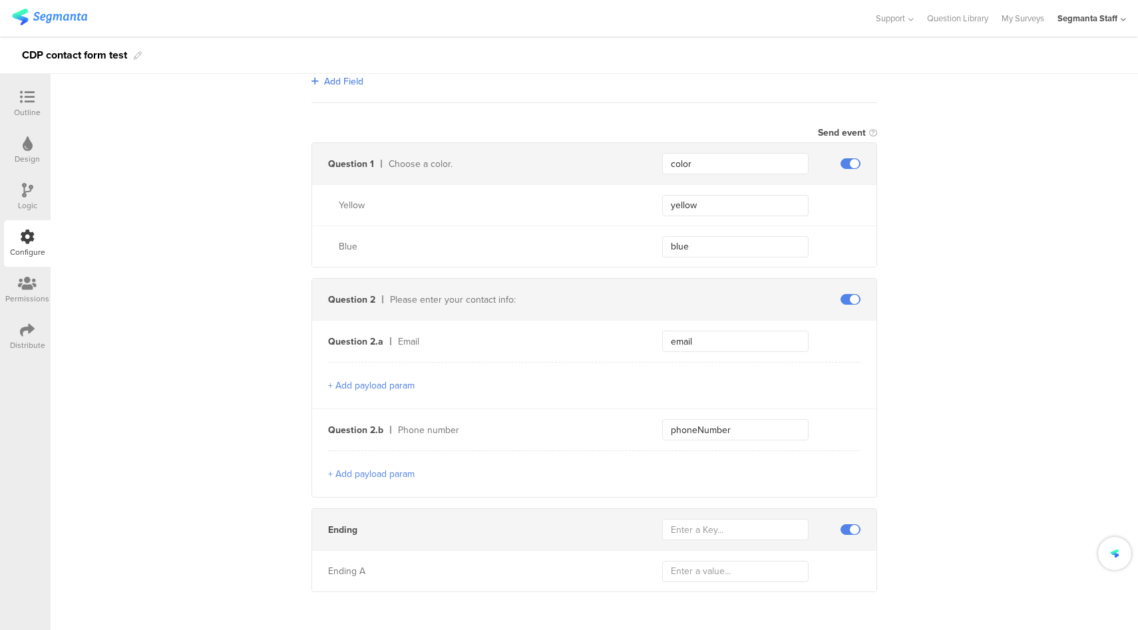
scroll to position [349, 0]
click at [848, 164] on span at bounding box center [850, 162] width 20 height 11
click at [33, 340] on div "Distribute" at bounding box center [27, 345] width 35 height 12
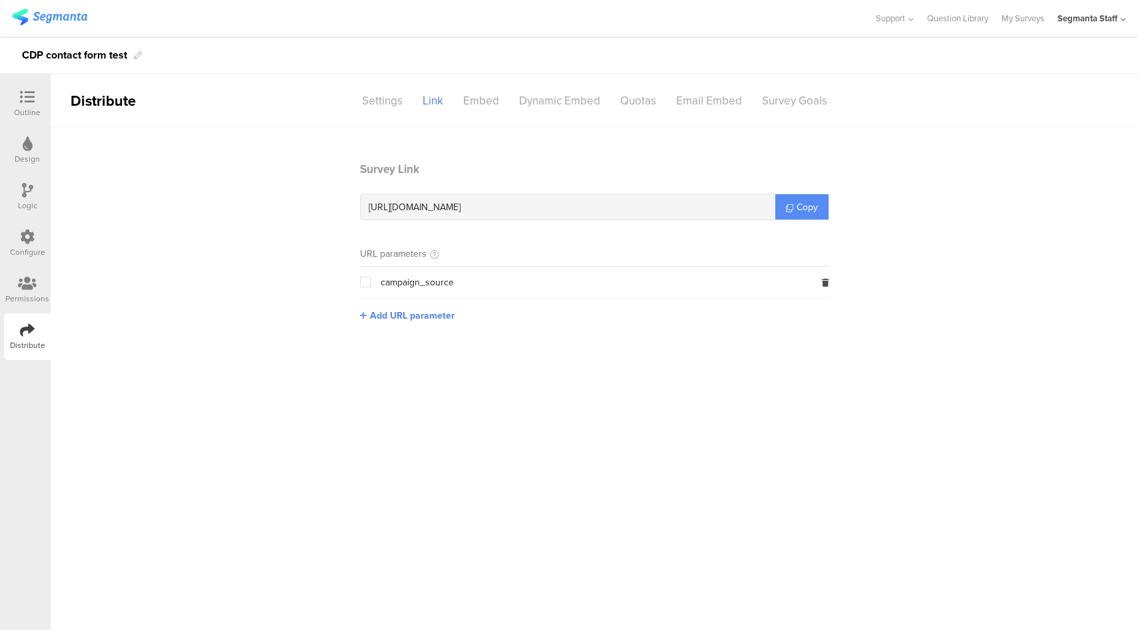
click at [793, 206] on link "Copy" at bounding box center [801, 206] width 53 height 25
